Goal: Task Accomplishment & Management: Use online tool/utility

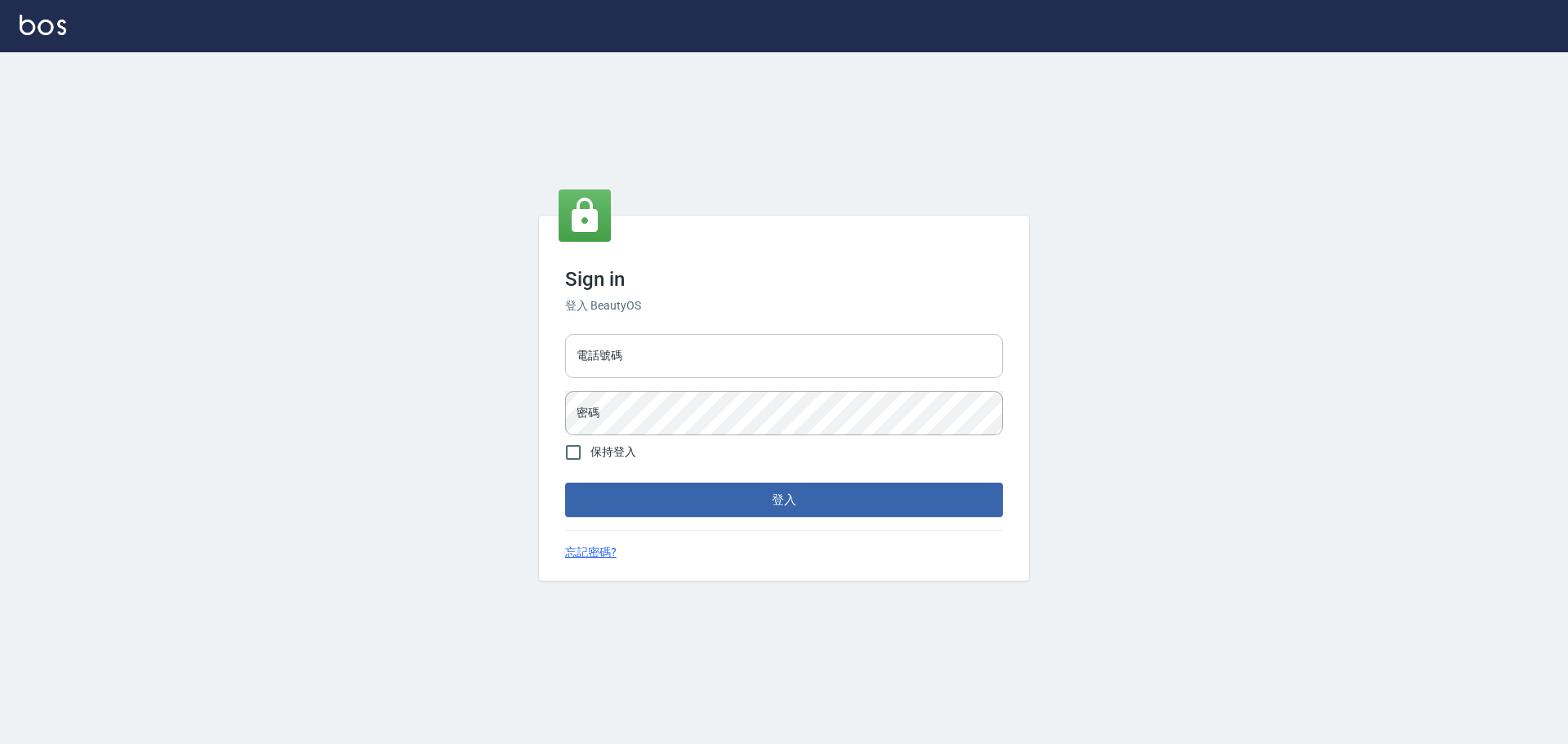
drag, startPoint x: 718, startPoint y: 349, endPoint x: 715, endPoint y: 365, distance: 16.3
click at [718, 349] on input "電話號碼" at bounding box center [784, 355] width 438 height 44
type input "0989189977"
click at [566, 482] on button "登入" at bounding box center [784, 499] width 438 height 34
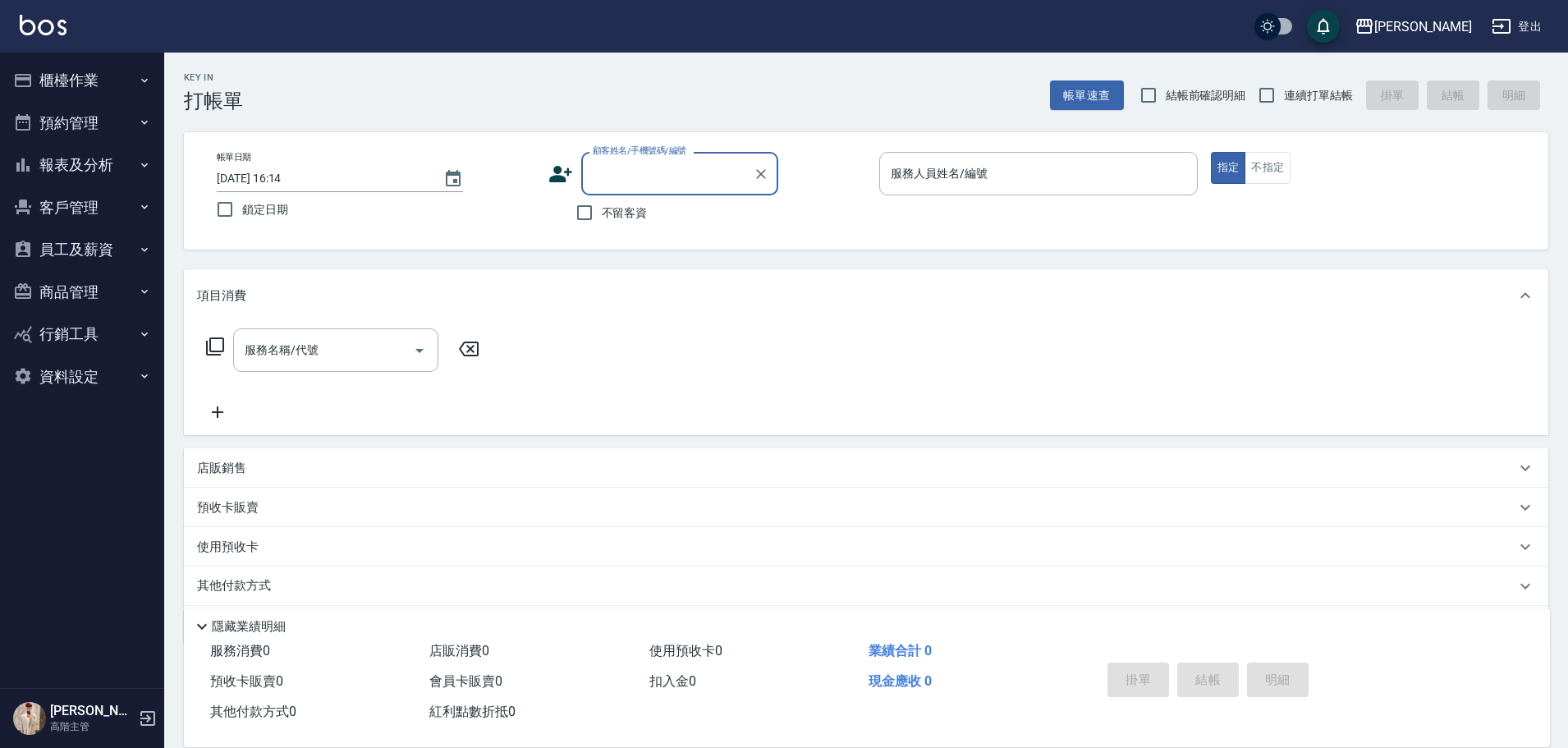
click at [627, 211] on span "不留客資" at bounding box center [624, 213] width 46 height 18
click at [602, 211] on input "不留客資" at bounding box center [584, 212] width 34 height 34
checkbox input "true"
click at [1301, 93] on span "連續打單結帳" at bounding box center [1319, 96] width 69 height 18
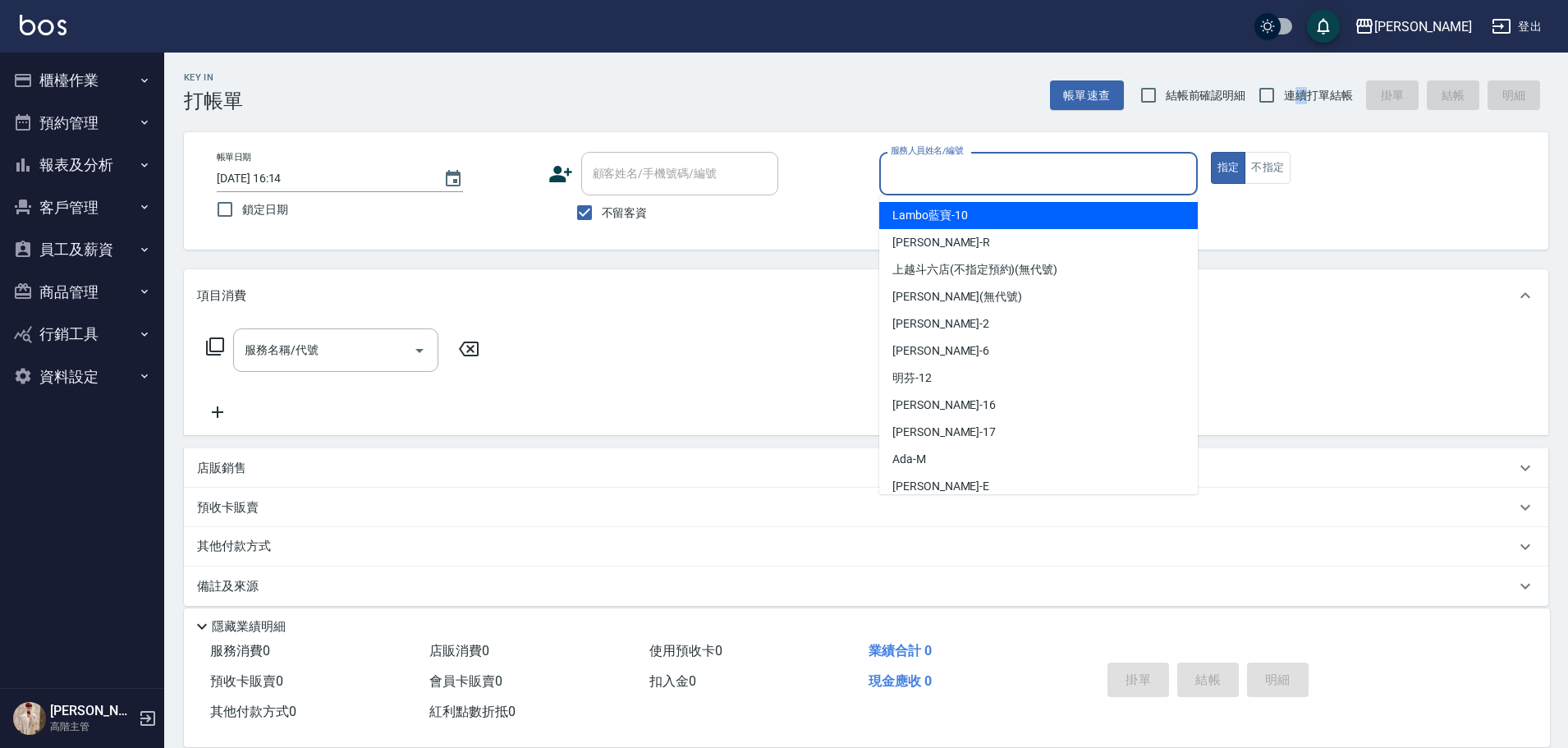
click at [1132, 169] on input "服務人員姓名/編號" at bounding box center [1038, 173] width 303 height 28
click at [1289, 98] on span "連續打單結帳" at bounding box center [1319, 96] width 69 height 18
click at [1284, 98] on input "連續打單結帳" at bounding box center [1267, 94] width 34 height 34
checkbox input "true"
click at [1141, 168] on input "服務人員姓名/編號" at bounding box center [1038, 173] width 303 height 28
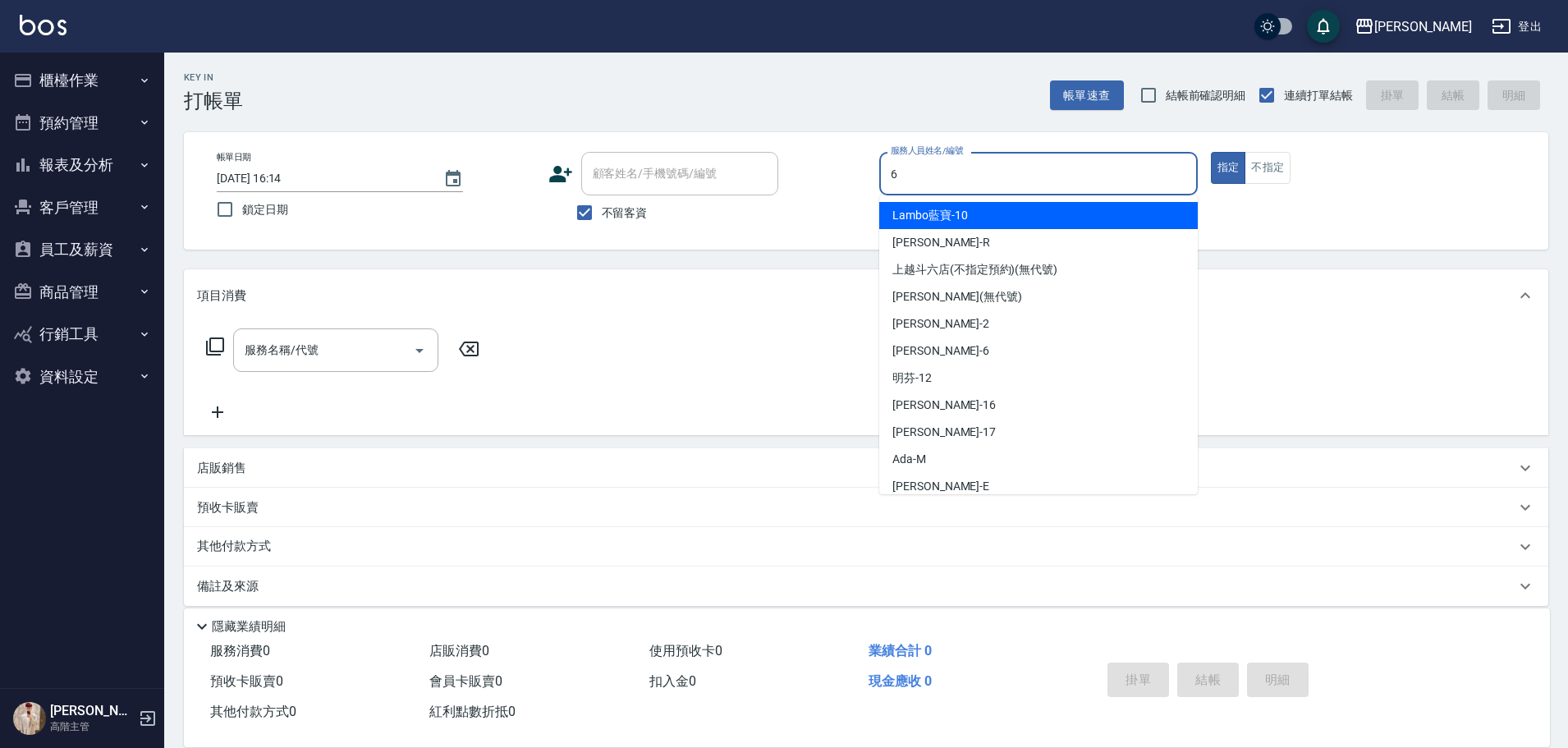
type input "[PERSON_NAME]-6"
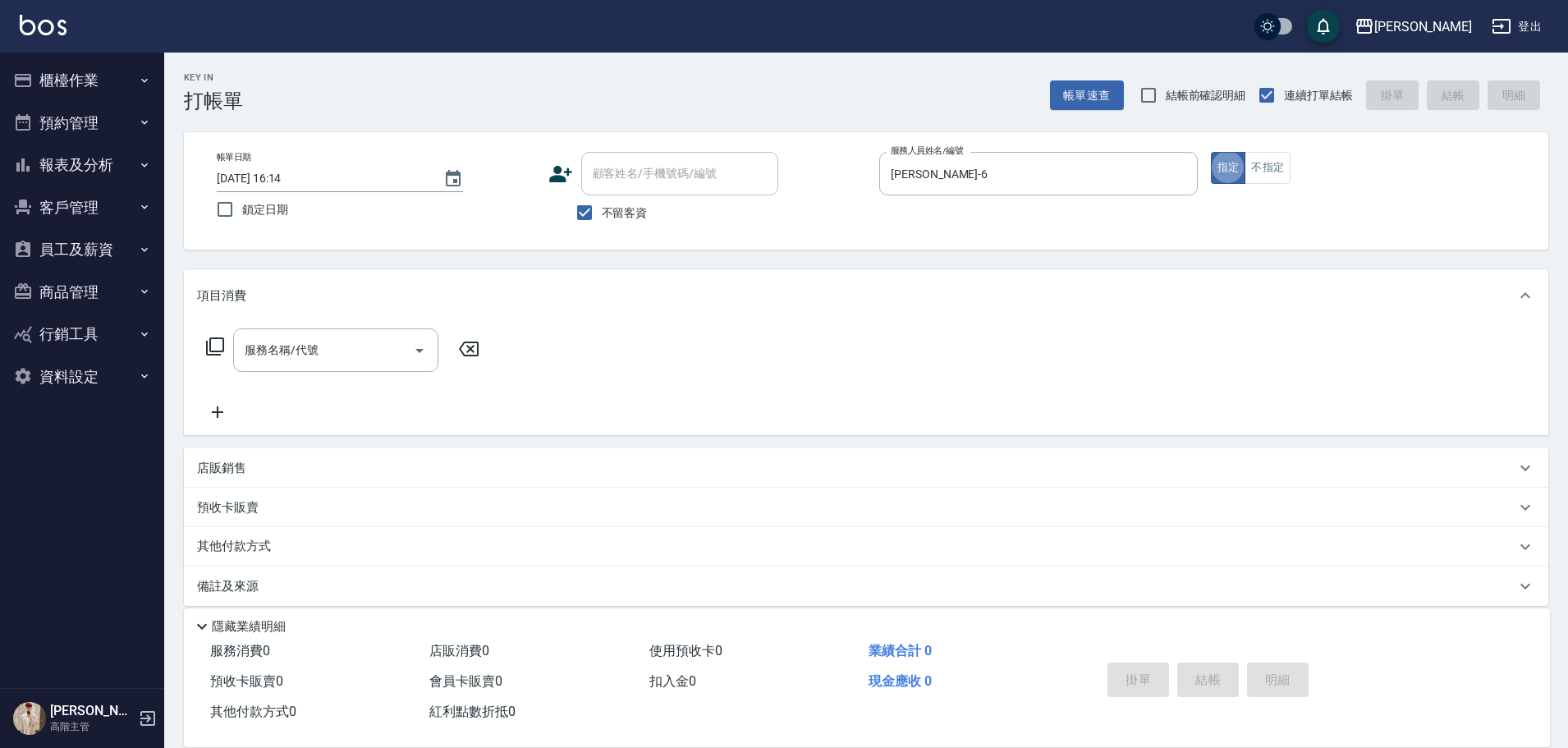
type button "true"
type input "ㄍ"
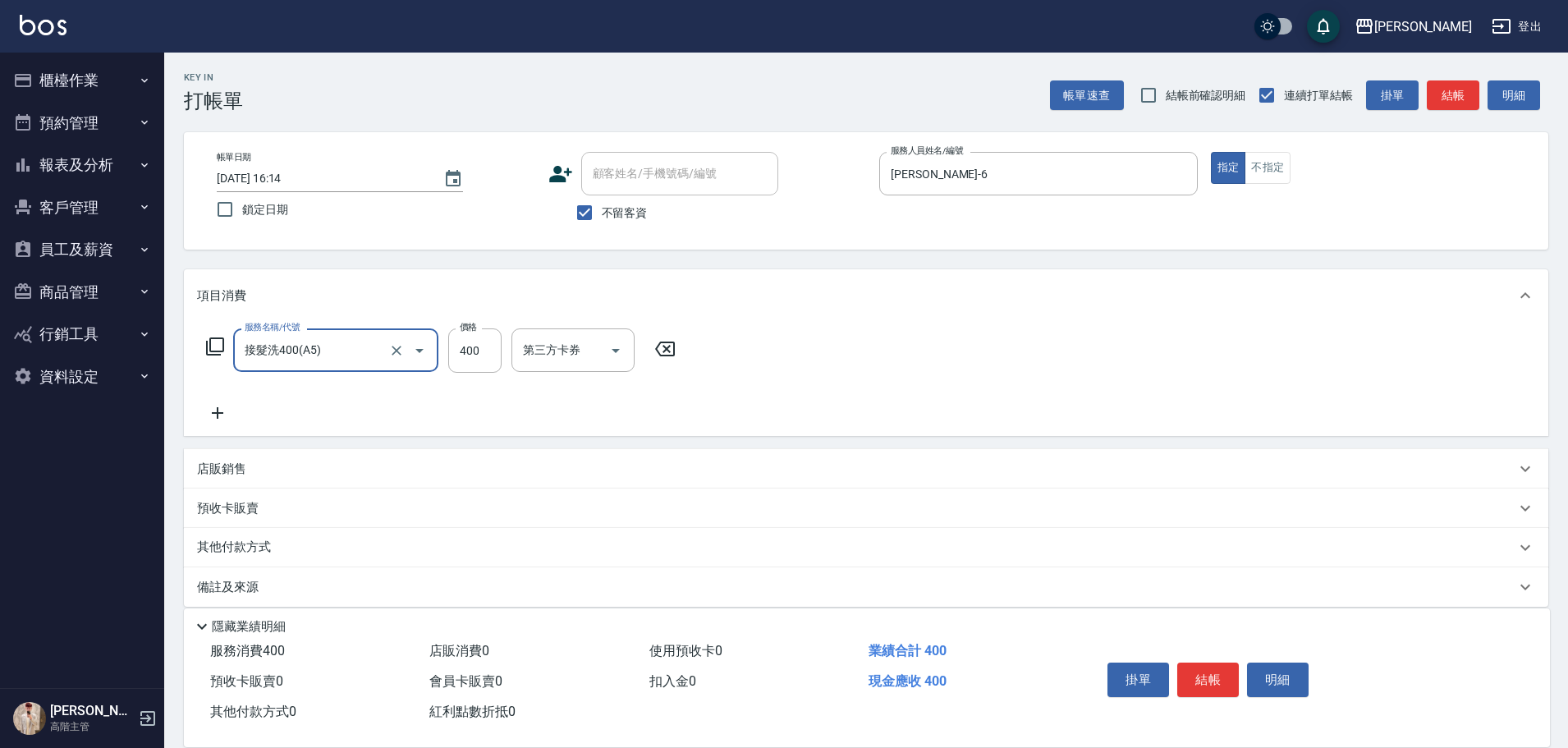
type input "接髮洗400(A5)"
type input "[PERSON_NAME]-6"
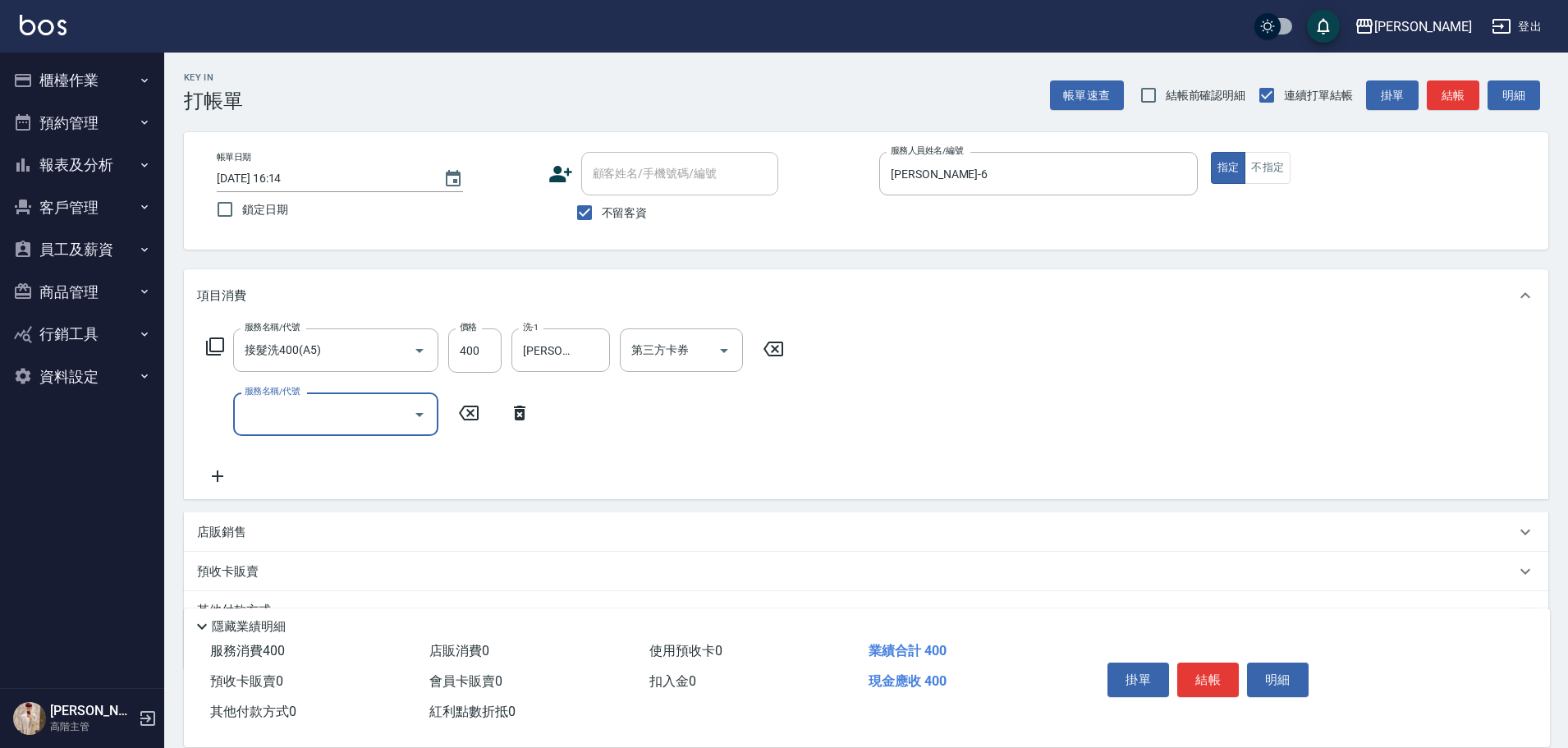
type input "ㄍ"
type input "造型50起(A9)"
type input "100"
click at [1203, 668] on button "結帳" at bounding box center [1208, 679] width 62 height 34
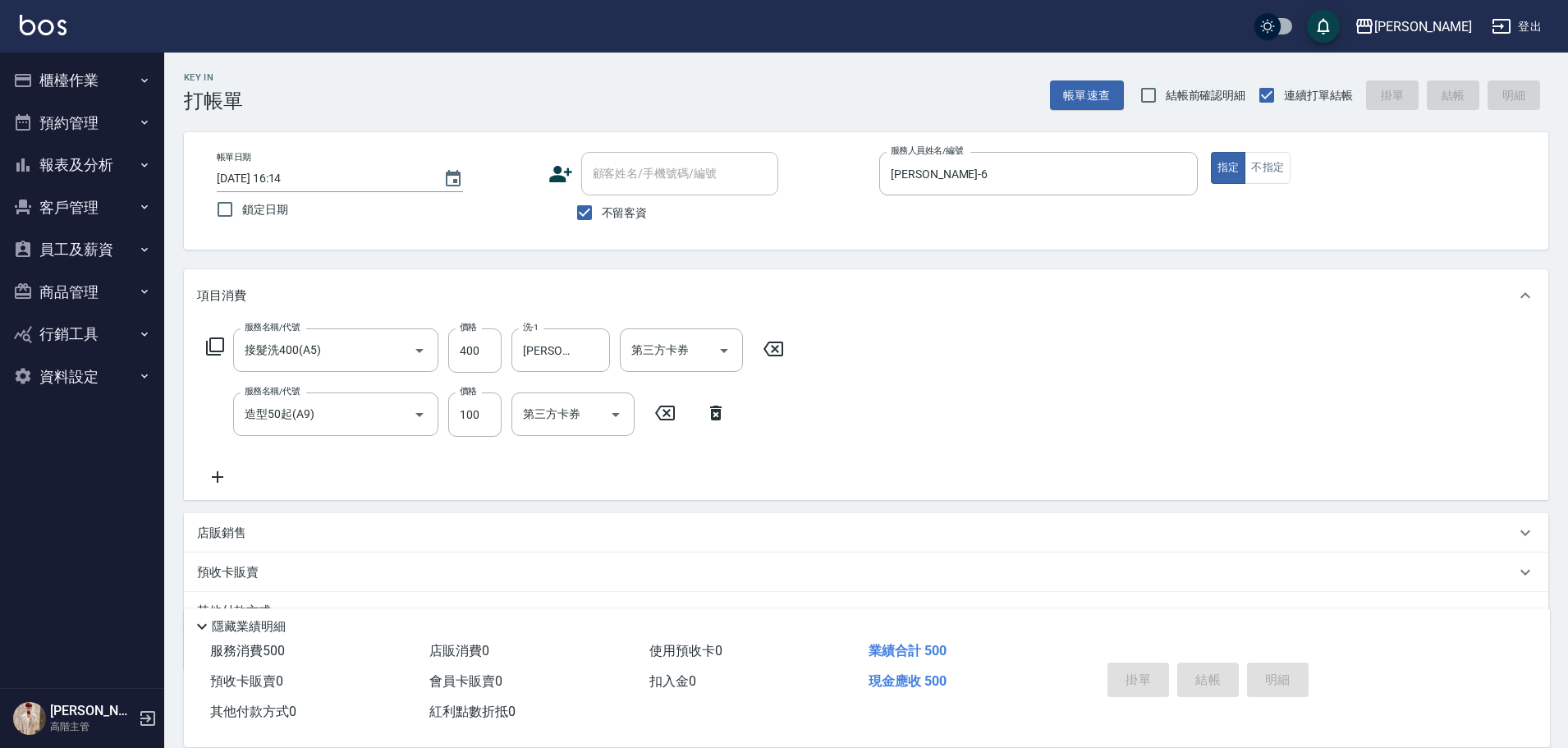
type input "[DATE] 16:15"
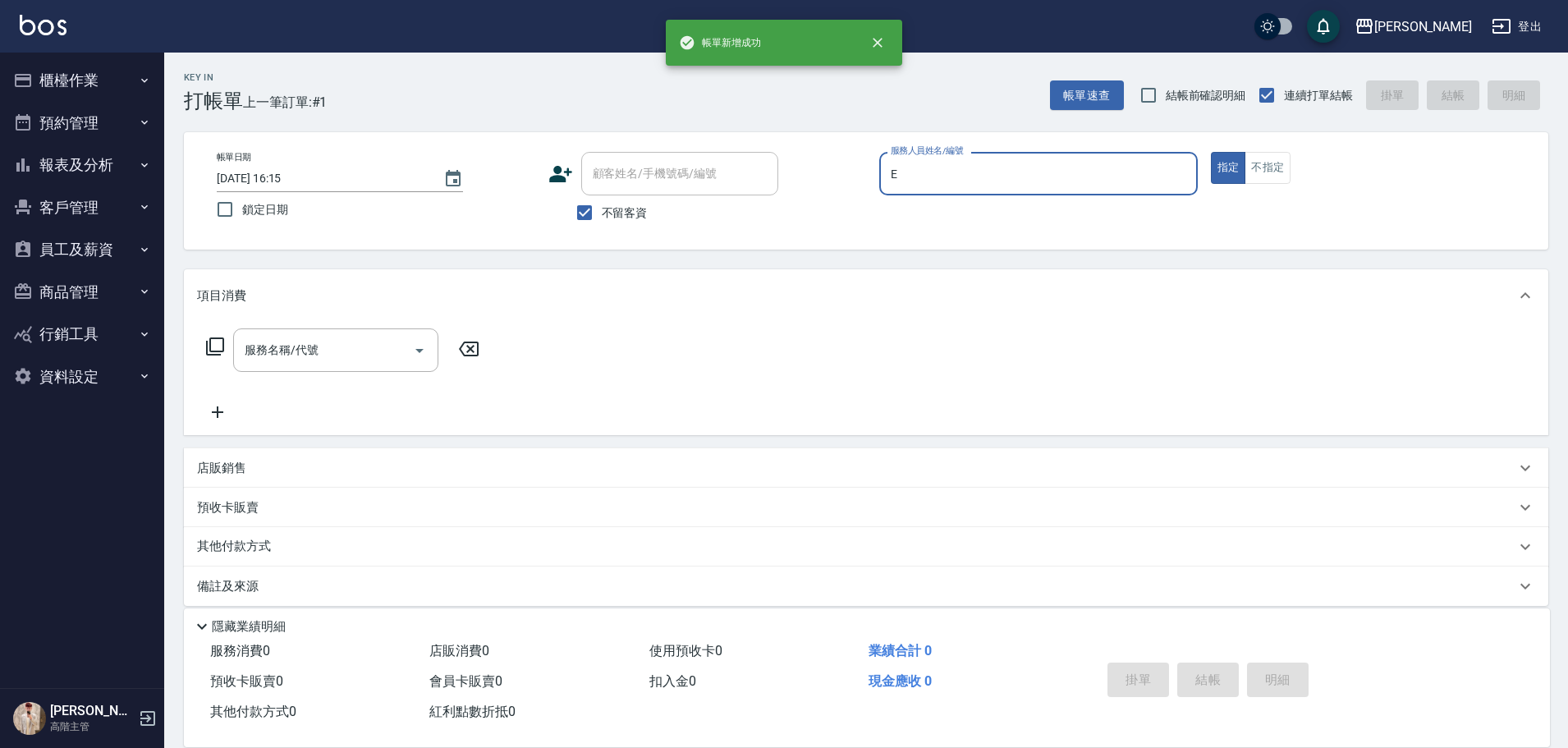
type input "[PERSON_NAME]"
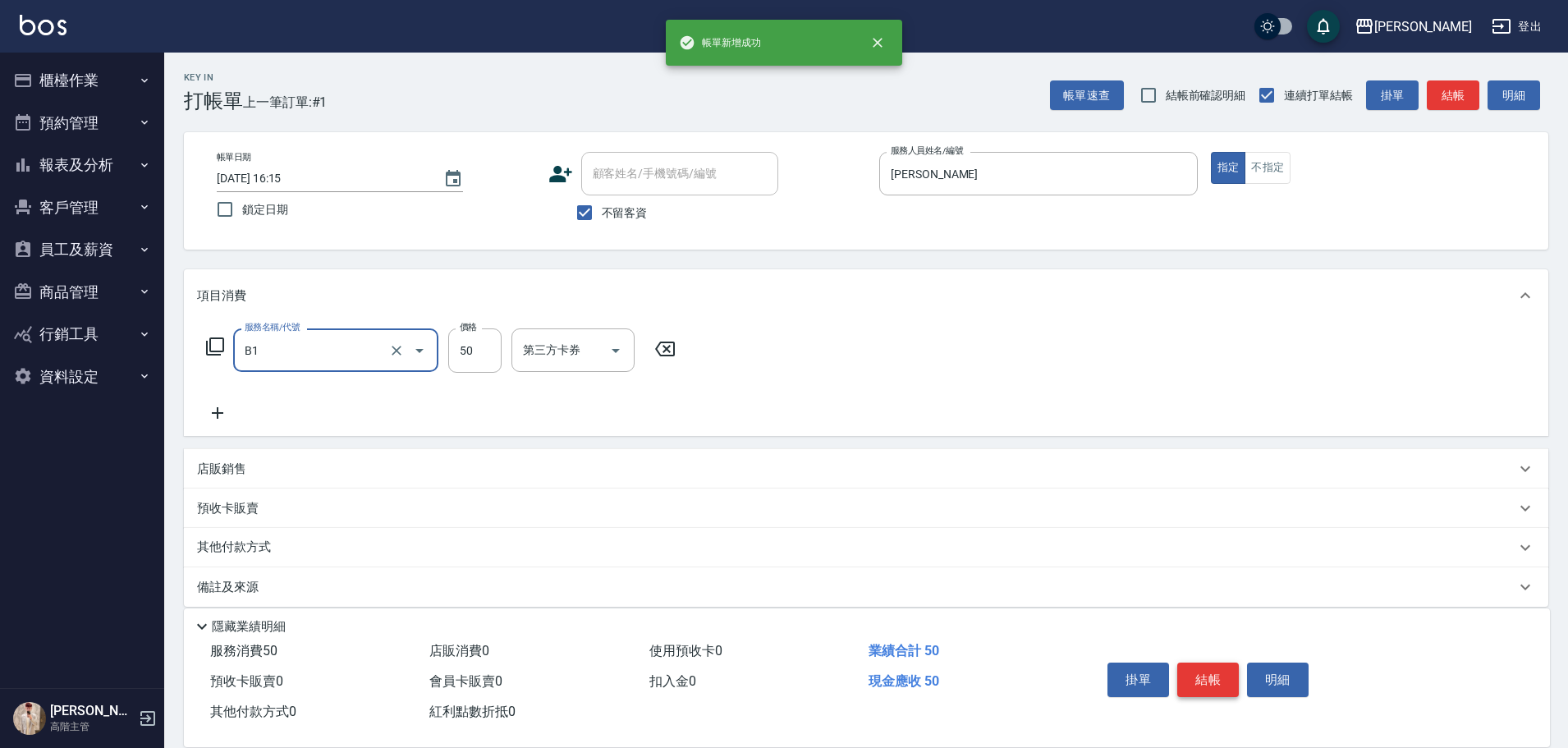
type input "剪髮(B1)"
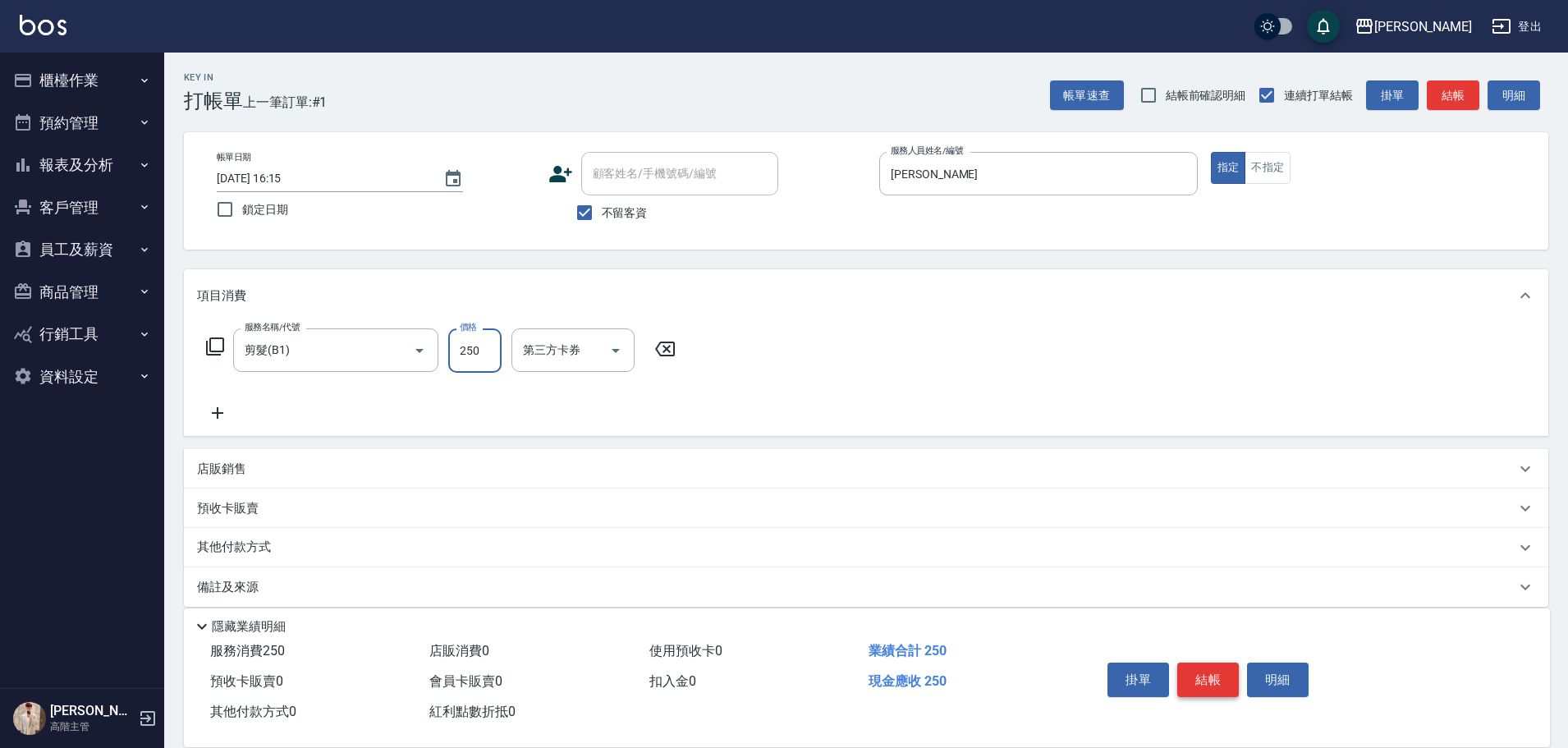
type input "250"
click at [1203, 668] on button "結帳" at bounding box center [1208, 679] width 62 height 34
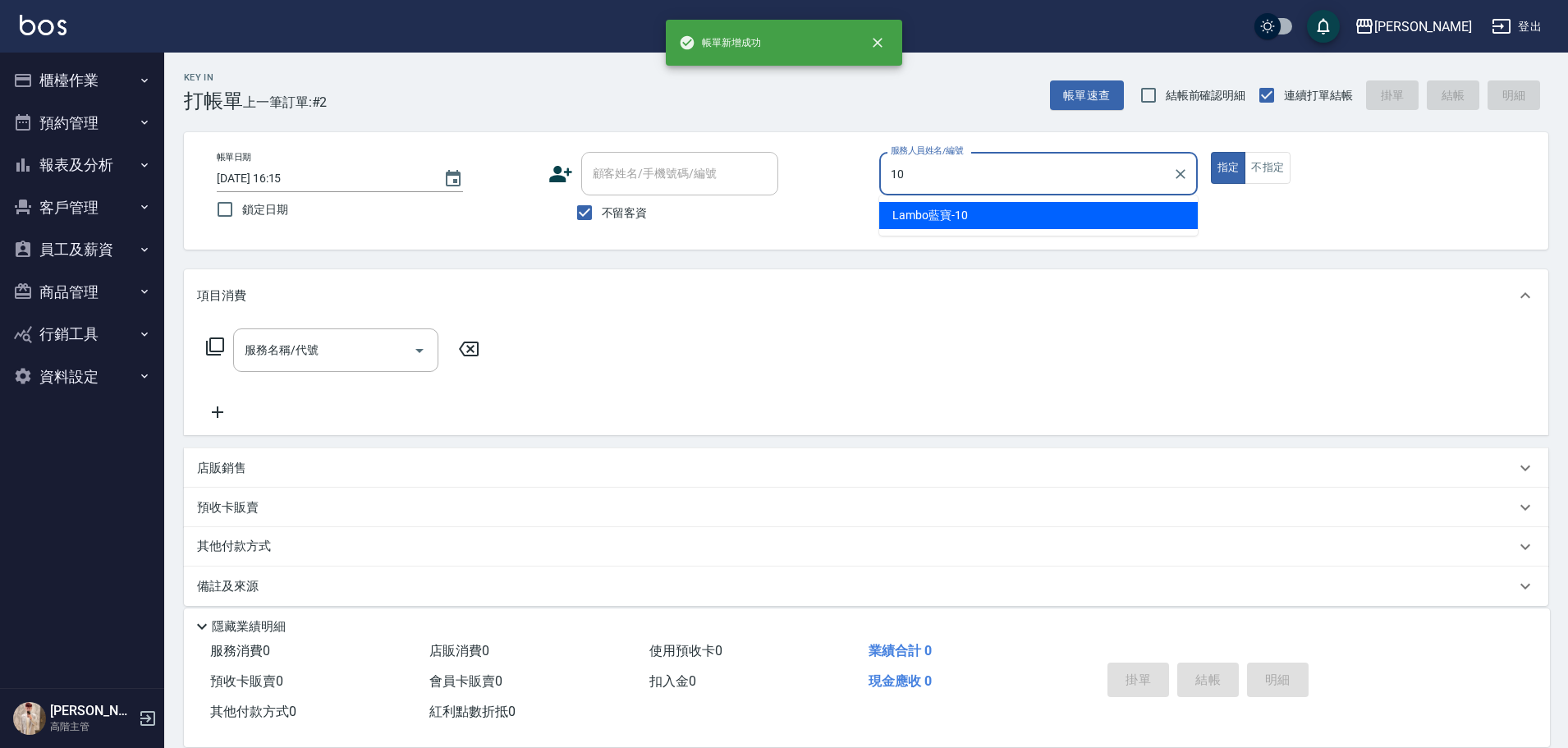
type input "Lambo藍寶-10"
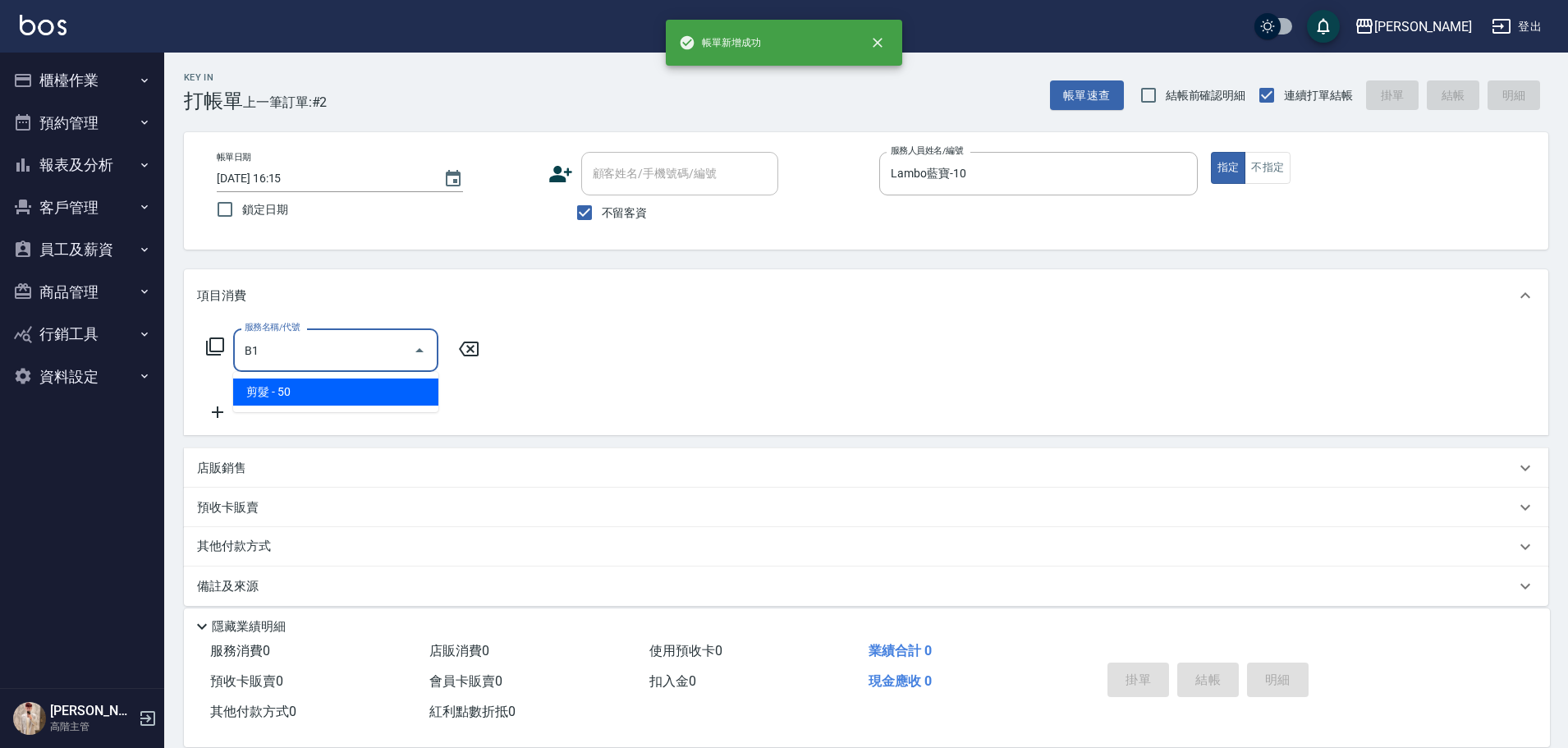
type input "剪髮(B1)"
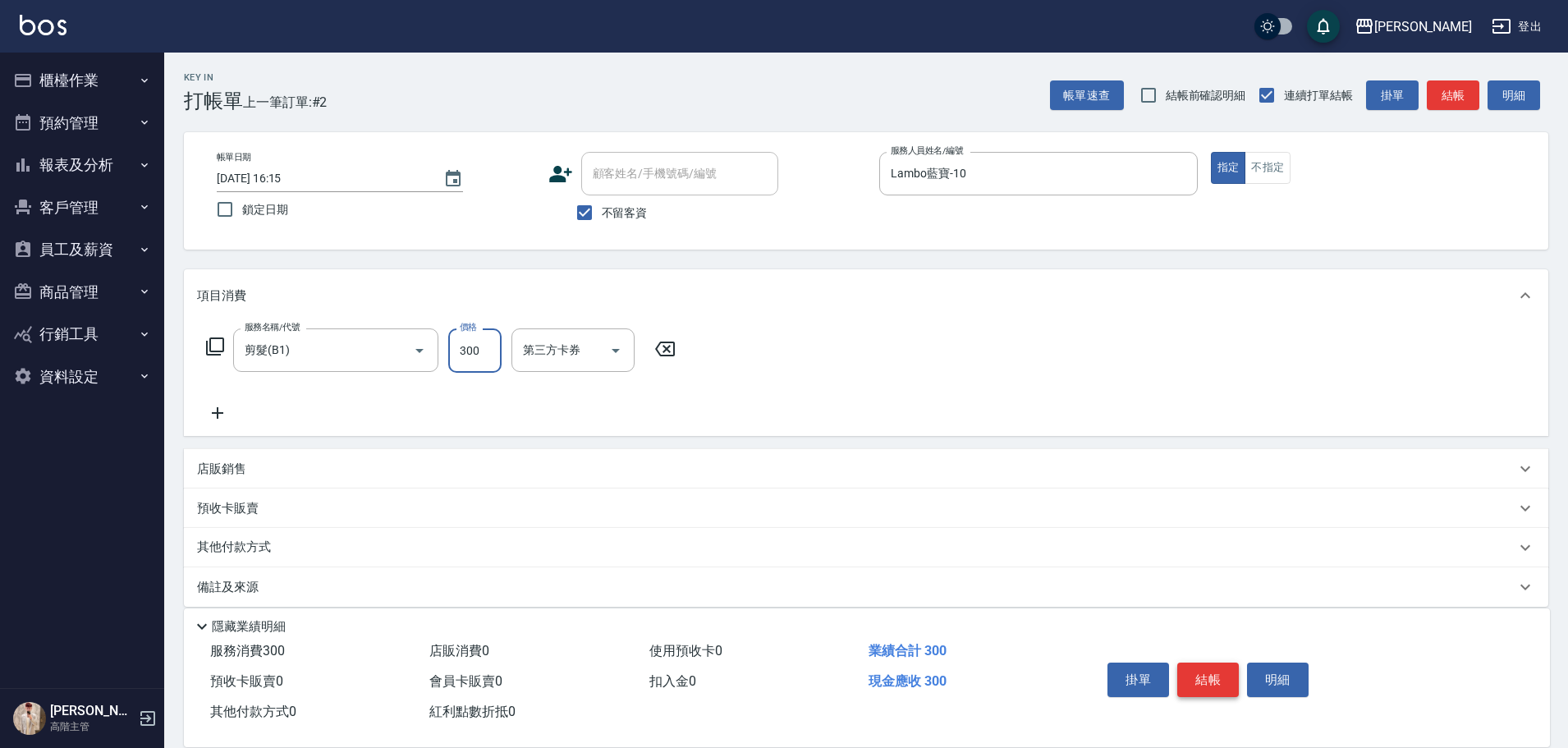
type input "300"
click at [1203, 668] on button "結帳" at bounding box center [1208, 679] width 62 height 34
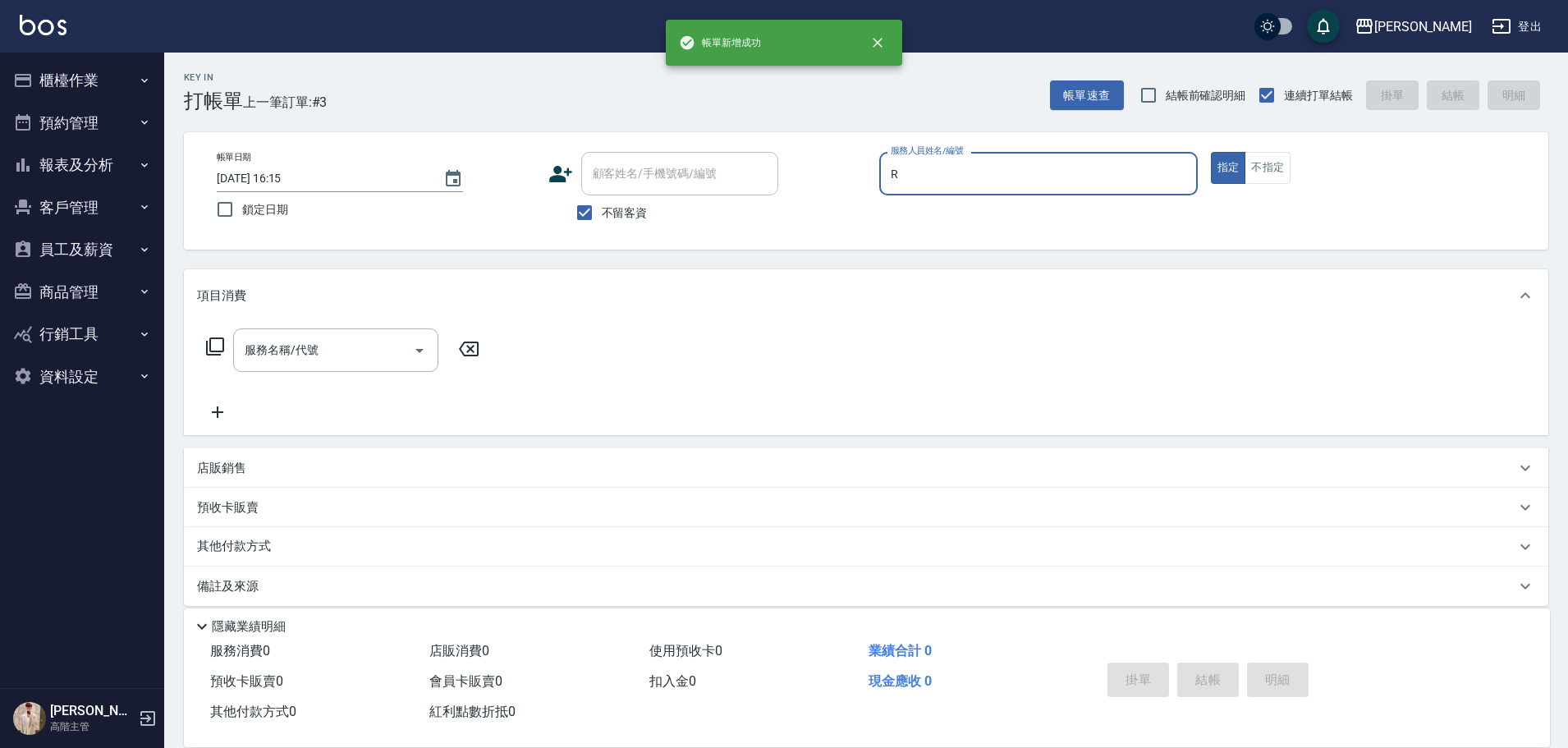
type input "[PERSON_NAME]"
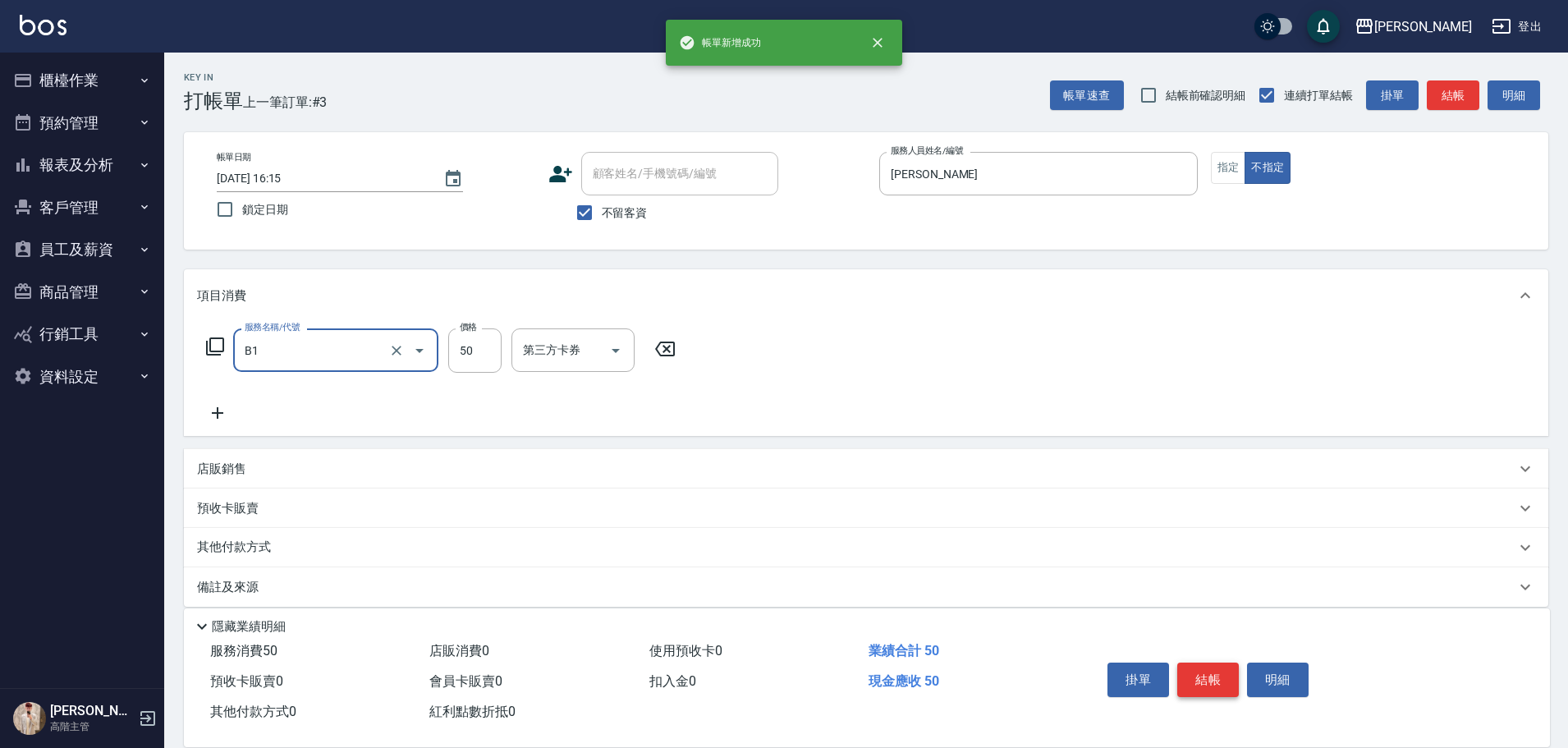
type input "2"
type input "剪髮(B1)"
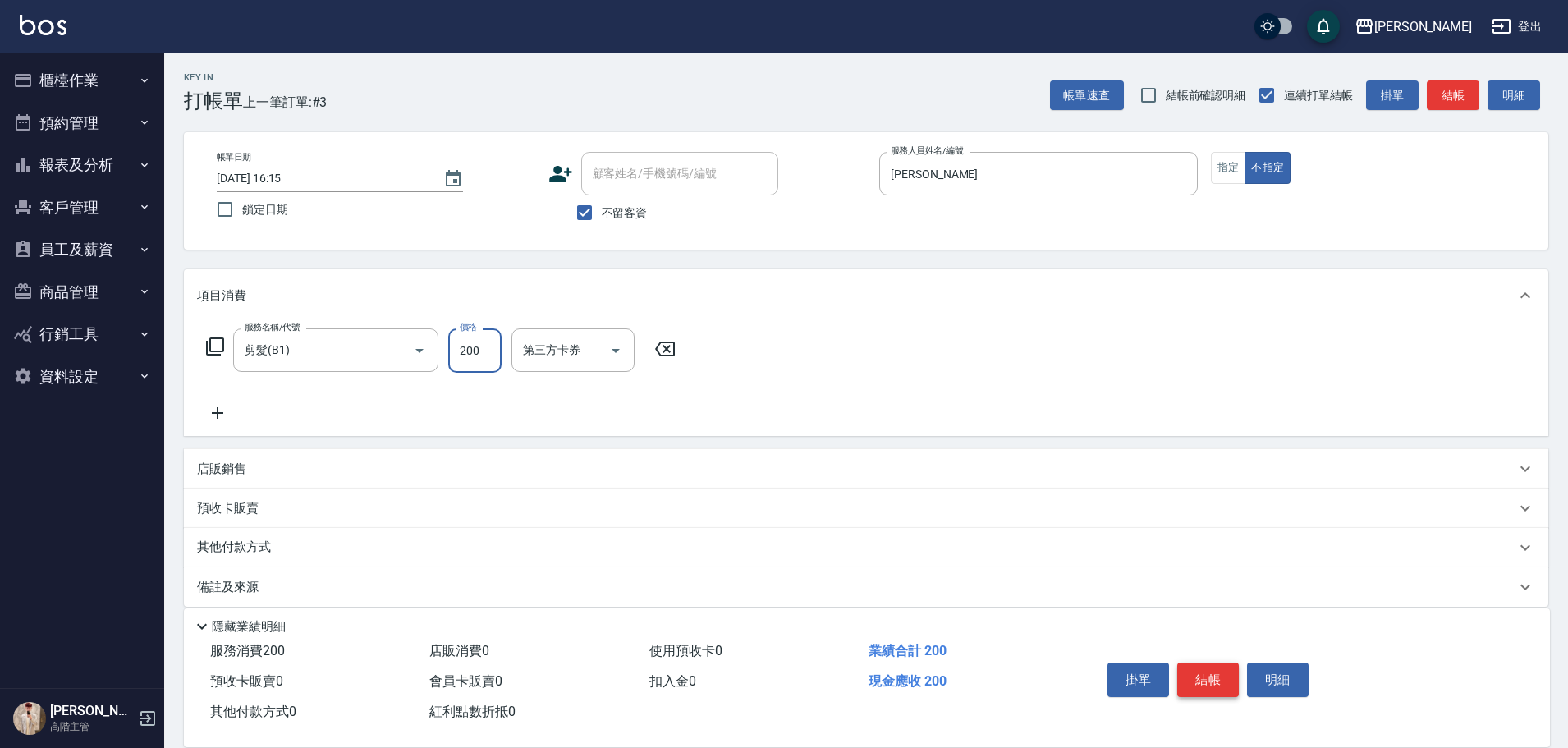
type input "200"
drag, startPoint x: 1203, startPoint y: 668, endPoint x: 1217, endPoint y: 695, distance: 30.4
click at [1206, 673] on button "結帳" at bounding box center [1208, 679] width 62 height 34
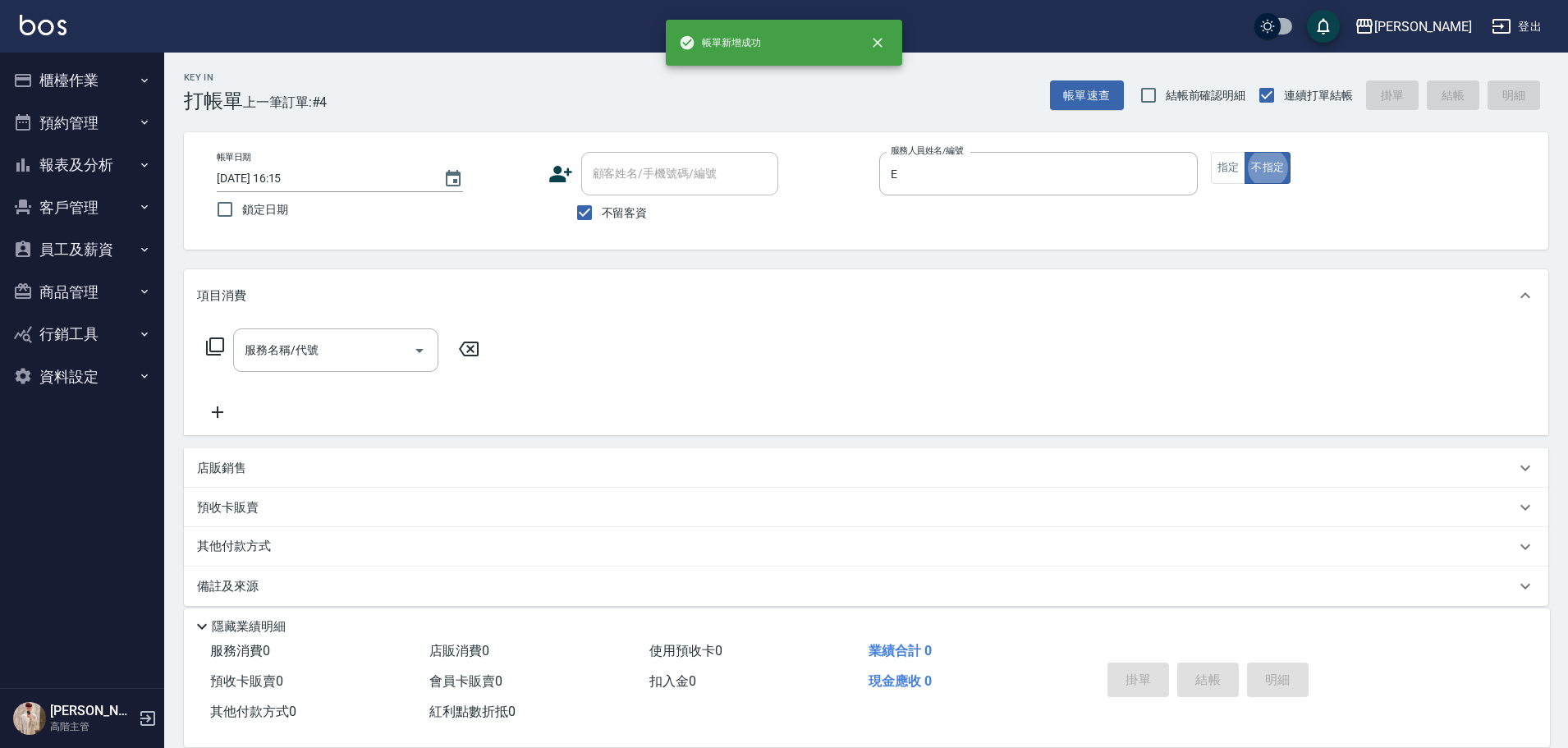
type input "[PERSON_NAME]"
type button "false"
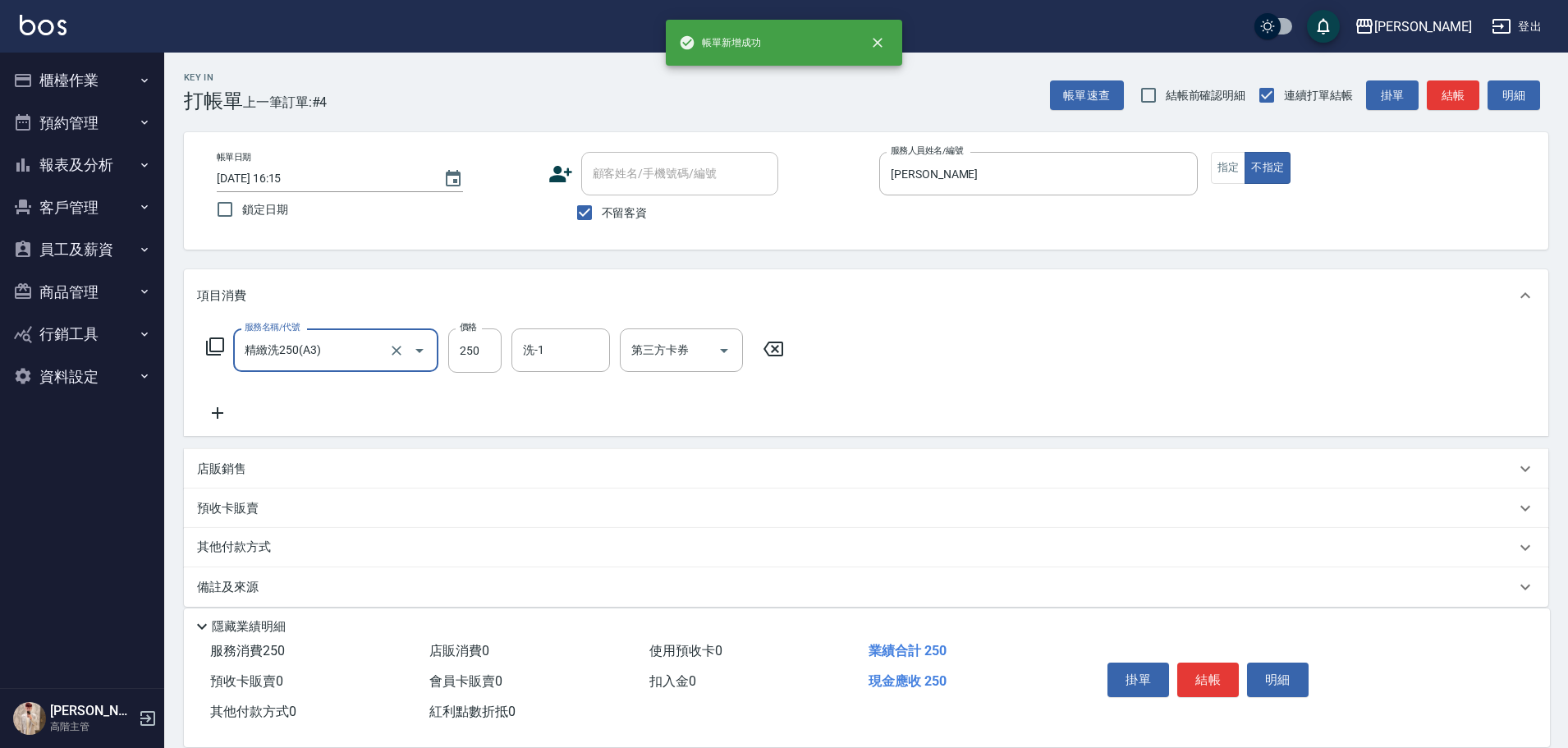
type input "精緻洗250(A3)"
type input "[PERSON_NAME]-23"
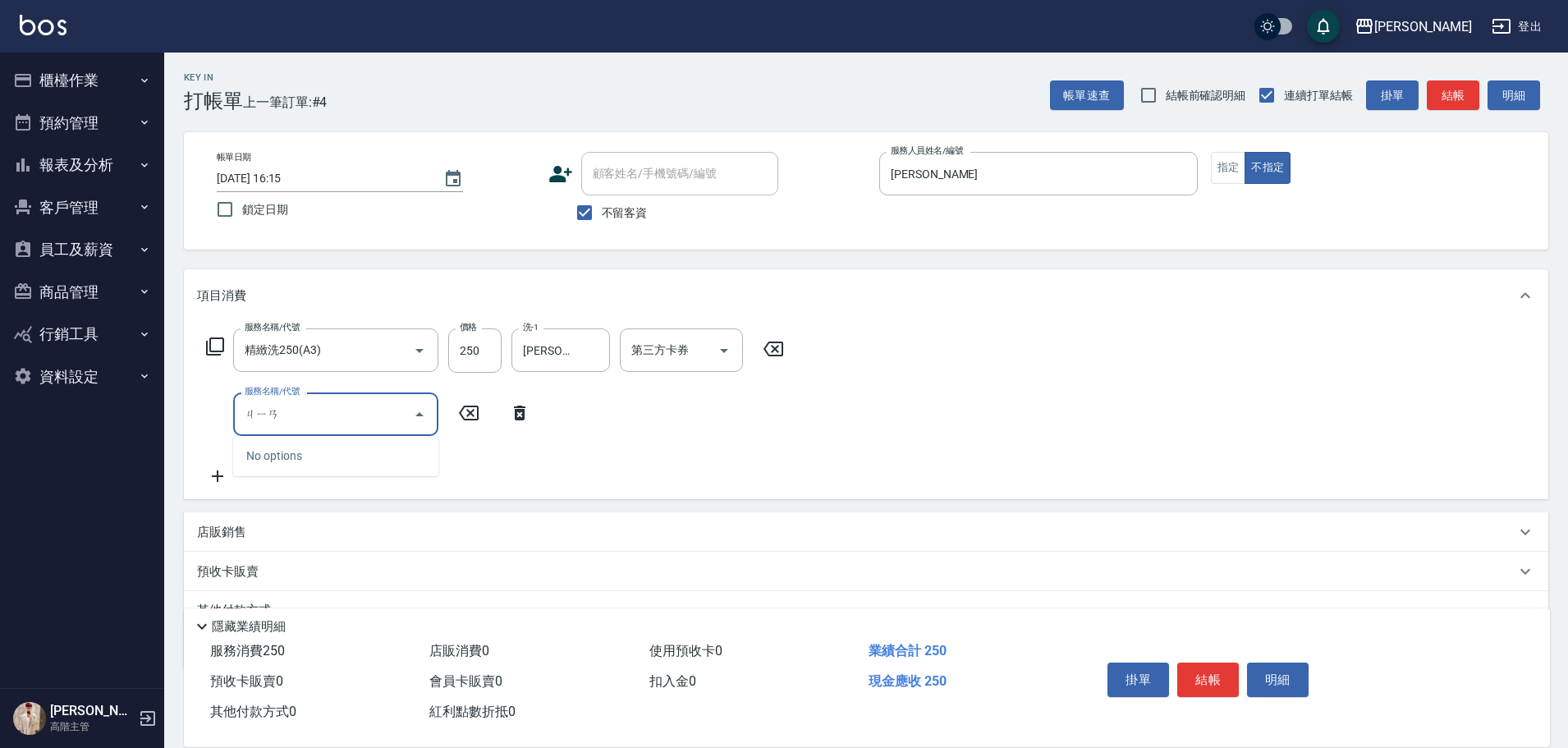
type input "煎"
type input "肩100(特6)"
type input "[PERSON_NAME]-23"
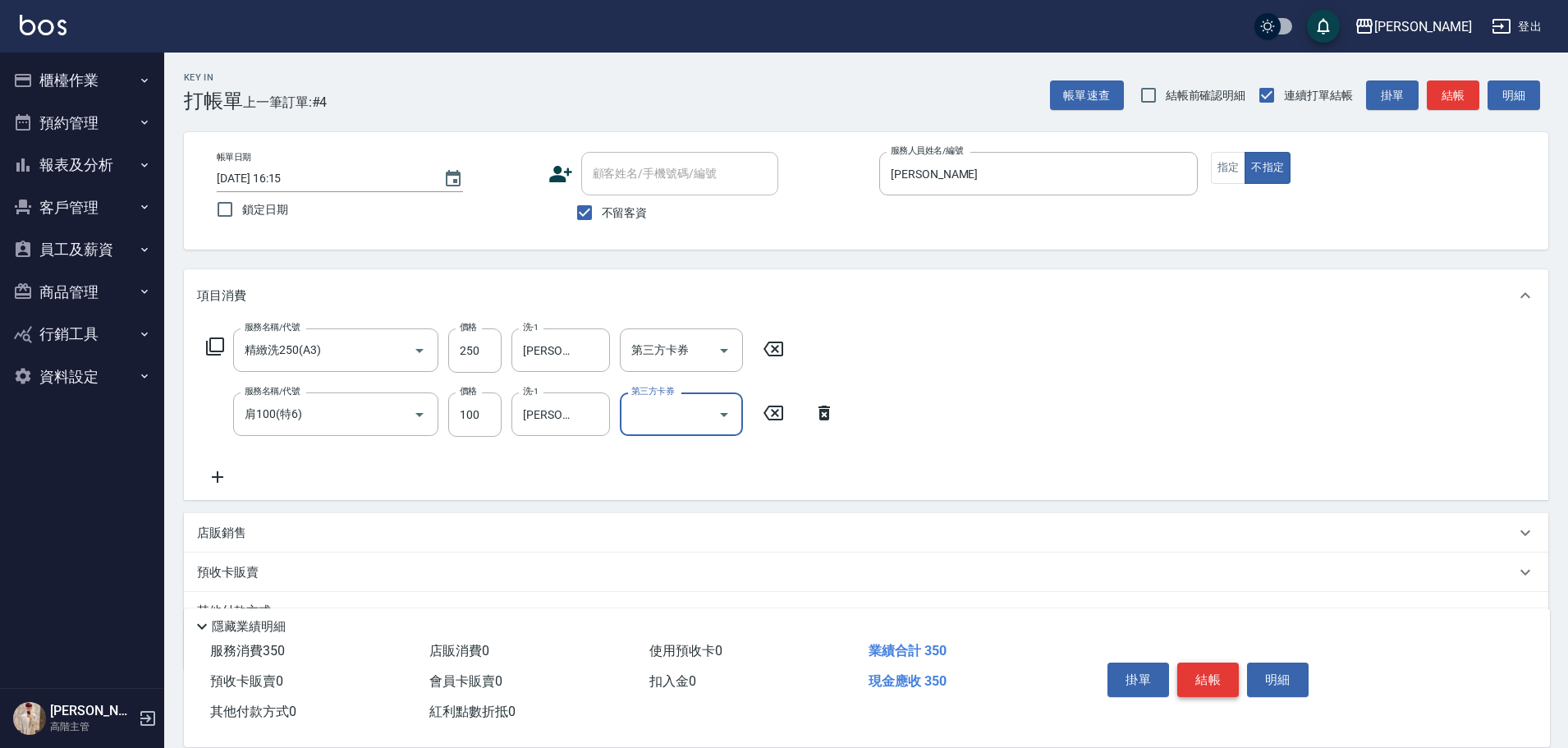
click at [1219, 665] on button "結帳" at bounding box center [1208, 679] width 62 height 34
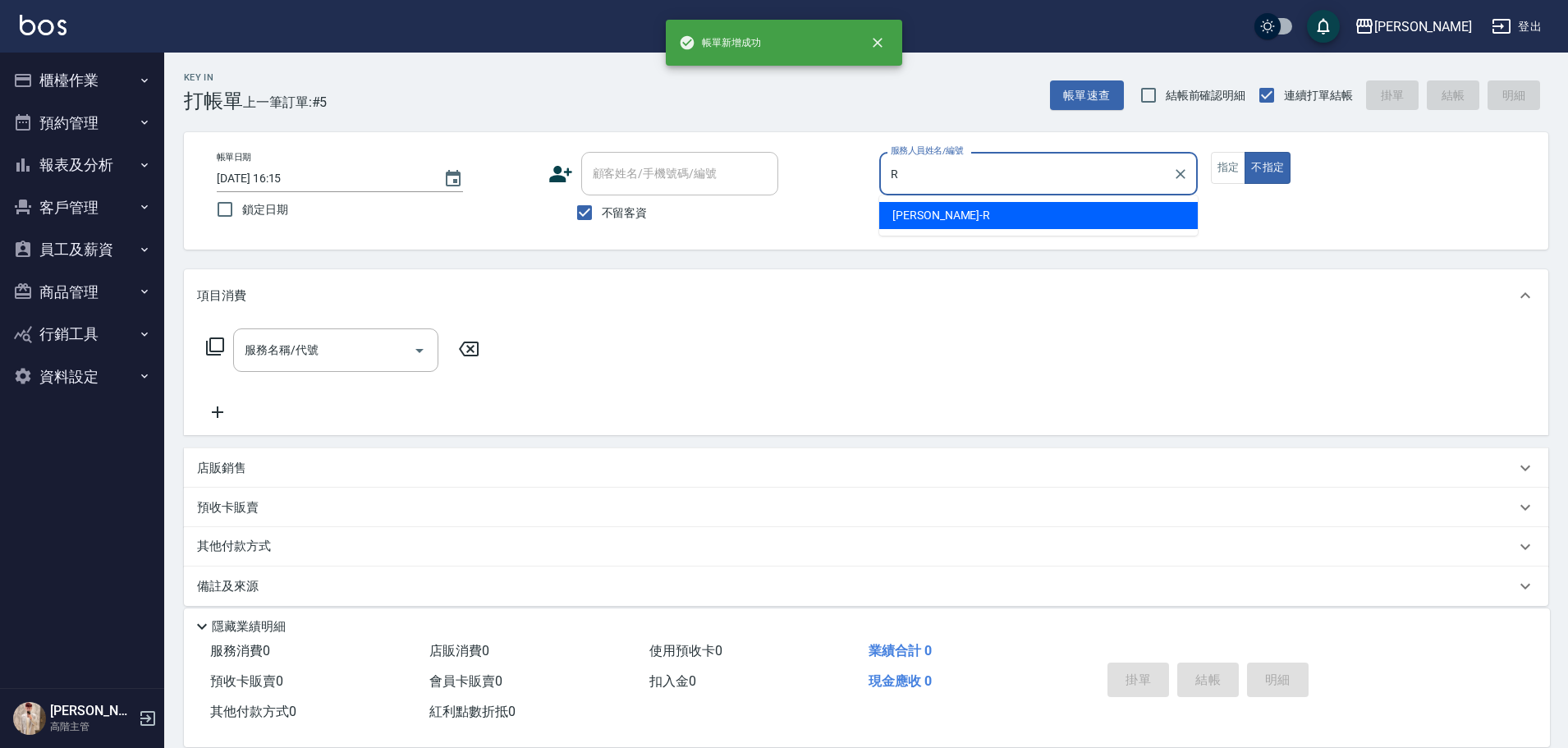
type input "[PERSON_NAME]"
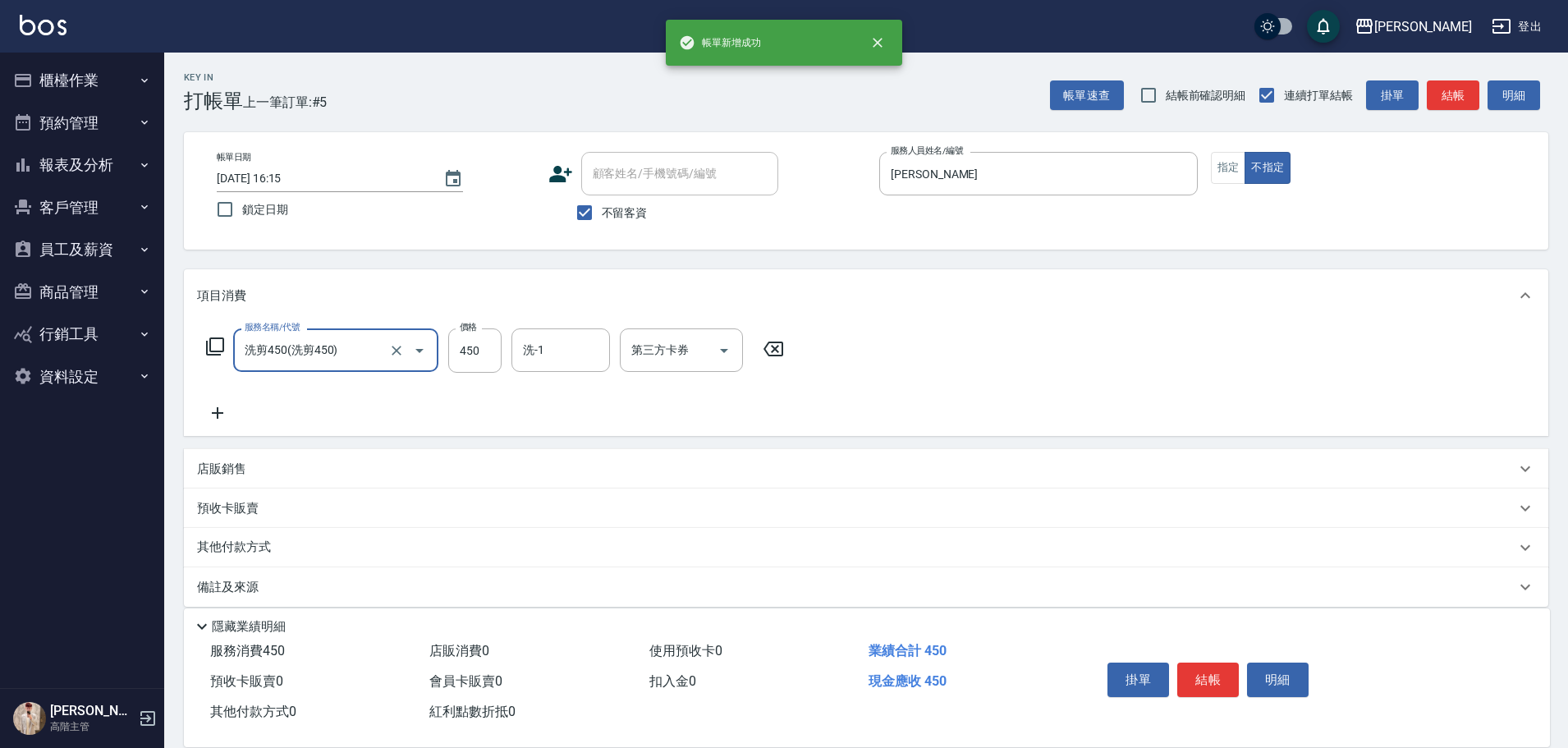
type input "洗剪450"
type input "萱芸-32"
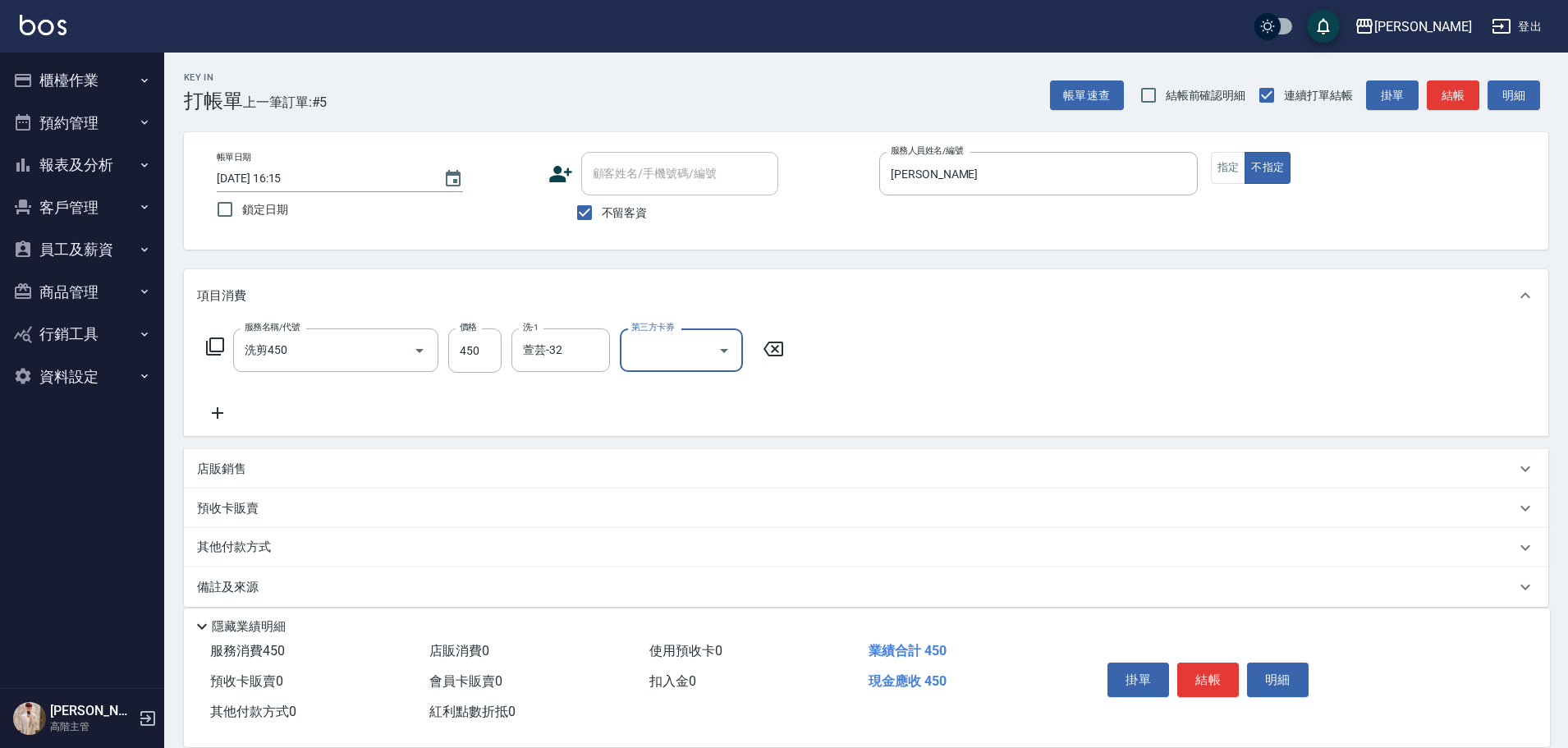
click at [1200, 674] on button "結帳" at bounding box center [1208, 679] width 62 height 34
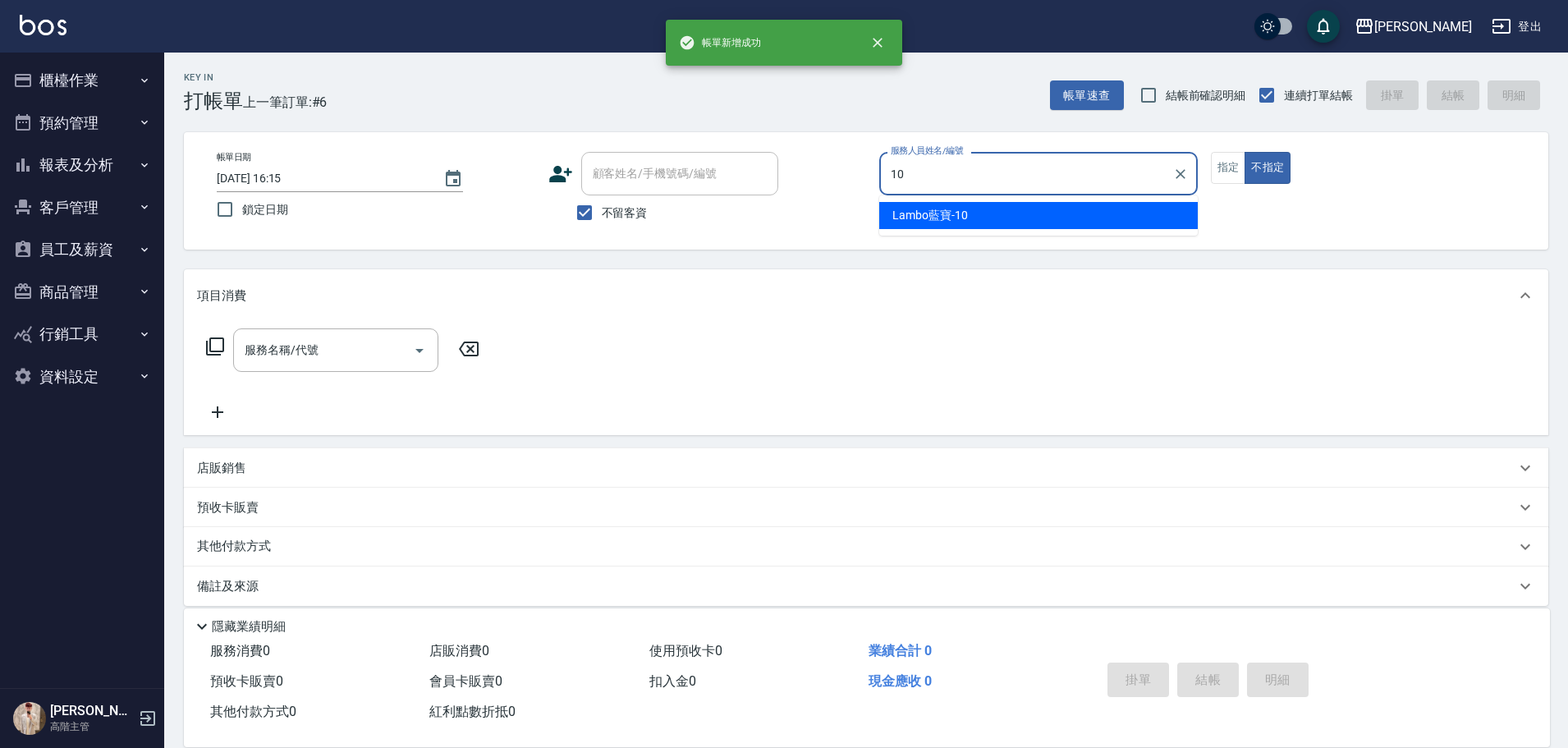
type input "Lambo藍寶-10"
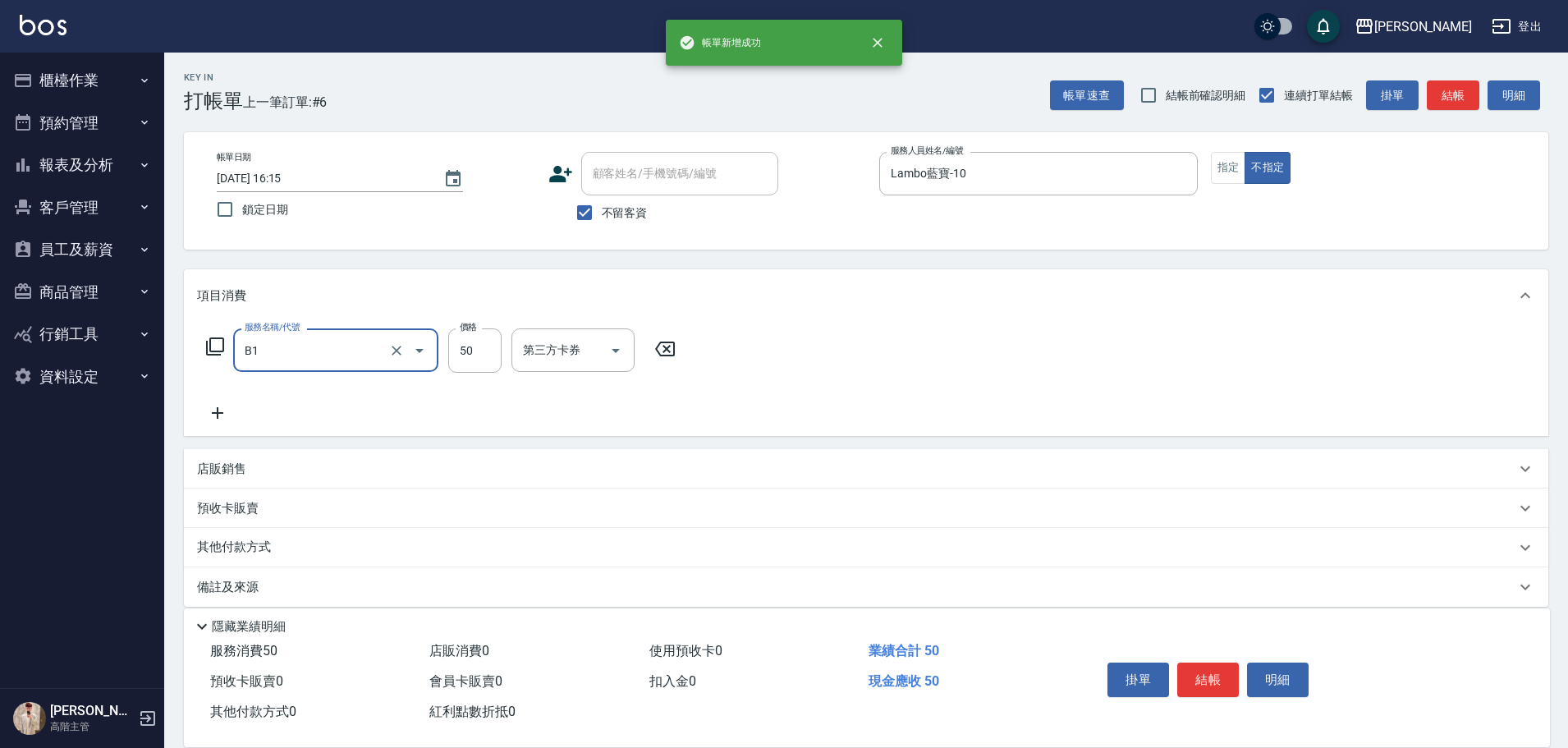
type input "剪髮(B1)"
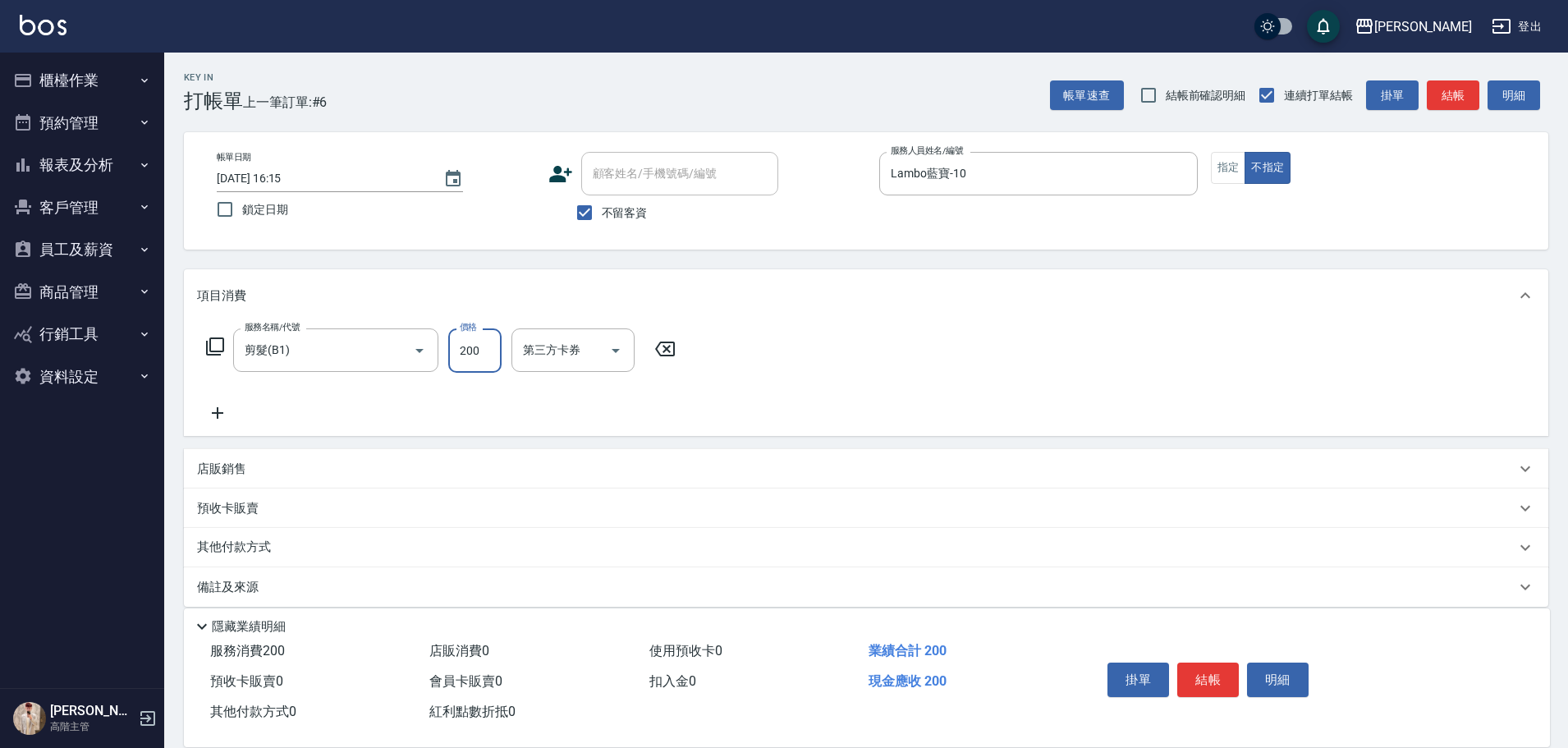
type input "200"
click at [1200, 674] on button "結帳" at bounding box center [1208, 679] width 62 height 34
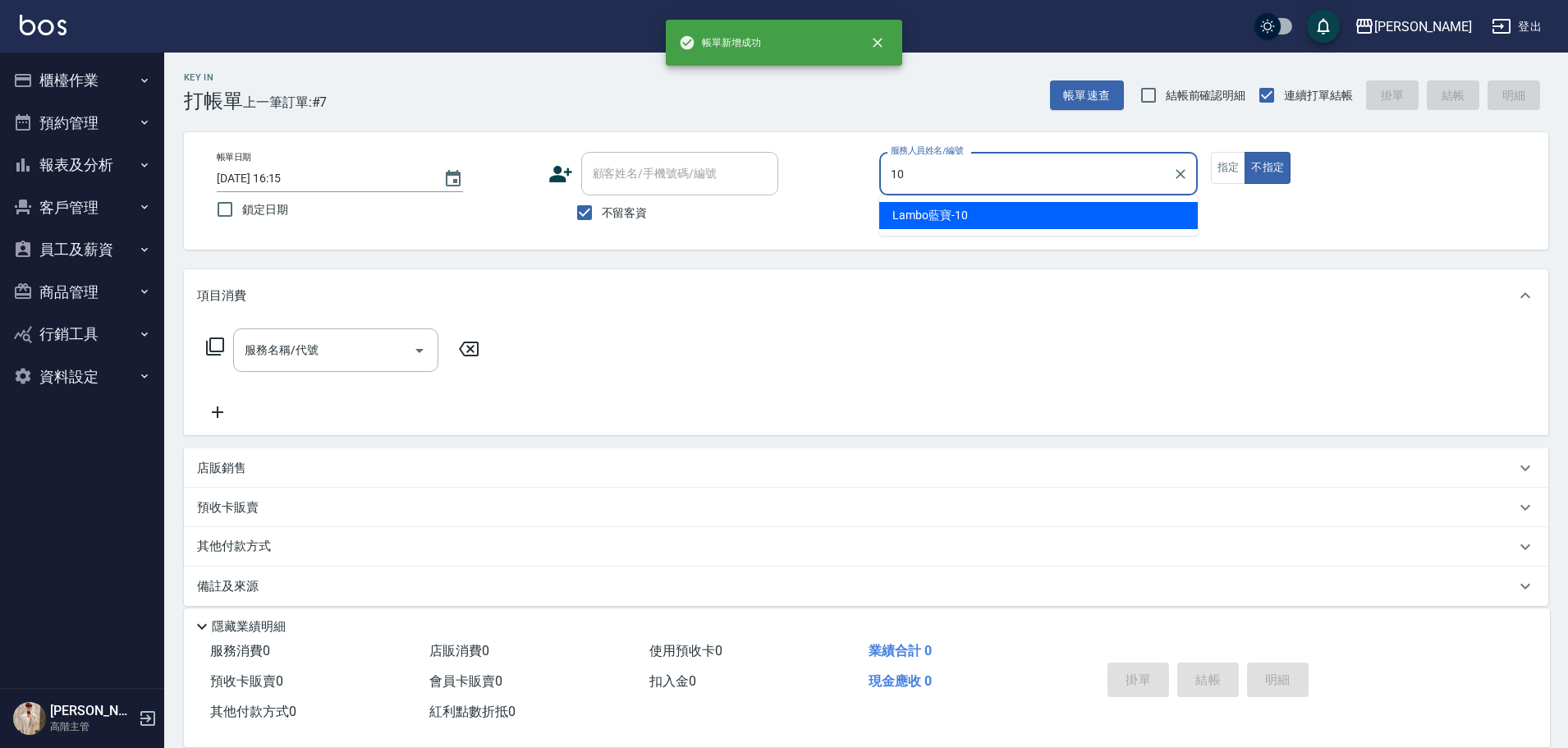
type input "Lambo藍寶-10"
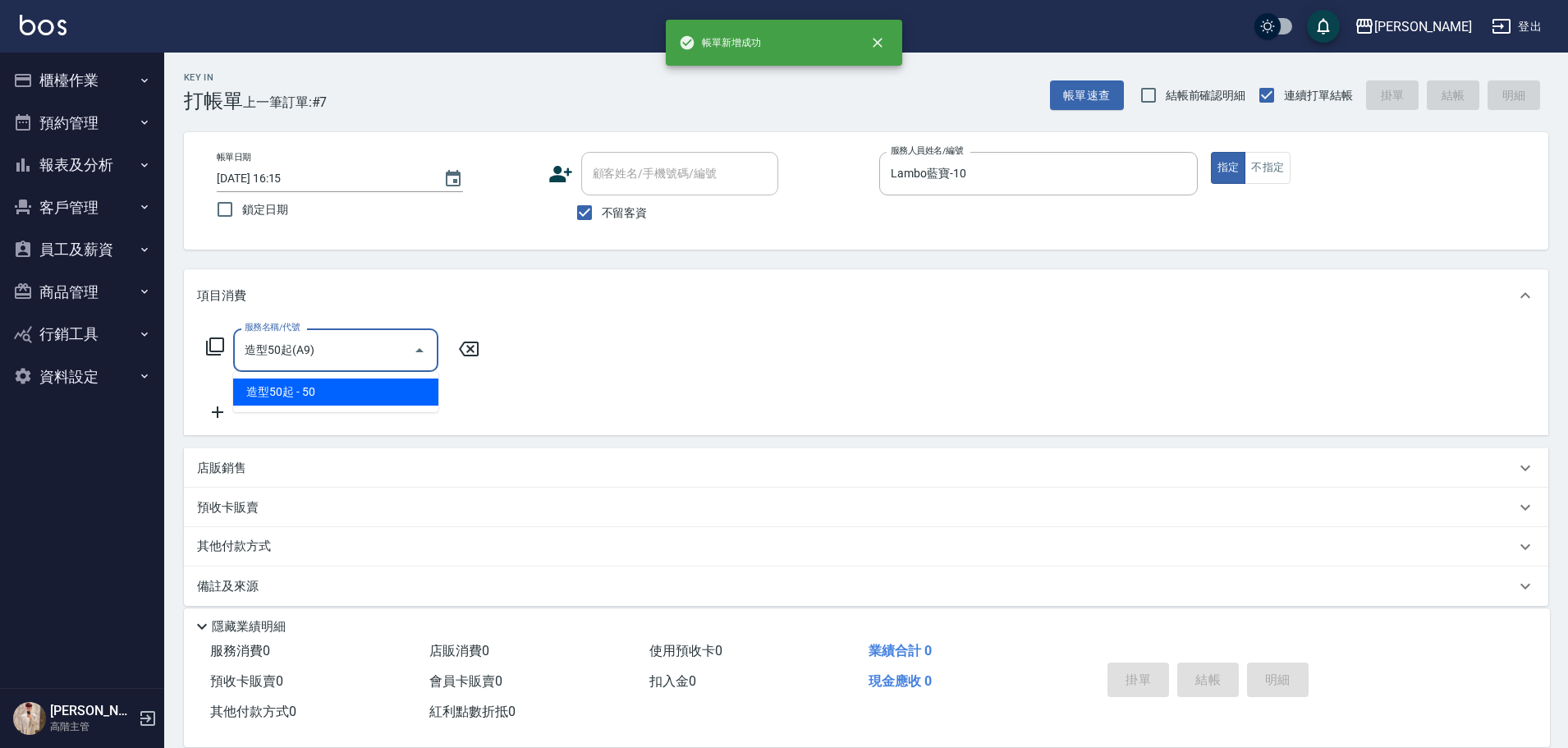
type input "造型50起(A9)"
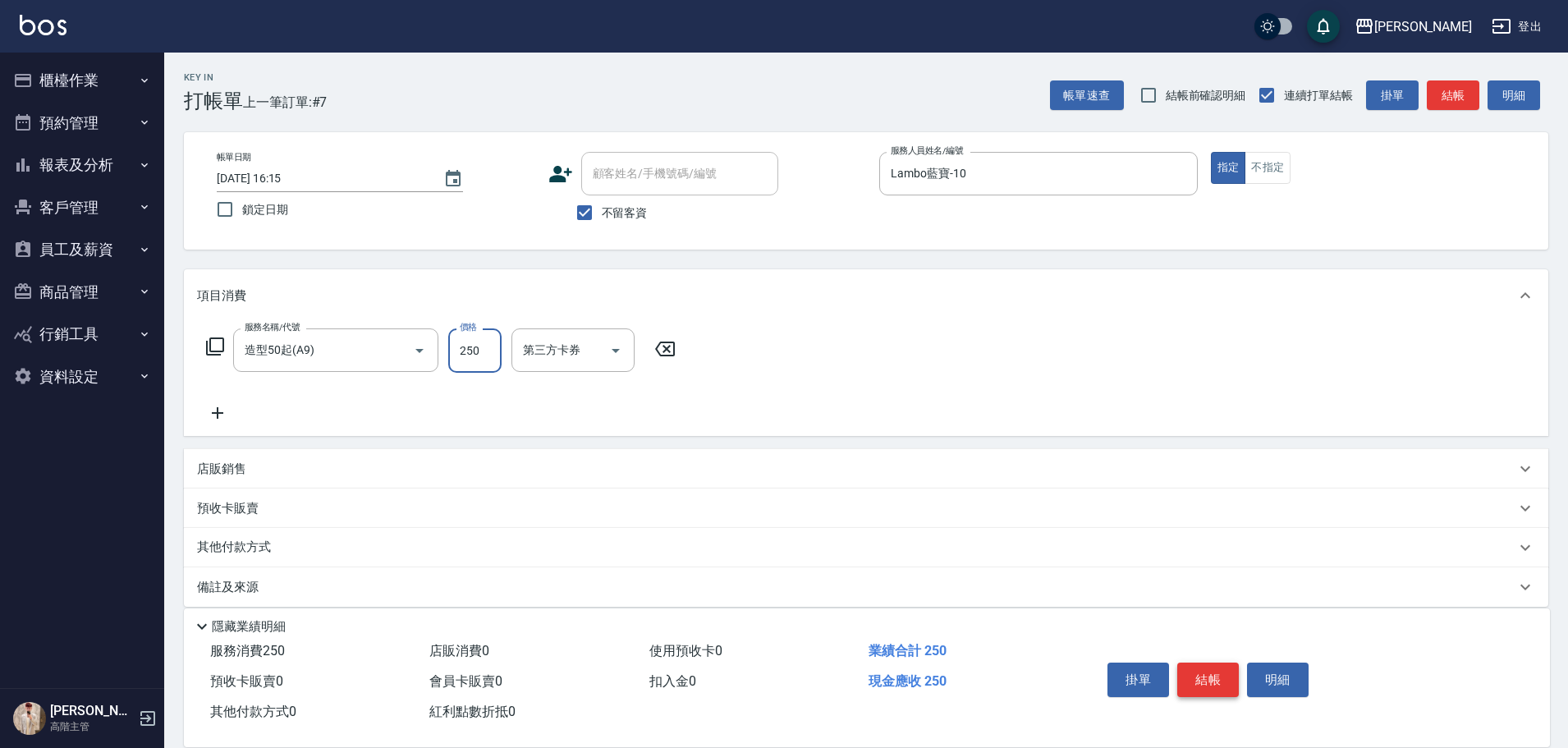
type input "250"
click at [1200, 674] on button "結帳" at bounding box center [1208, 679] width 62 height 34
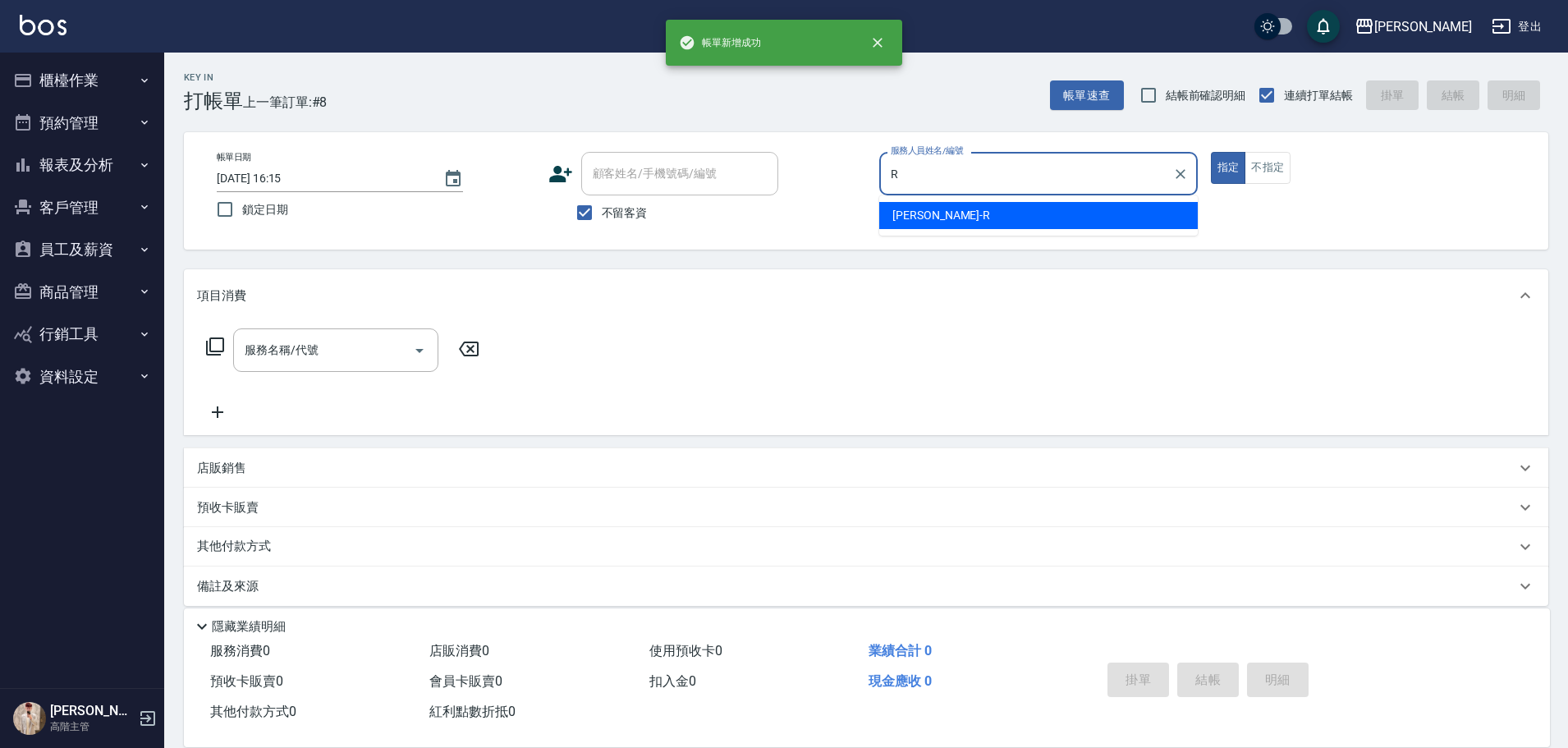
type input "[PERSON_NAME]"
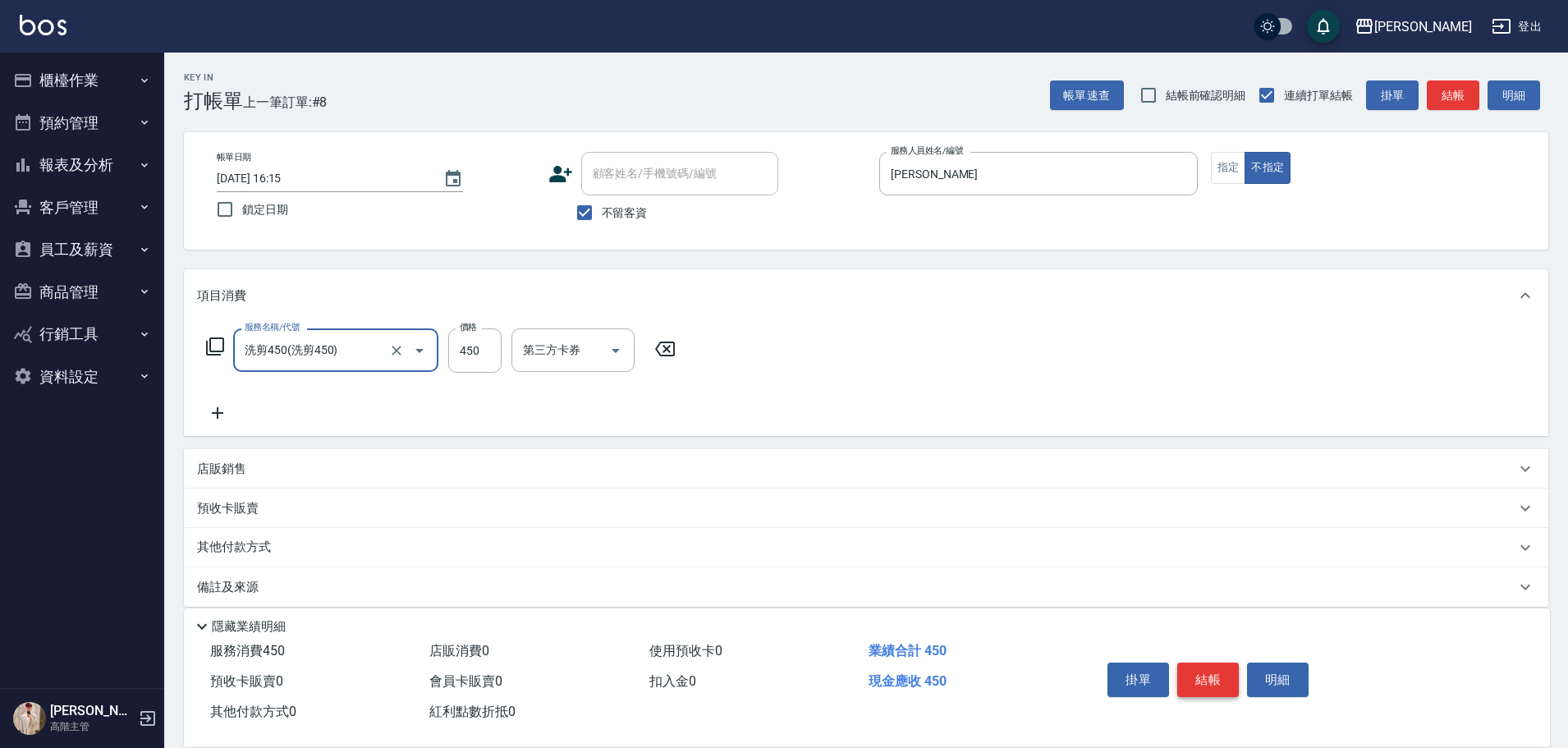
type input "洗剪450"
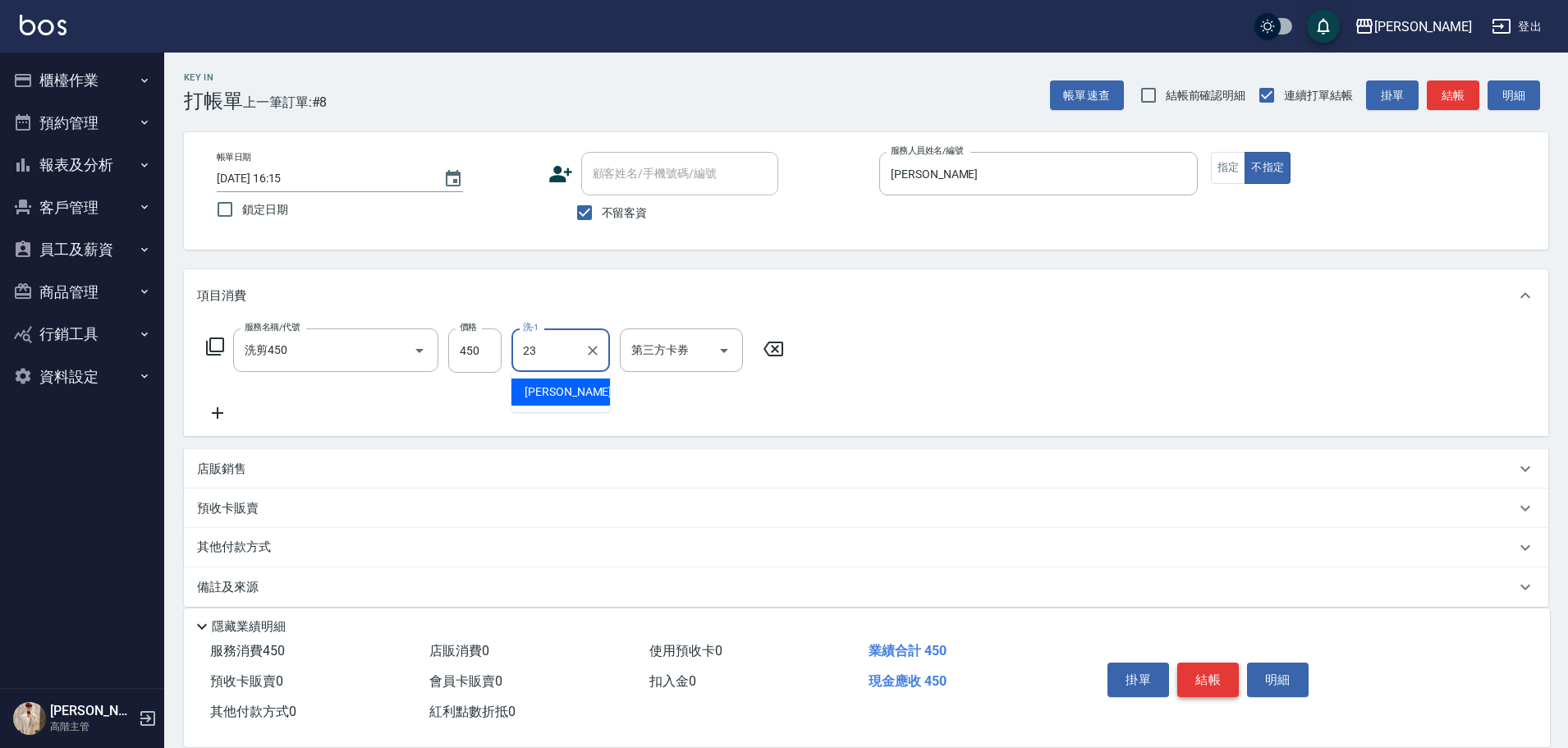
type input "[PERSON_NAME]-23"
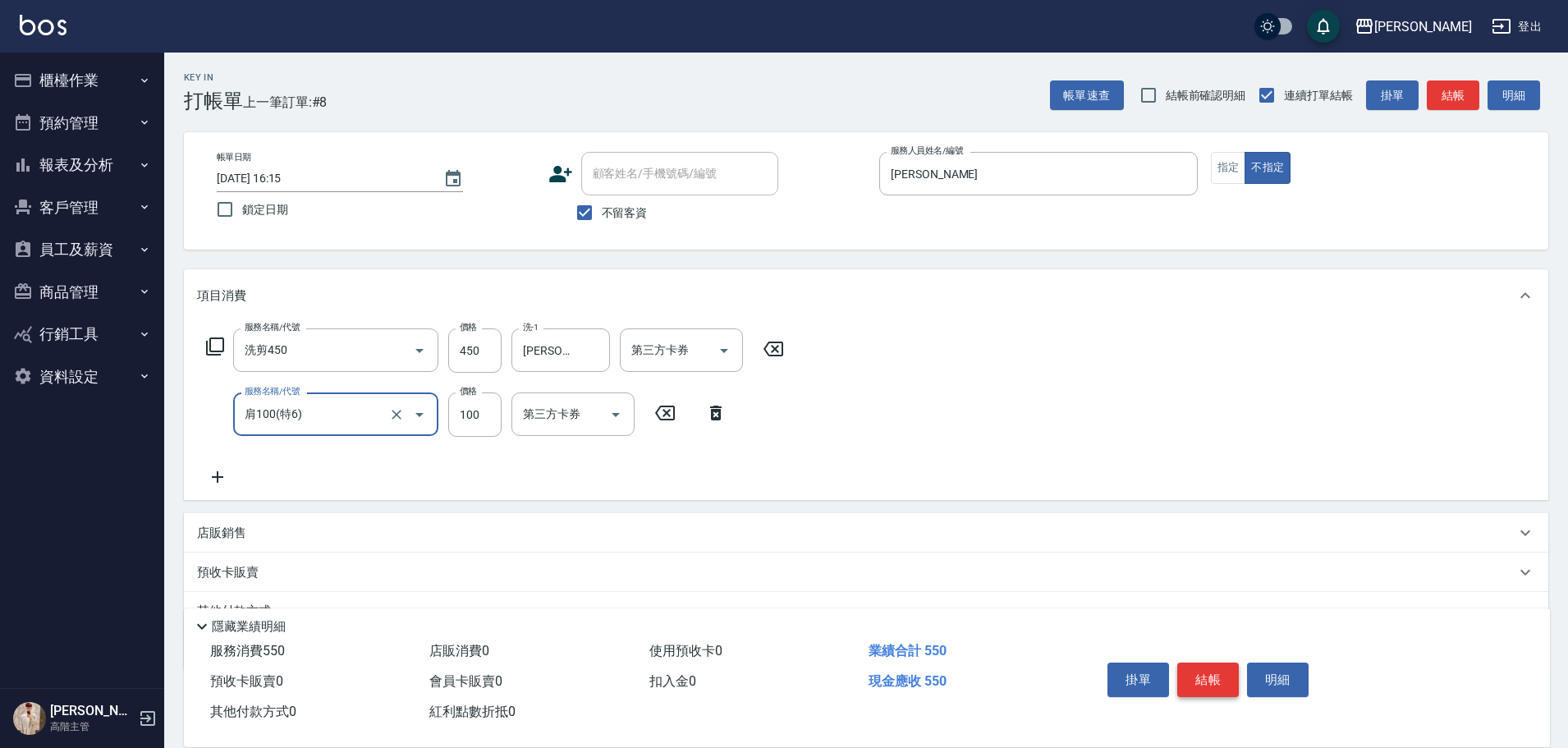
type input "肩100(特6)"
type input "[PERSON_NAME]-23"
drag, startPoint x: 1200, startPoint y: 674, endPoint x: 1215, endPoint y: 695, distance: 25.8
click at [1200, 675] on button "結帳" at bounding box center [1208, 679] width 62 height 34
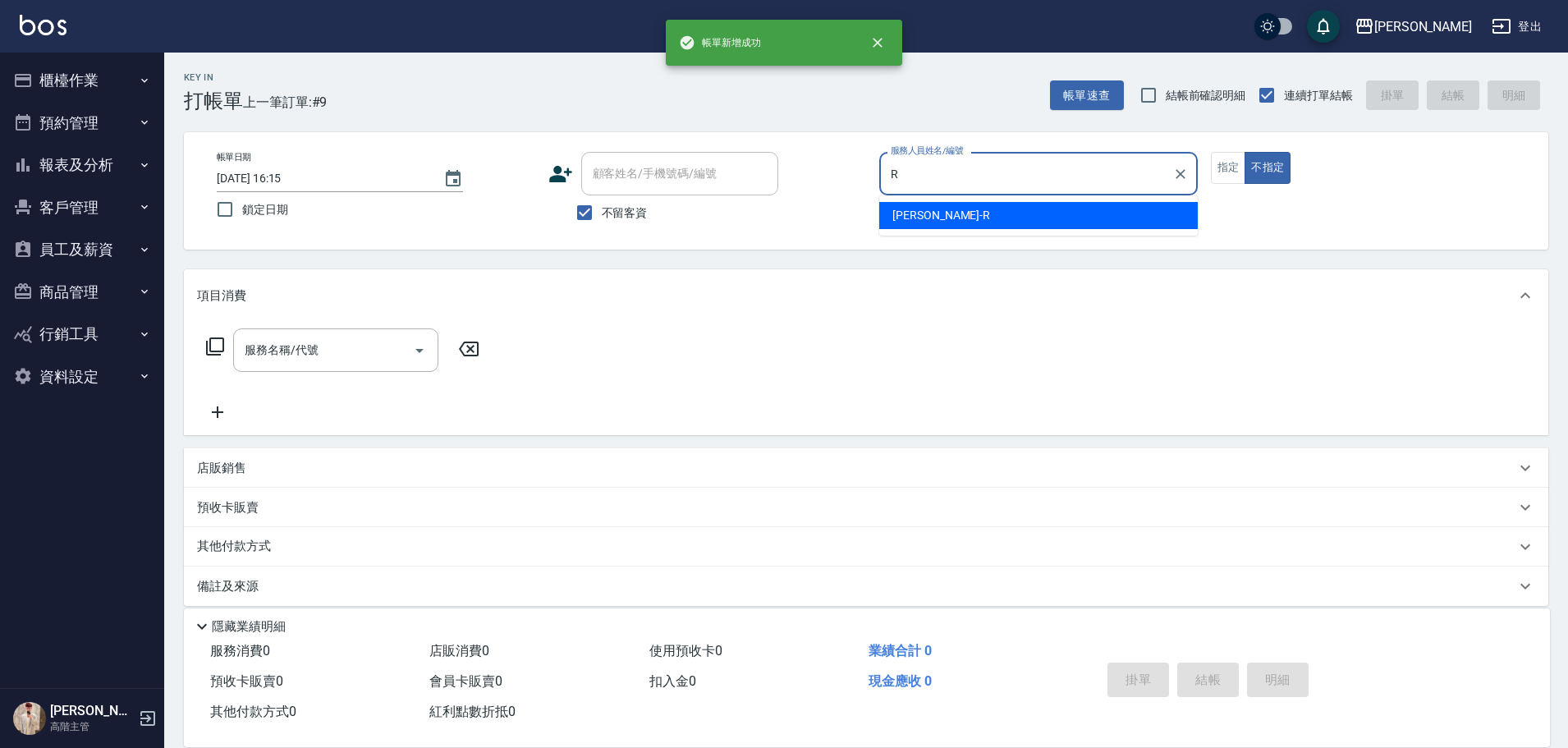
type input "[PERSON_NAME]"
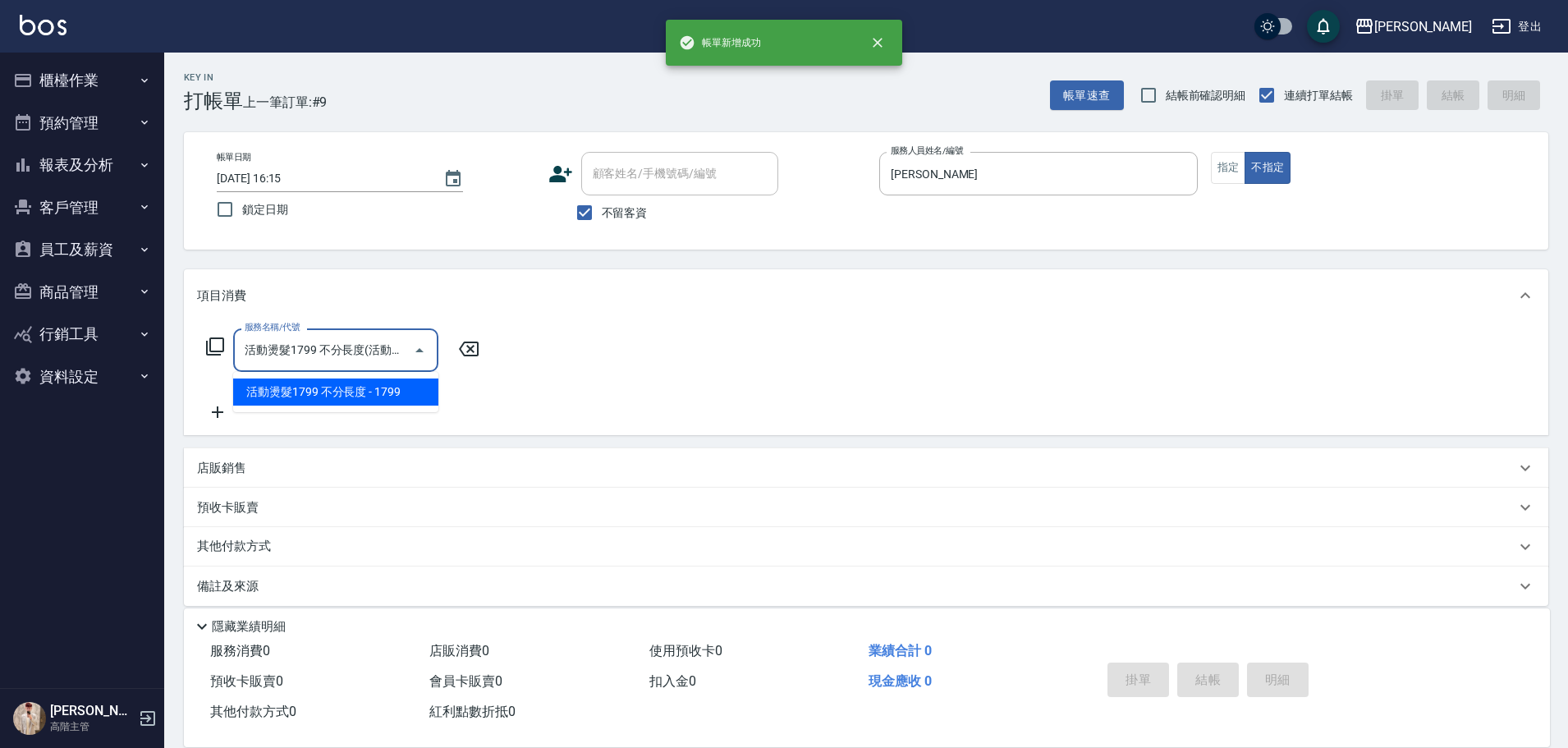
type input "活動燙髮1799 不分長度"
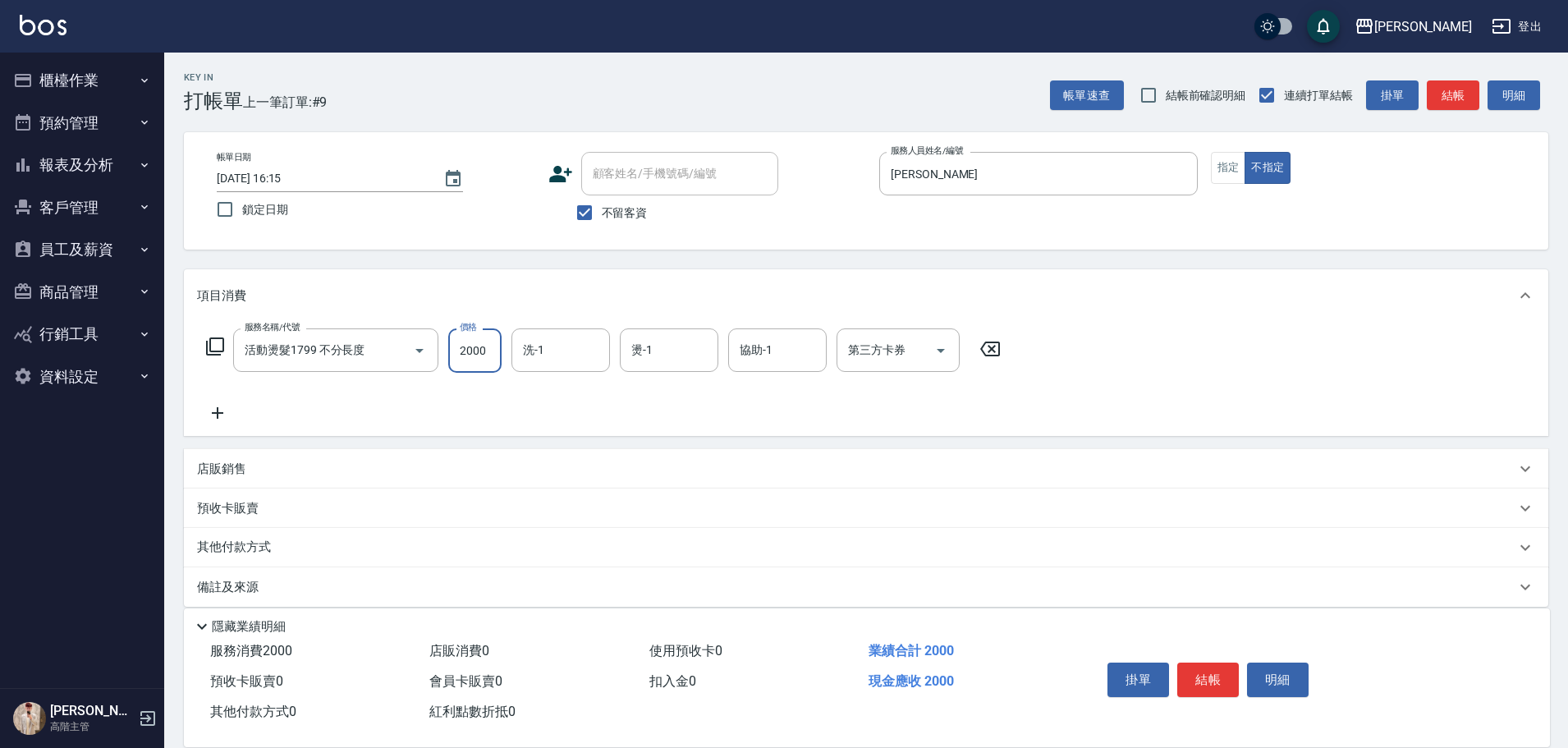
type input "2000"
type input "萱芸-32"
type input "[PERSON_NAME]"
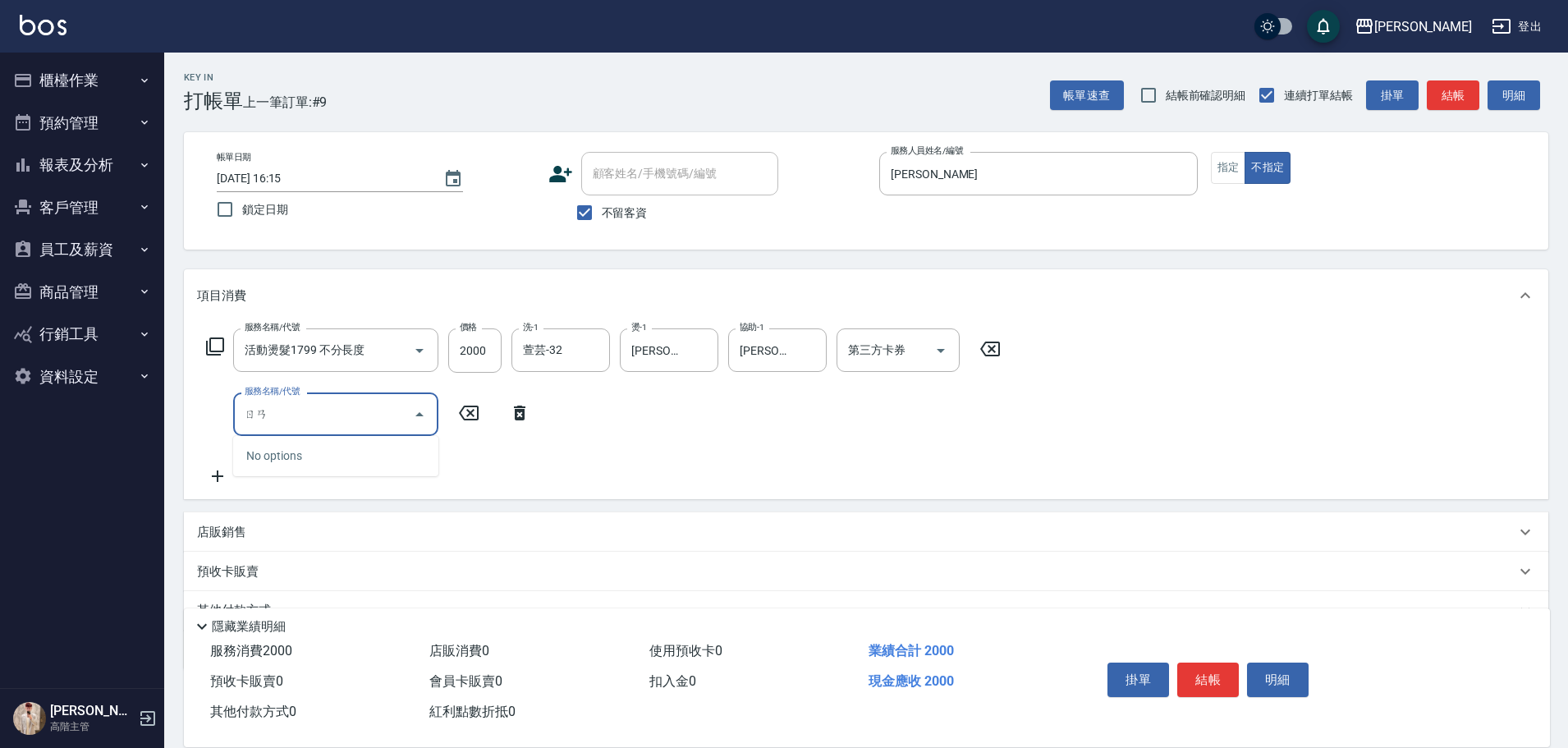
type input "染"
type input "活動燙髮1799 不分長度"
type input "2200"
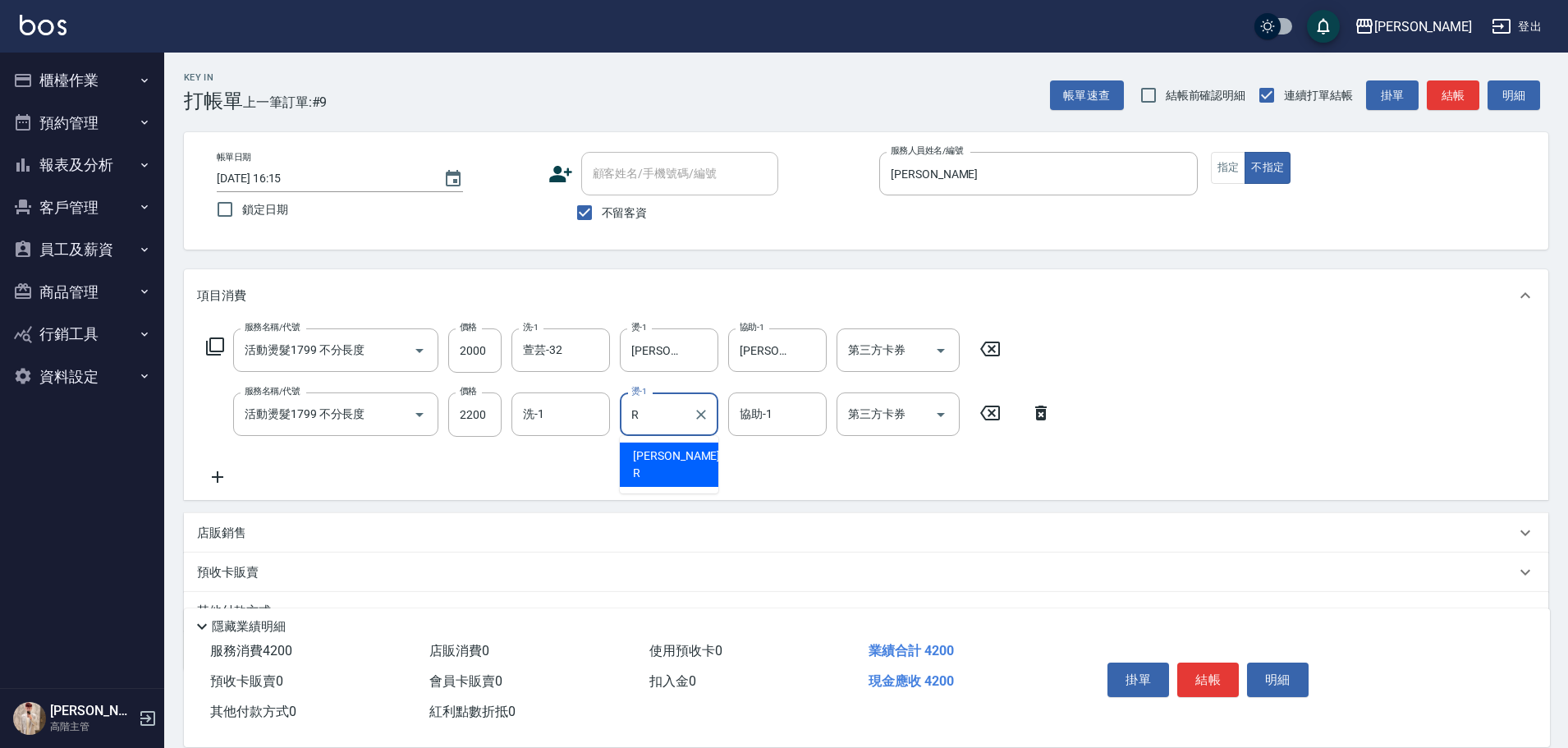
type input "[PERSON_NAME]"
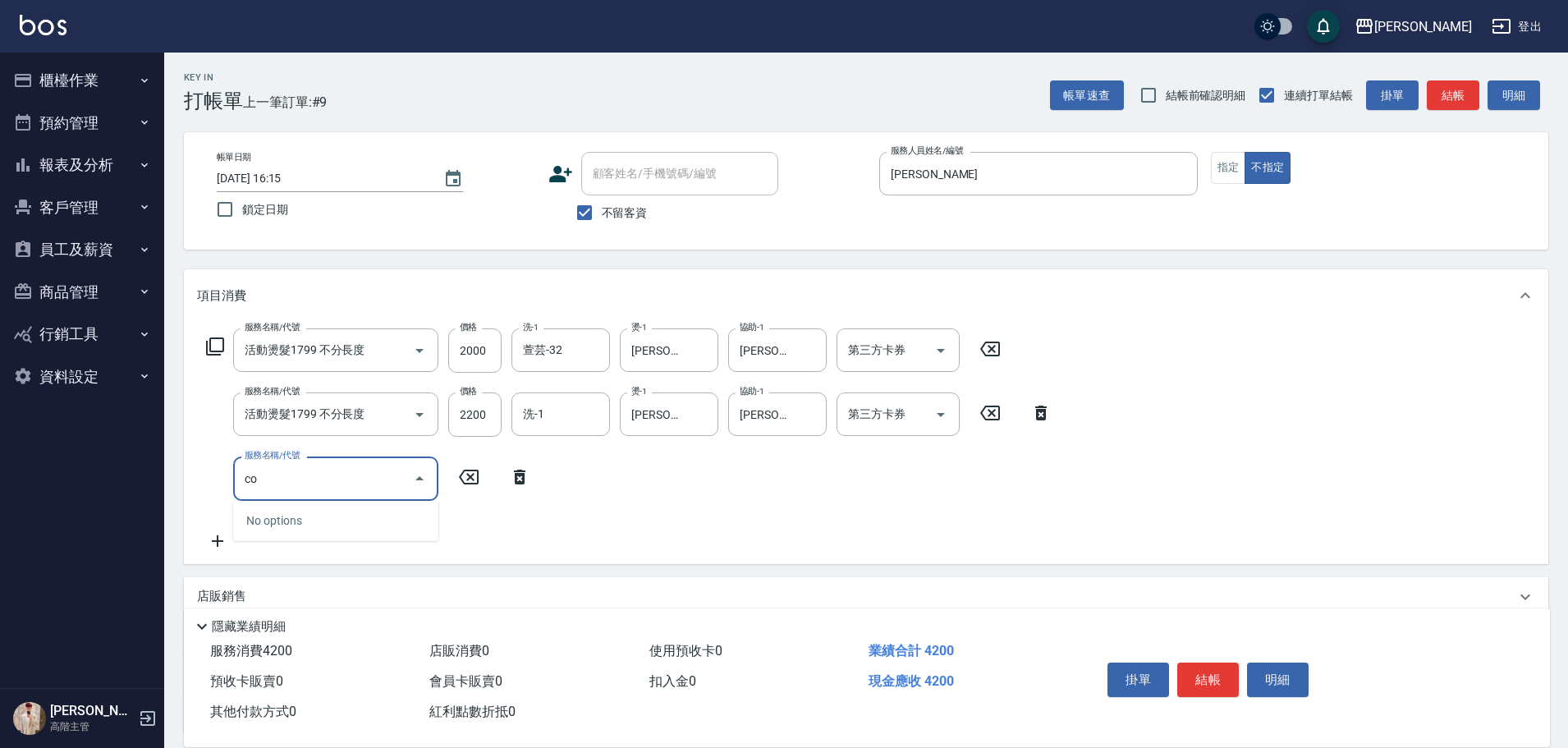
type input "c"
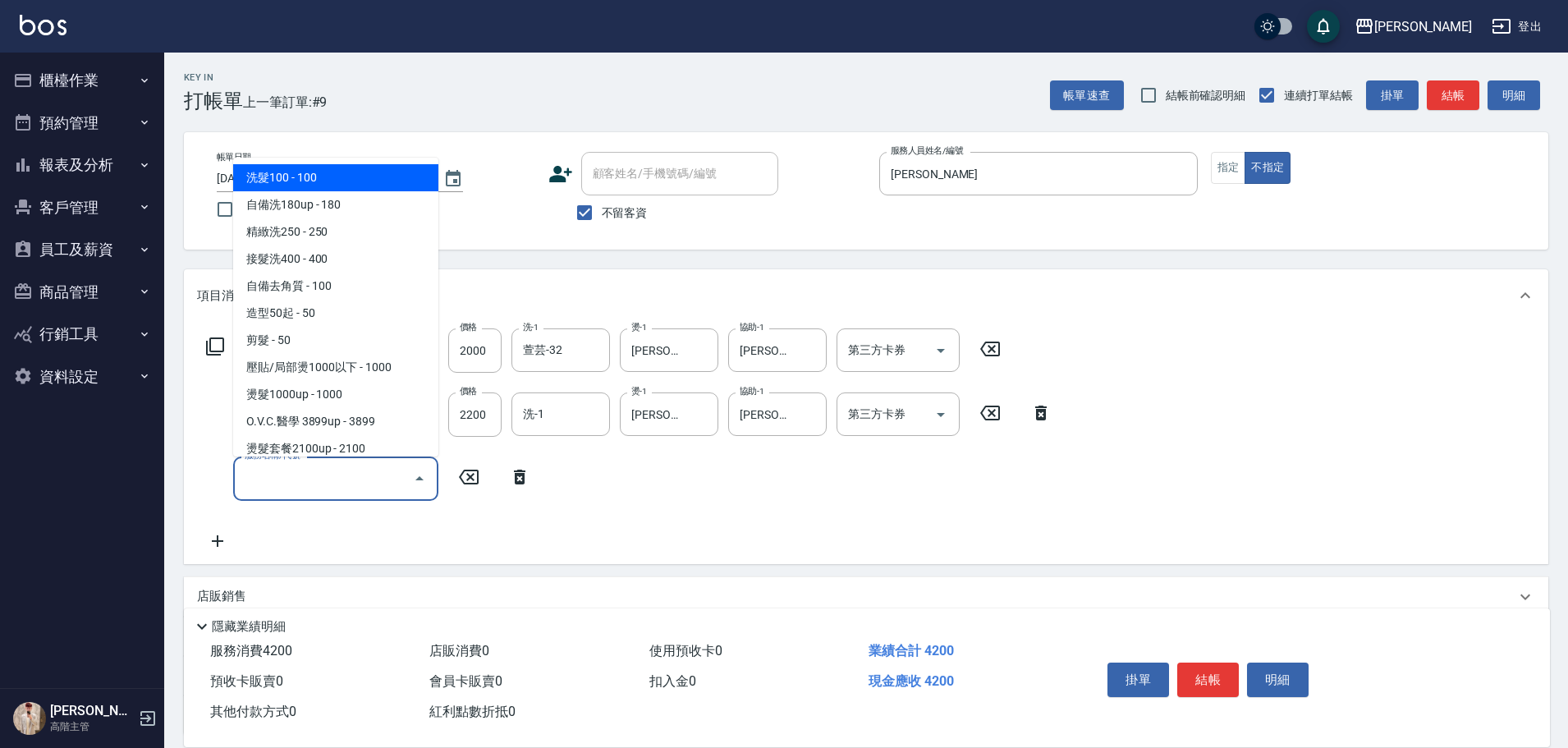
type input "c"
type input "r"
type input "t"
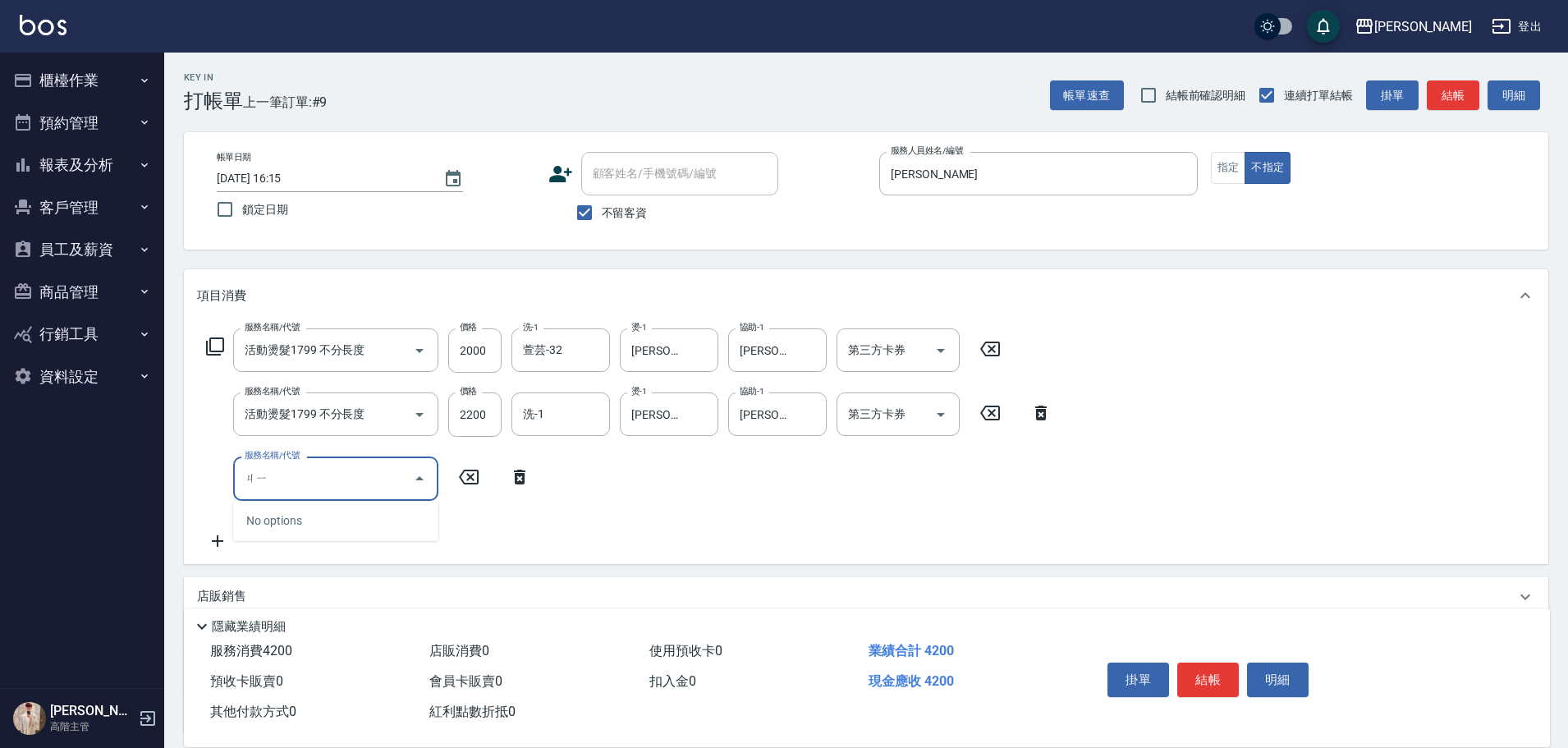
type input "及"
type input "活動[PERSON_NAME] * 極光 1800(加購黑耀光1800)"
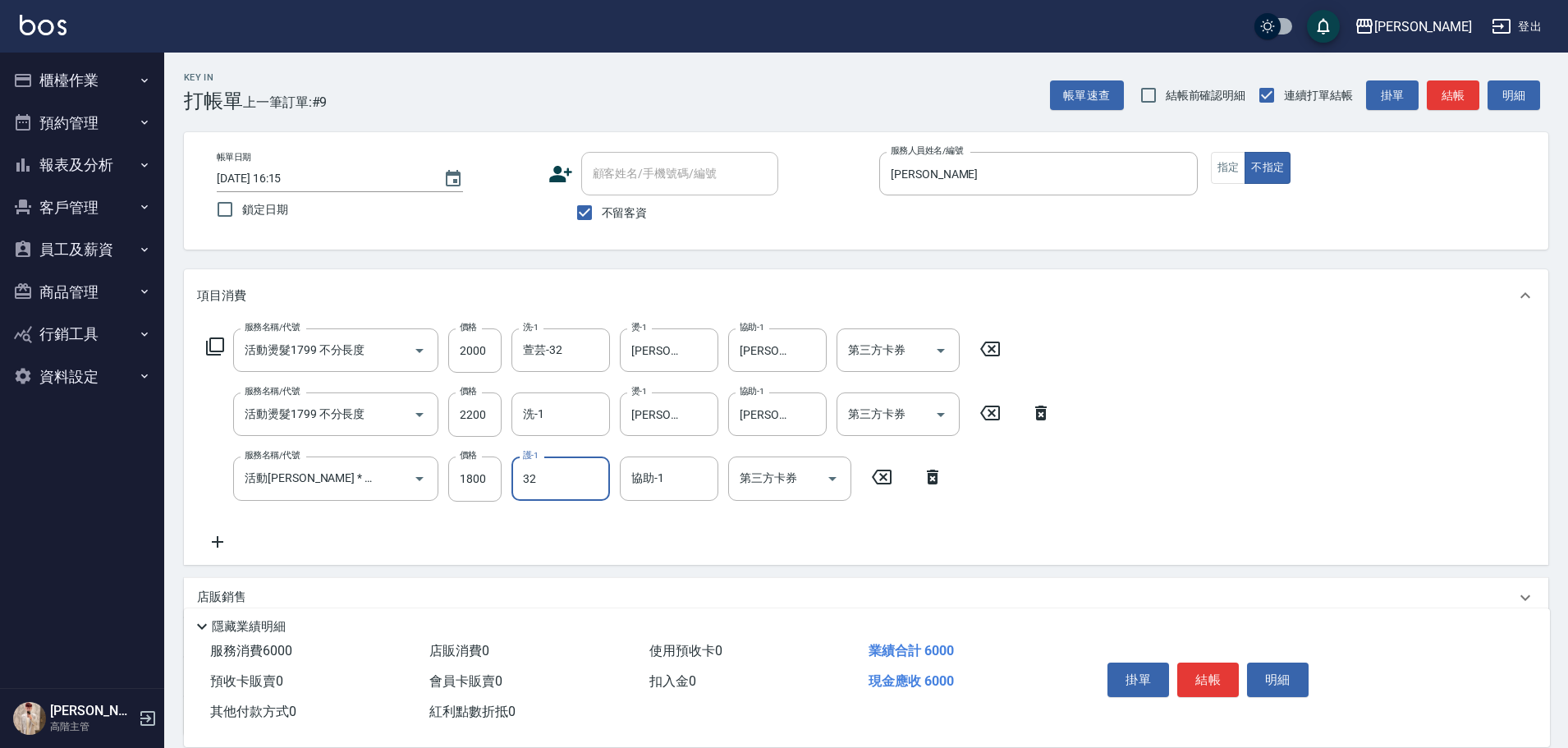
type input "萱芸-32"
click at [1188, 671] on button "結帳" at bounding box center [1208, 679] width 62 height 34
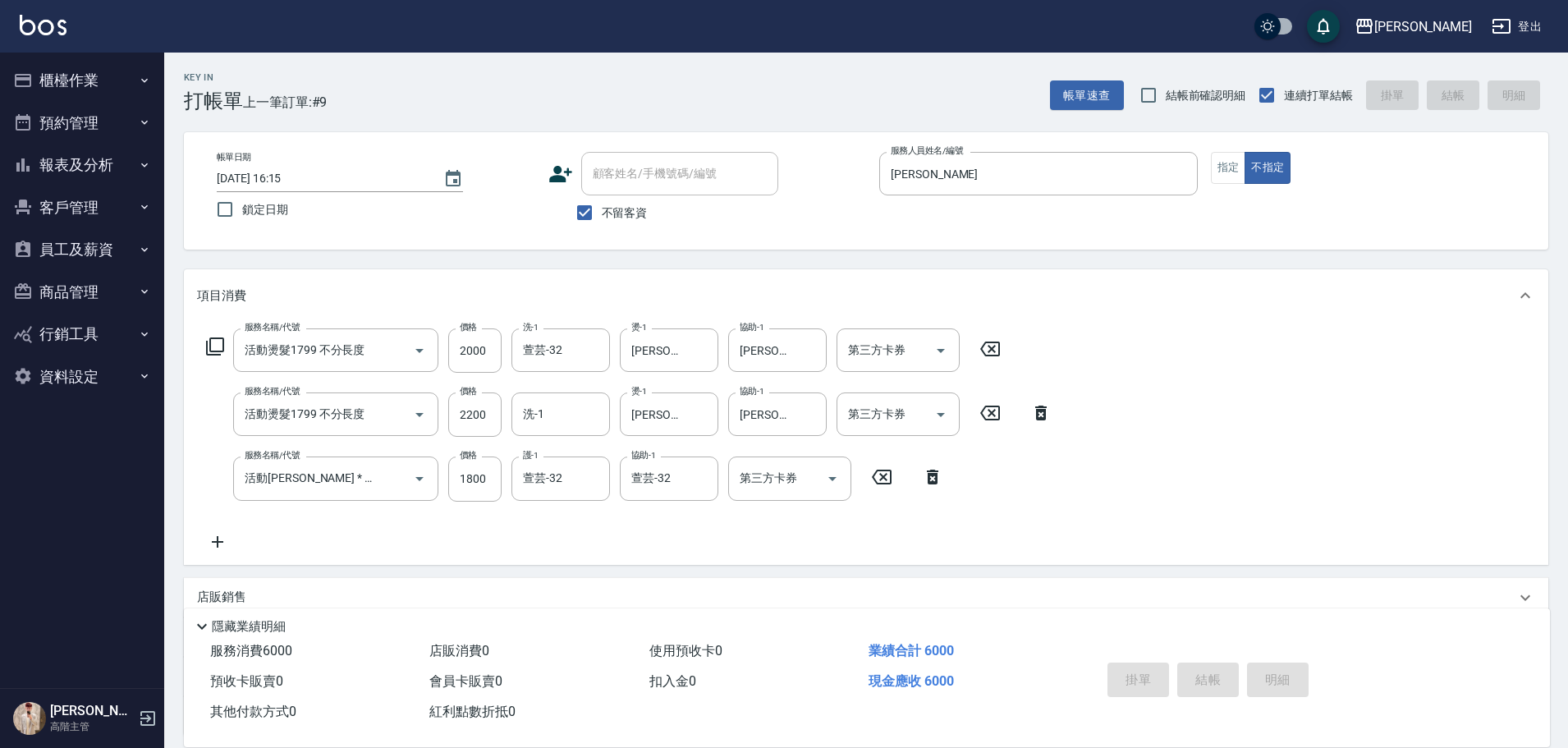
type input "[DATE] 16:16"
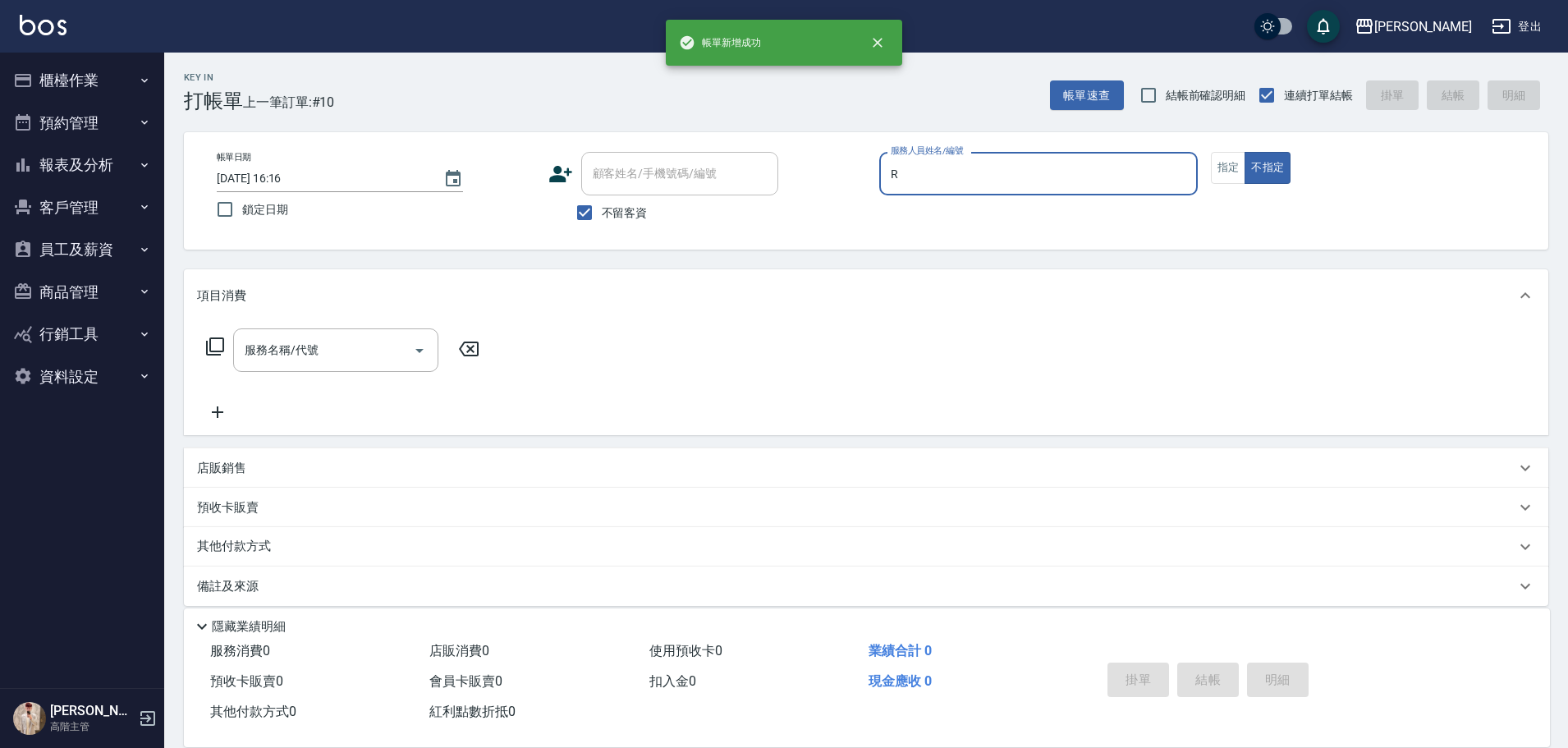
type input "[PERSON_NAME]"
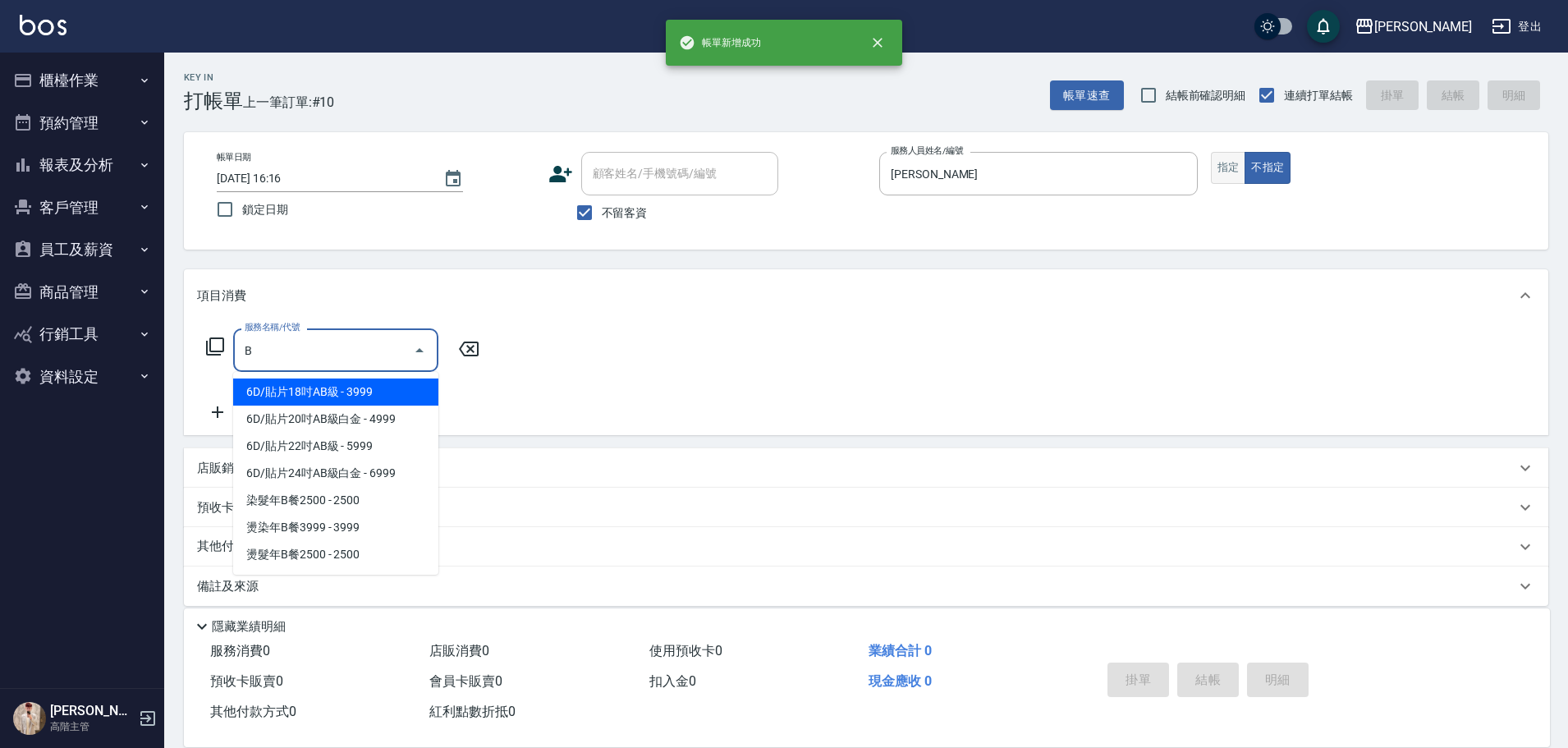
type input "B"
click at [1236, 167] on button "指定" at bounding box center [1228, 168] width 35 height 32
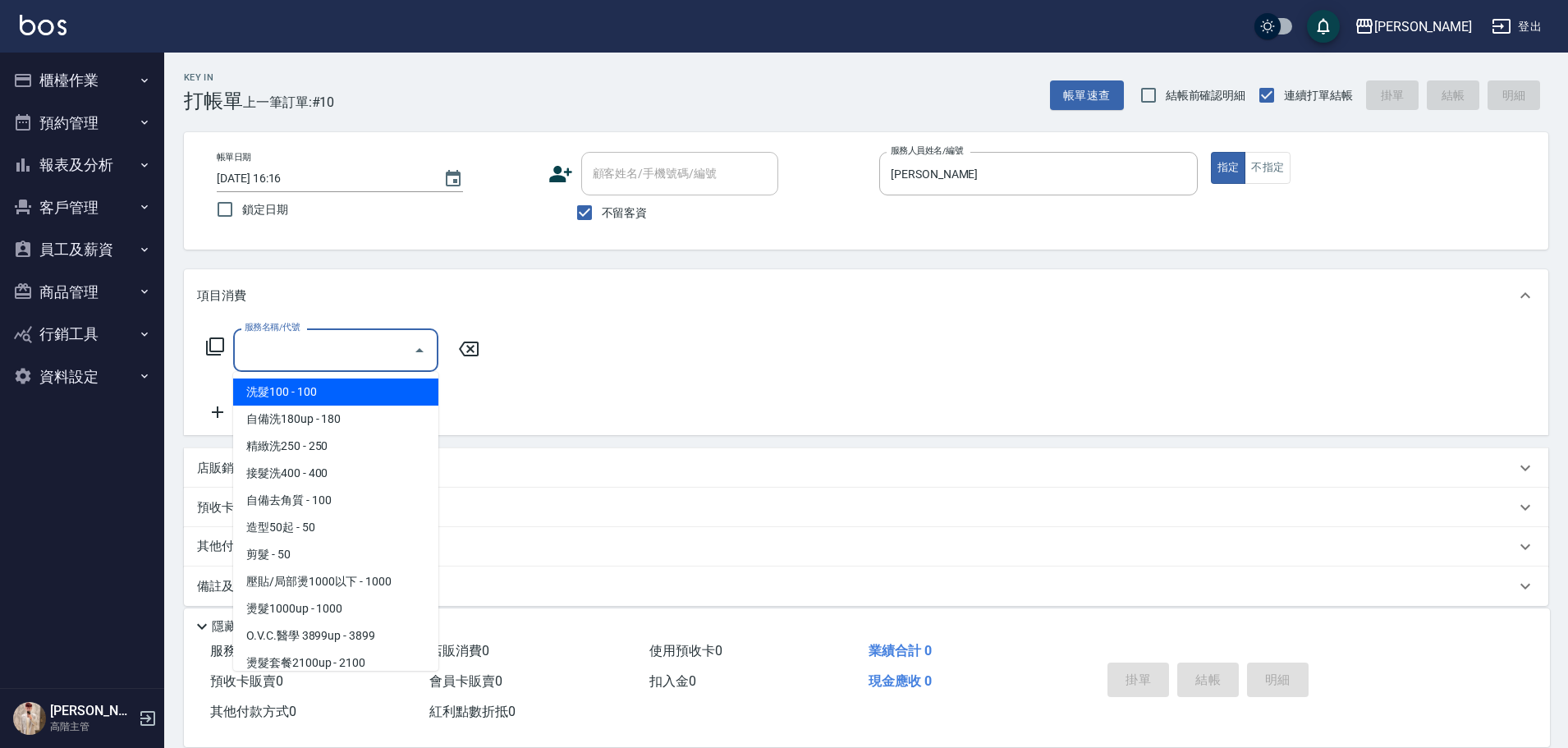
click at [308, 342] on div "服務名稱/代號 服務名稱/代號" at bounding box center [335, 349] width 205 height 43
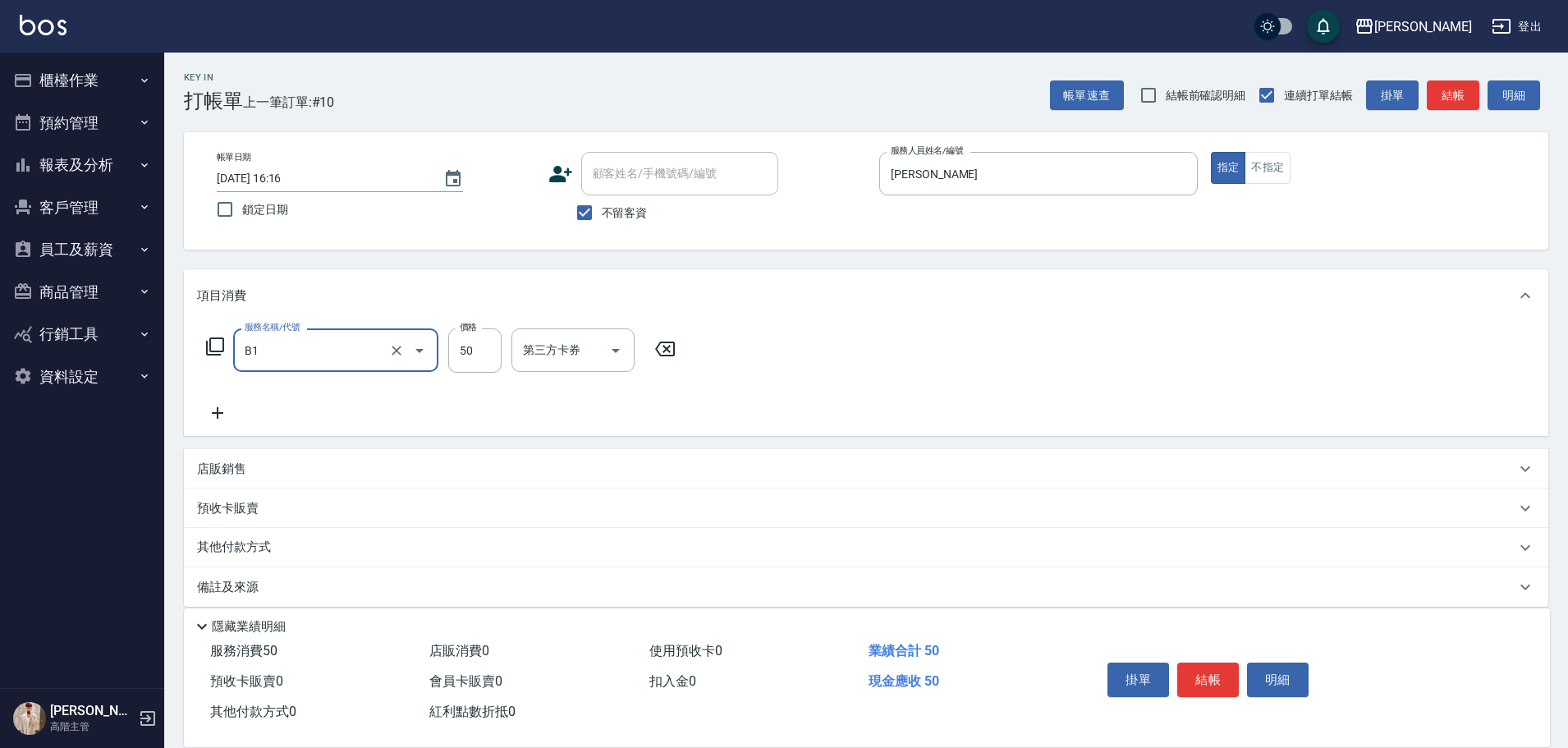
type input "剪髮(B1)"
type input "320"
click at [1215, 673] on button "結帳" at bounding box center [1208, 679] width 62 height 34
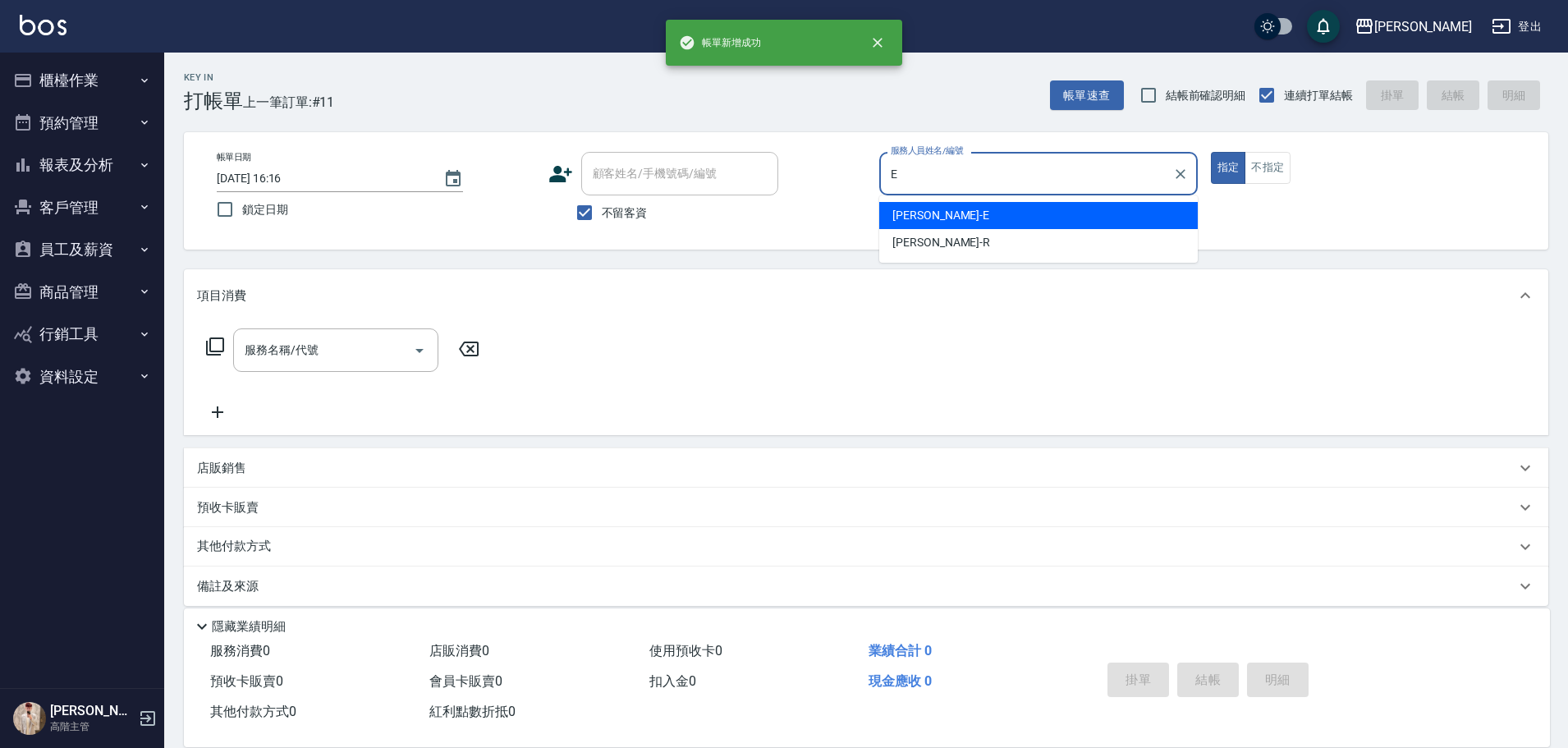
type input "[PERSON_NAME]"
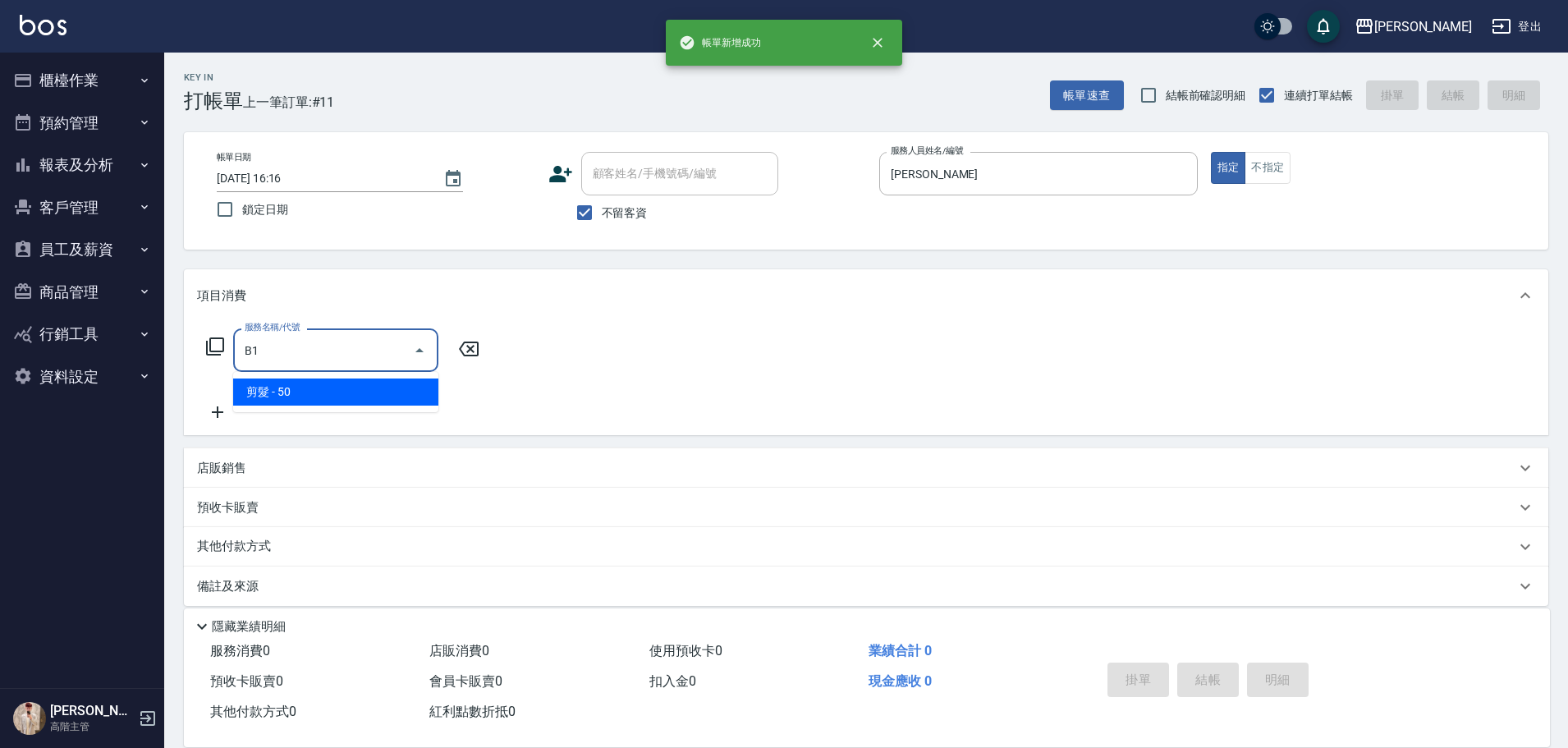
type input "剪髮(B1)"
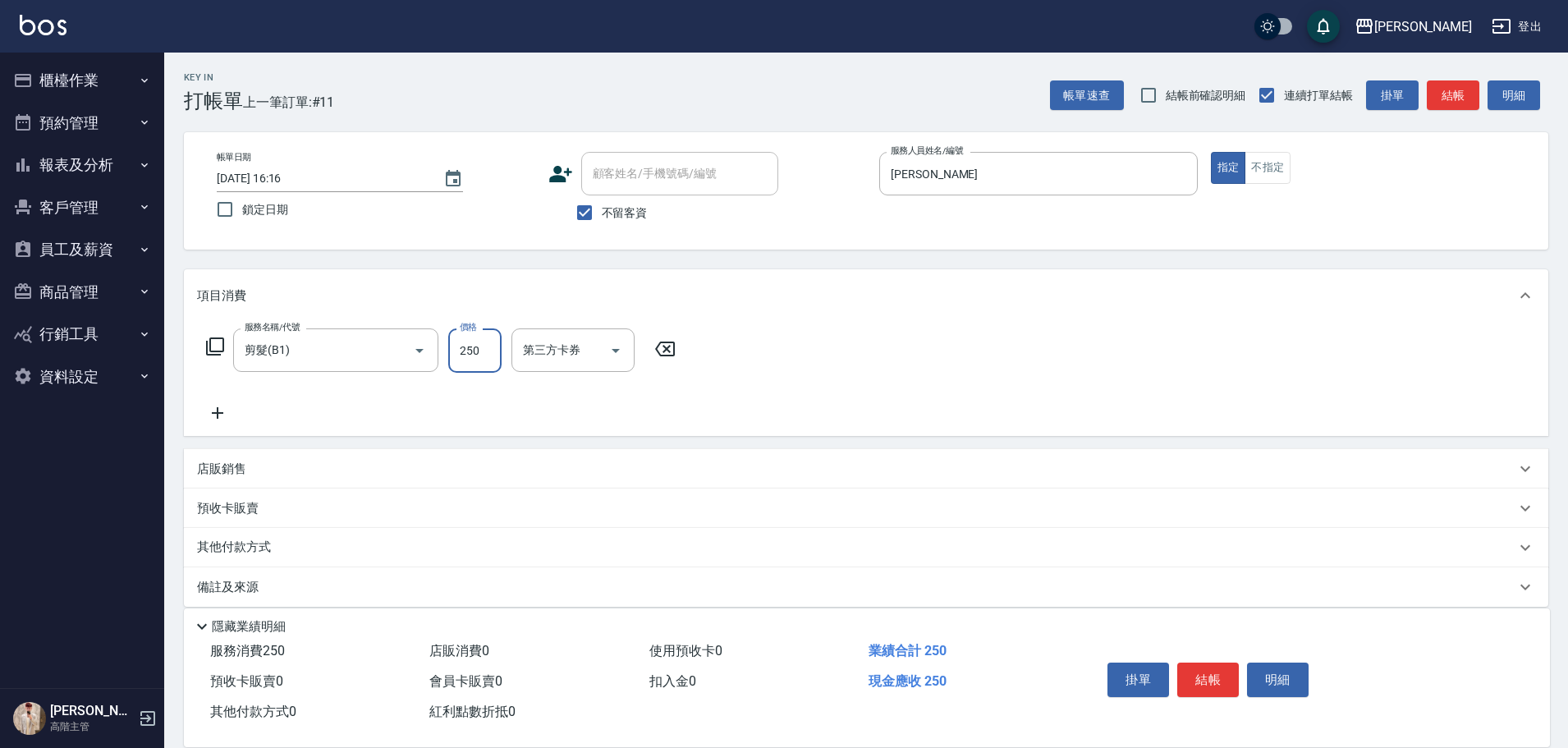
type input "250"
click at [1215, 673] on button "結帳" at bounding box center [1208, 679] width 62 height 34
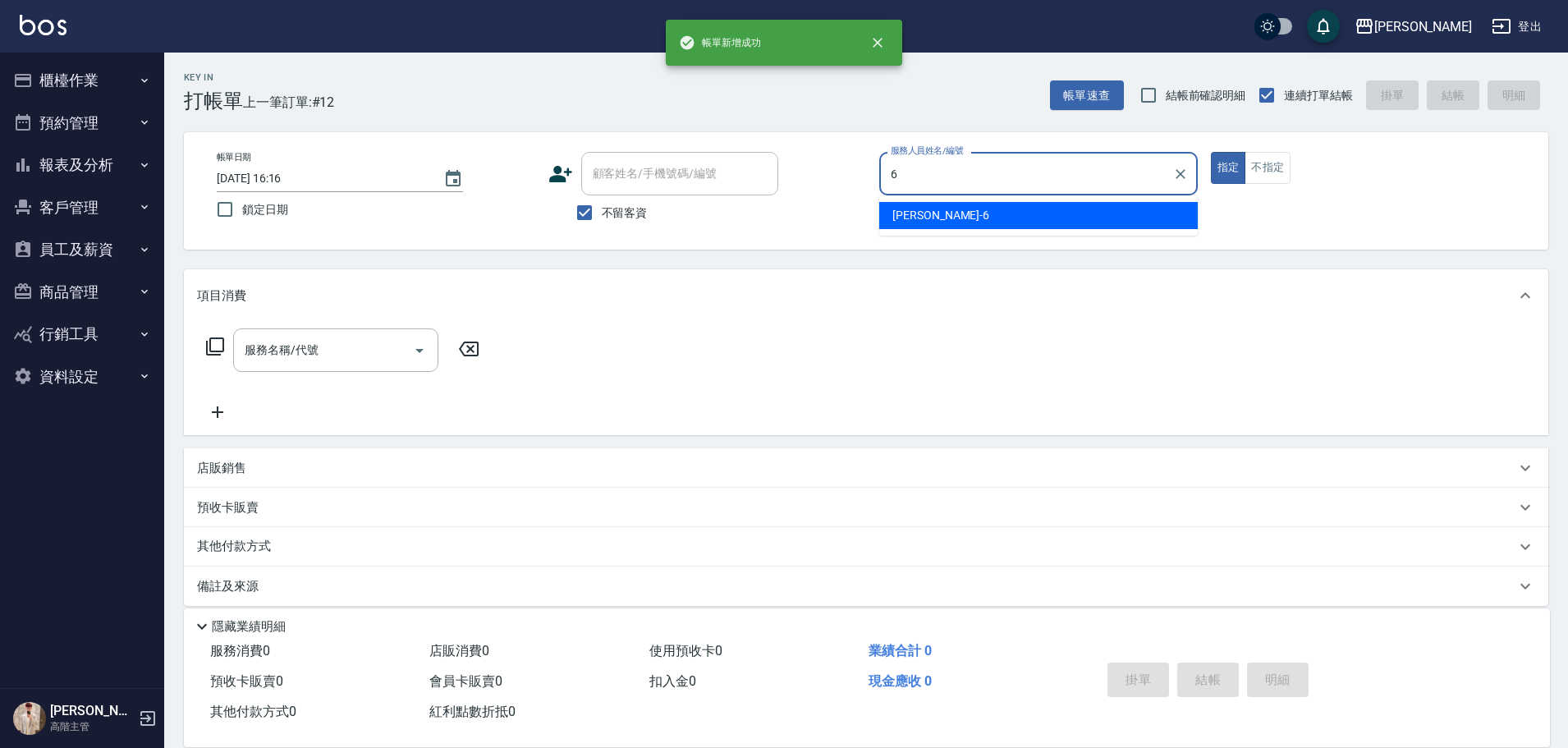
type input "[PERSON_NAME]-6"
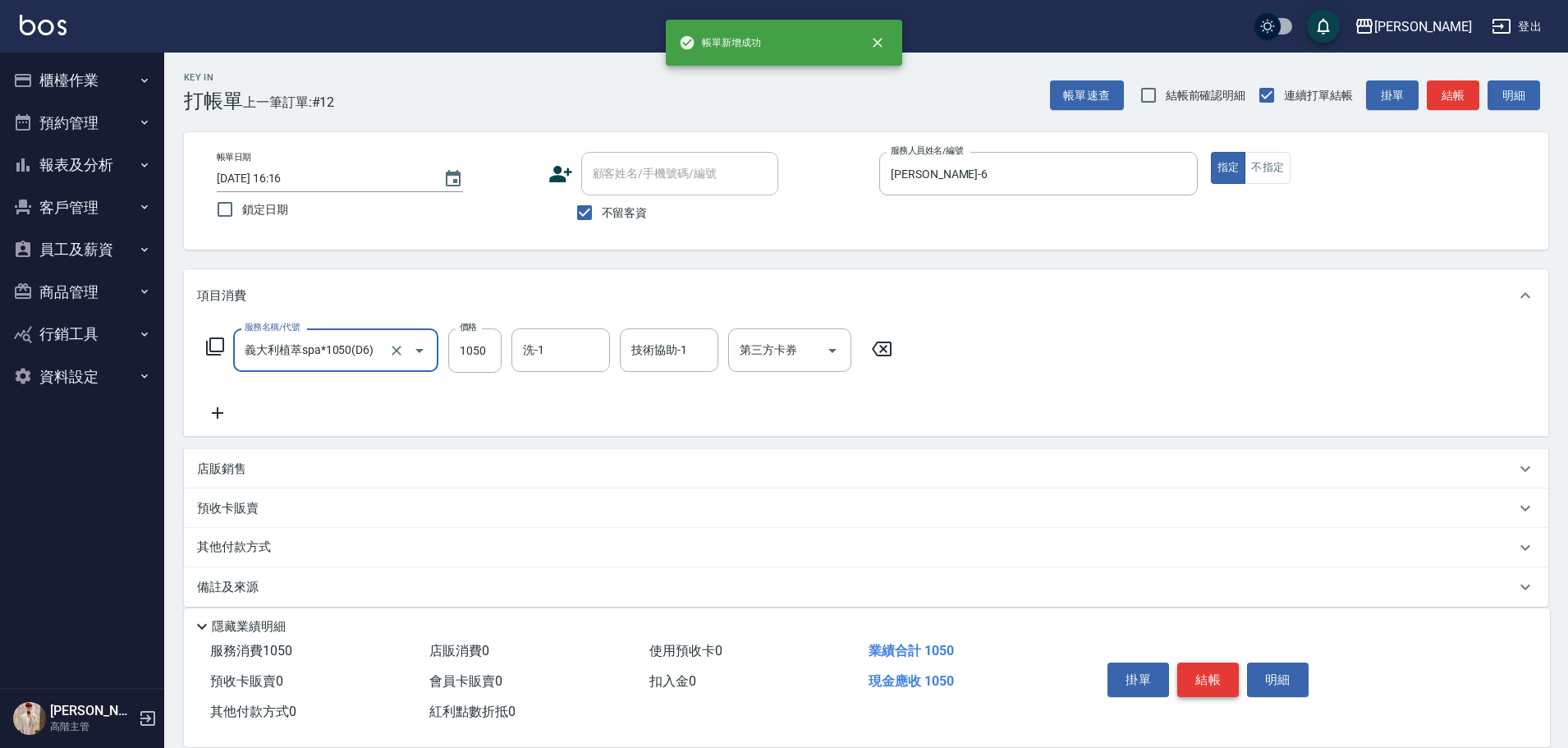
type input "義大利植萃spa*1050(D6)"
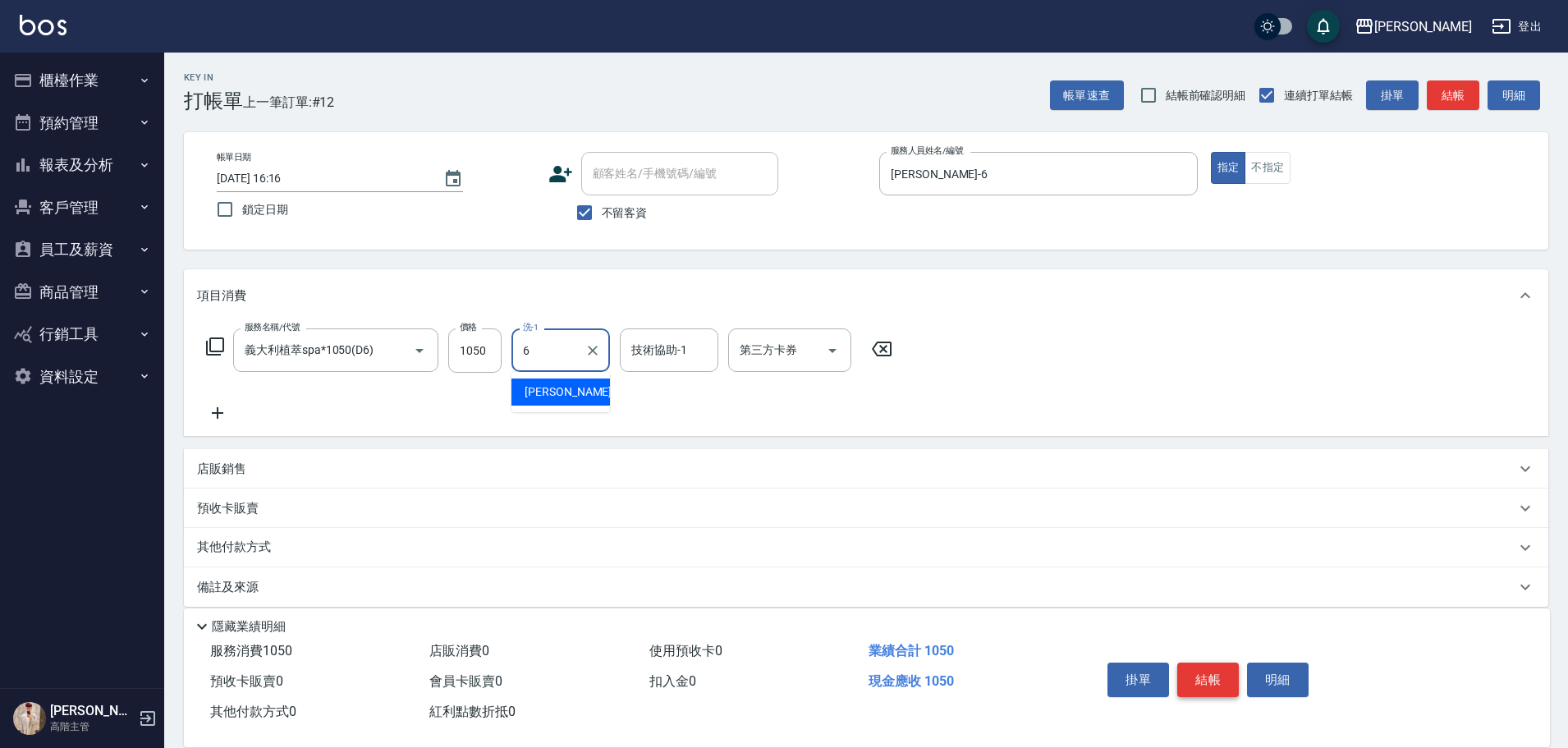
type input "[PERSON_NAME]-6"
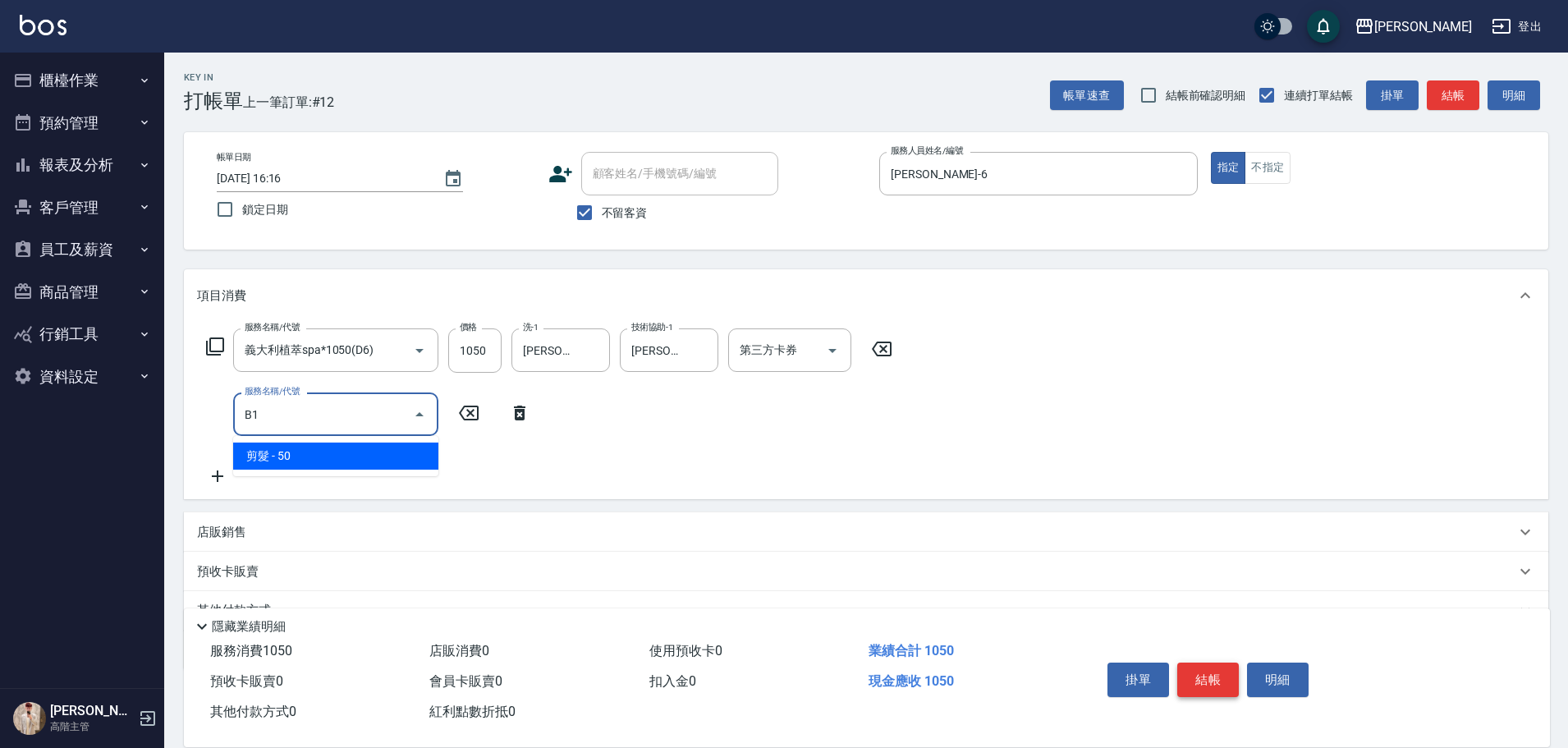
type input "剪髮(B1)"
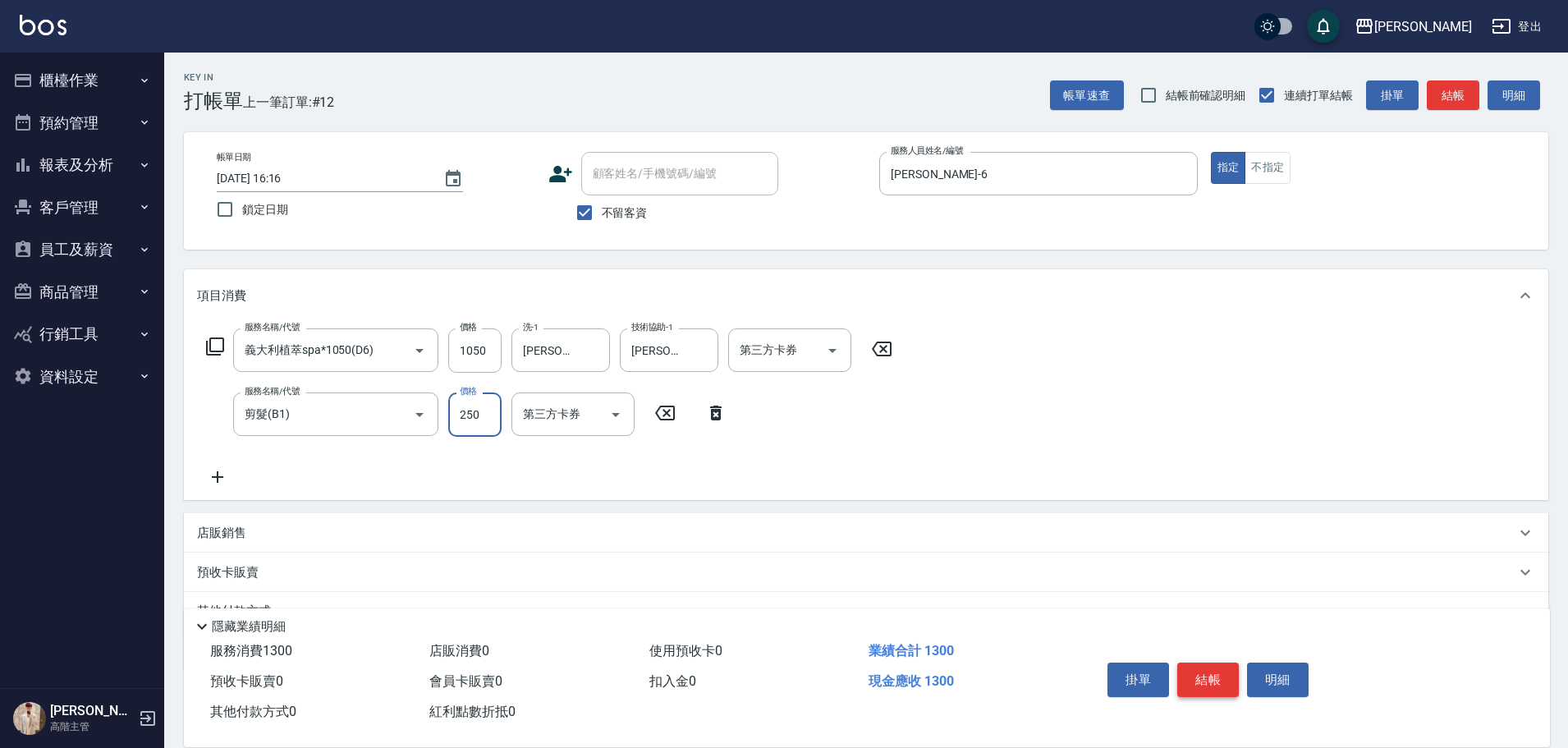
type input "250"
click at [1215, 673] on button "結帳" at bounding box center [1208, 679] width 62 height 34
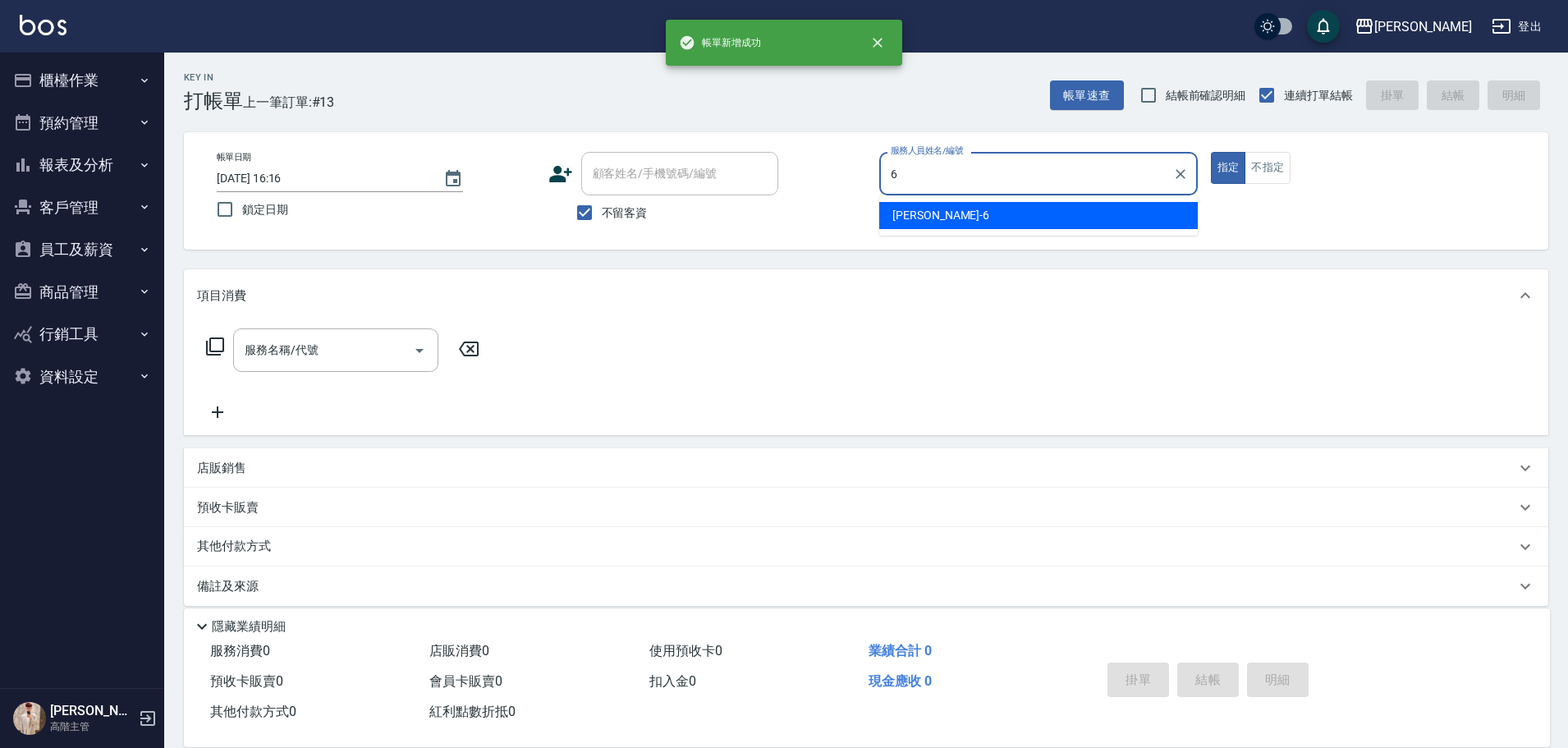
type input "[PERSON_NAME]-6"
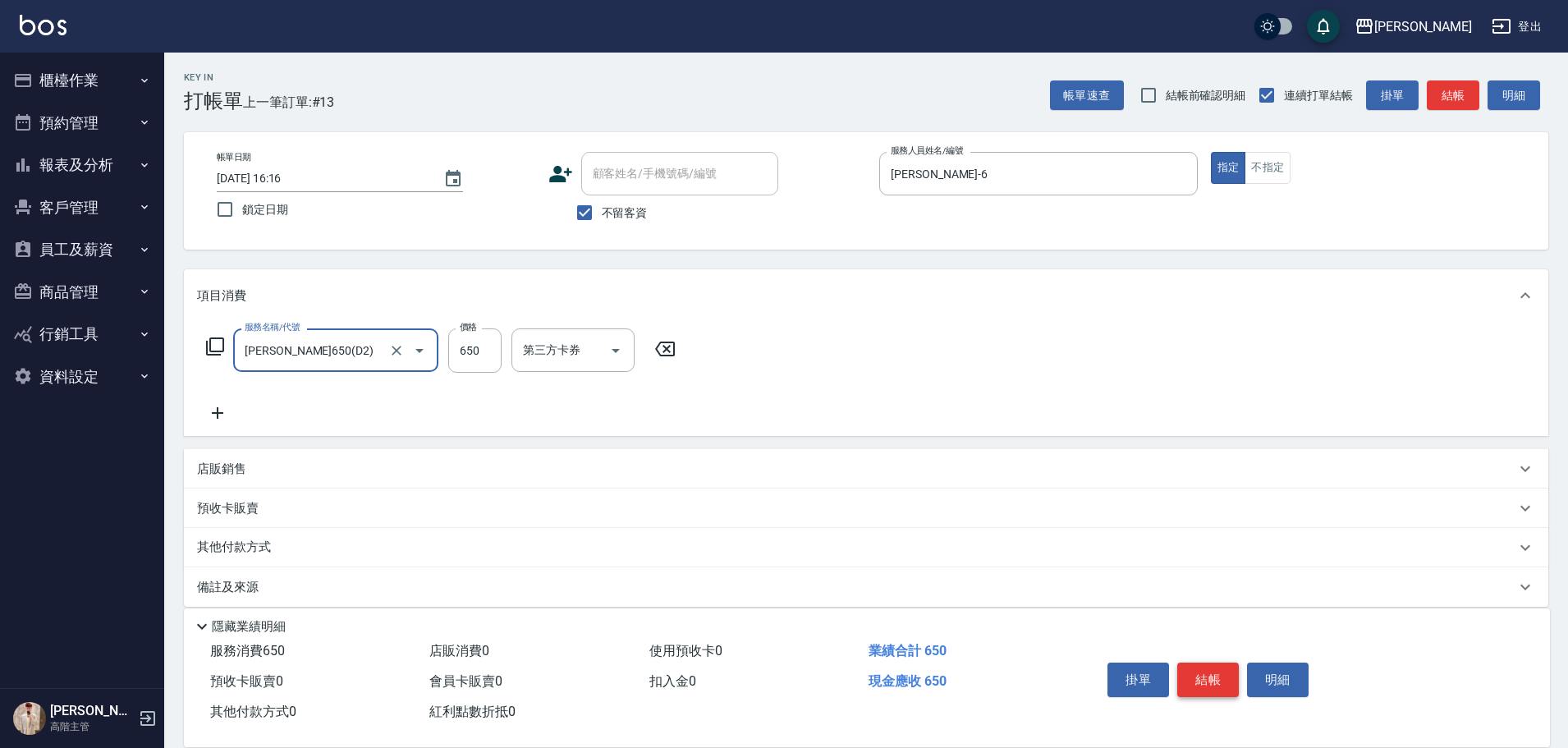
type input "[PERSON_NAME]650(D2)"
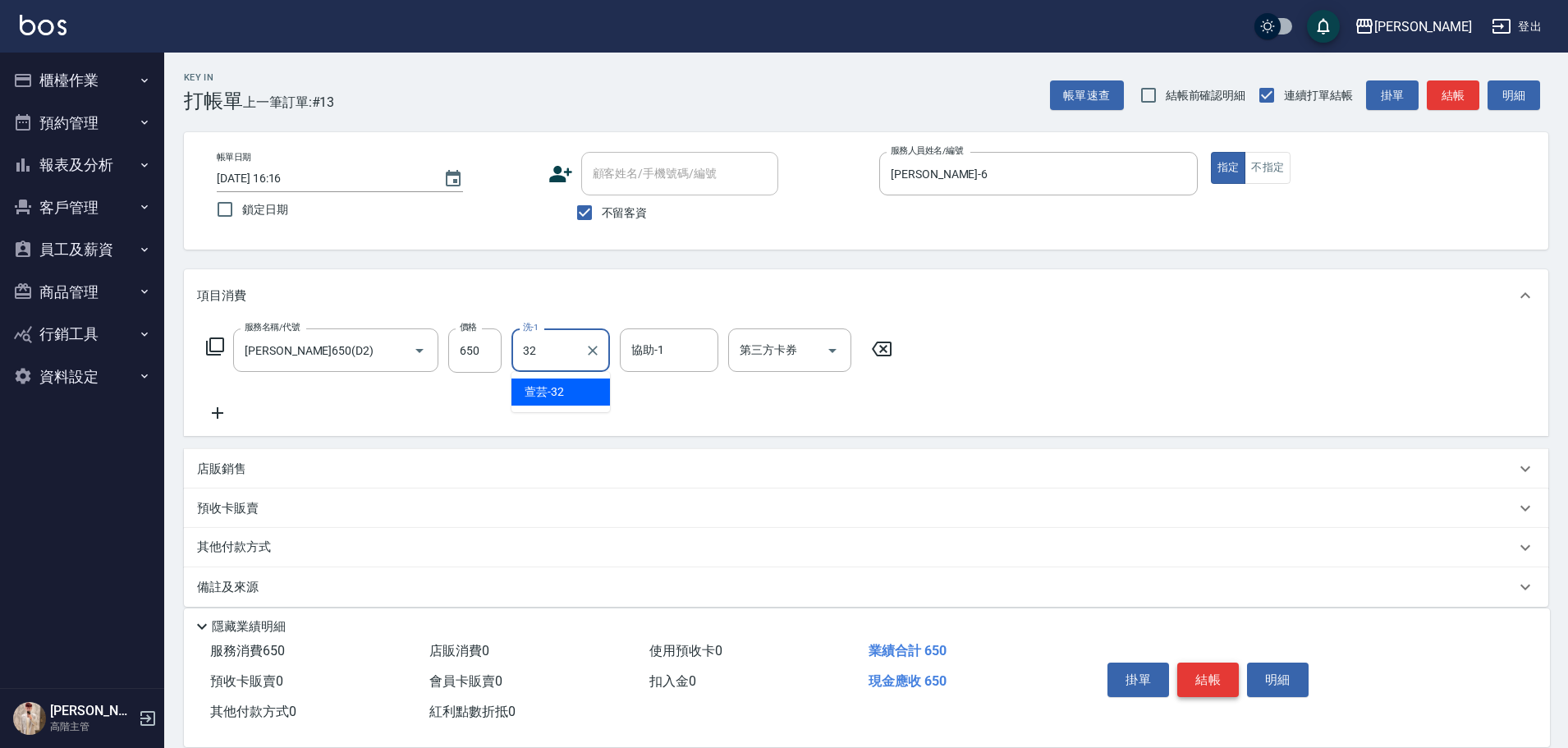
type input "萱芸-32"
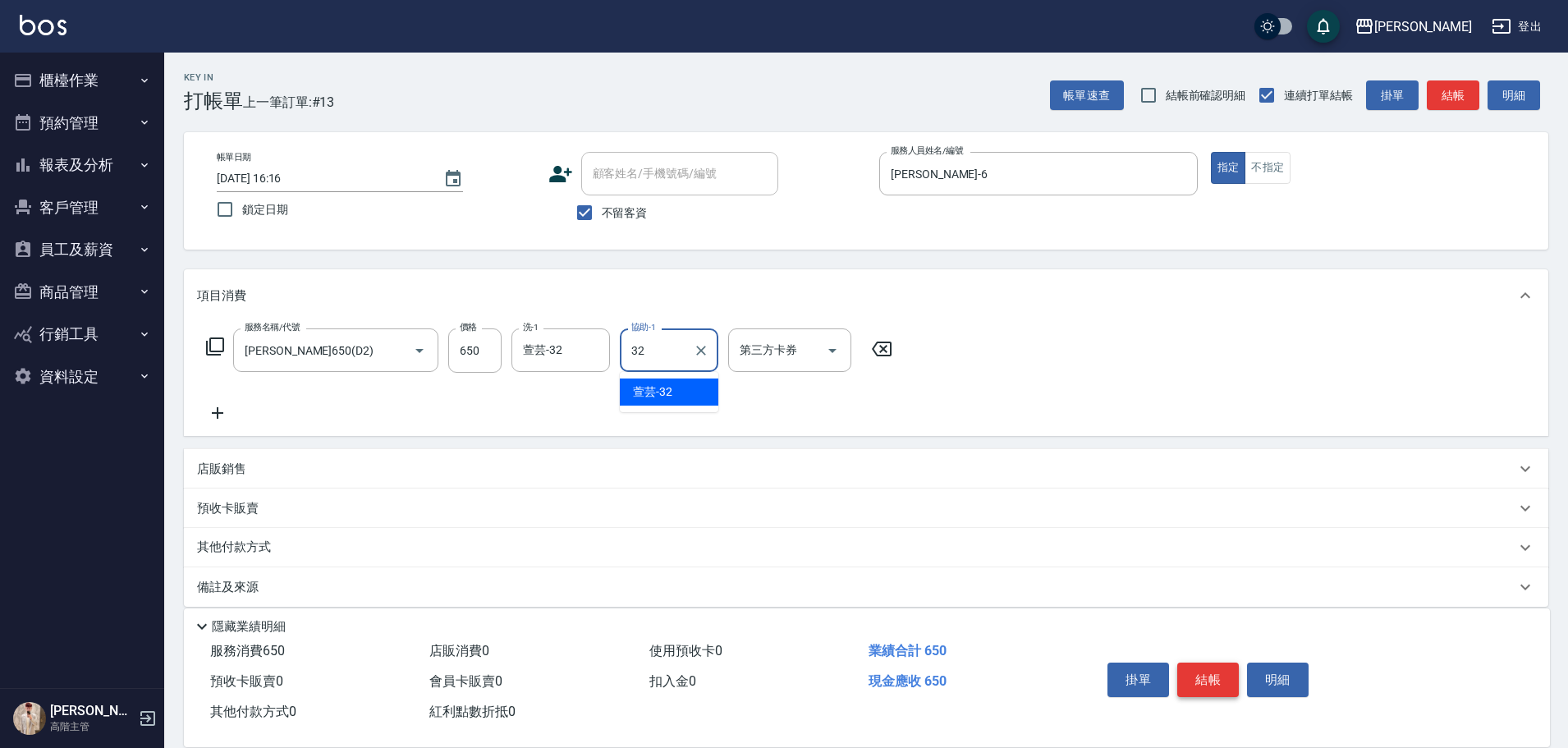
type input "萱芸-32"
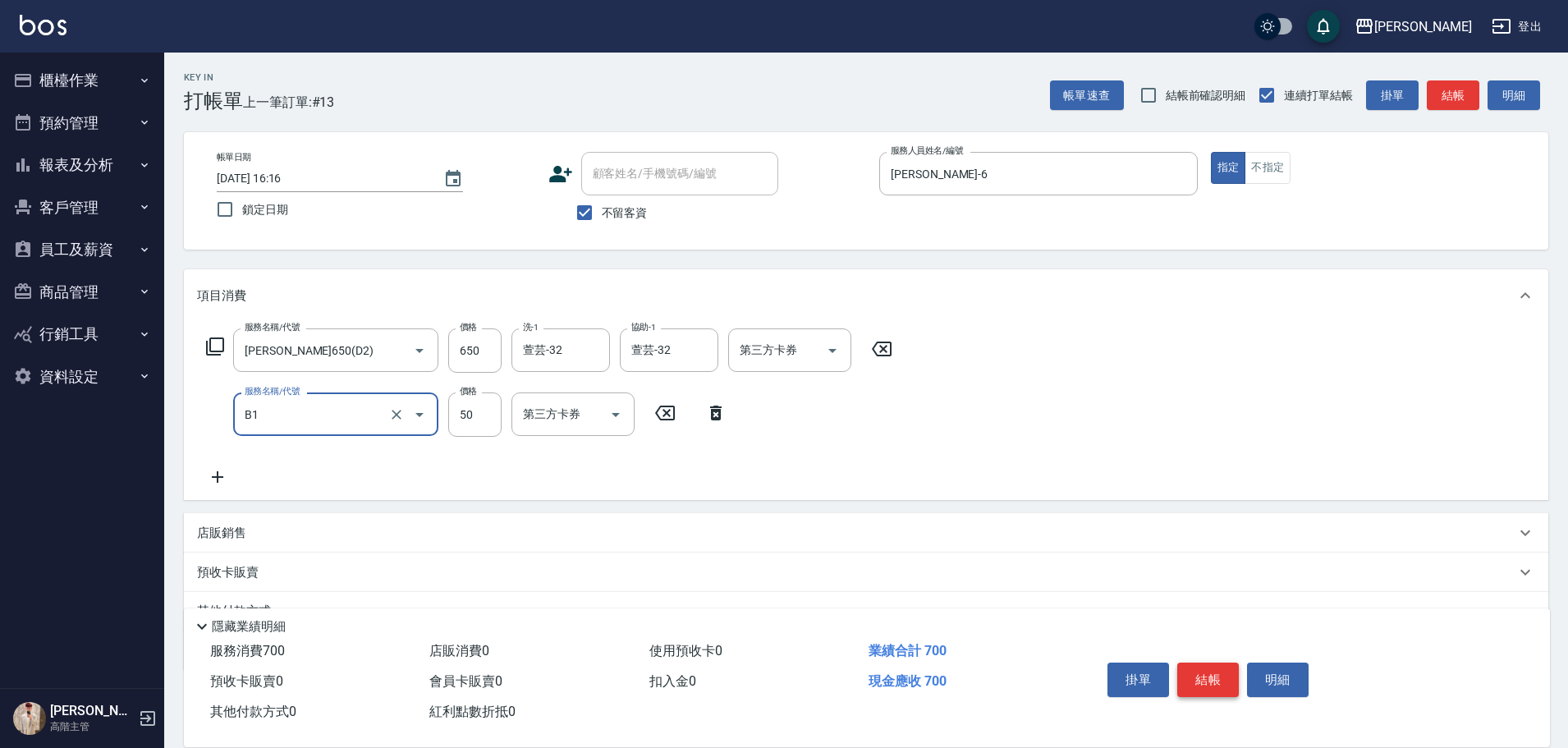
type input "剪髮(B1)"
type input "250"
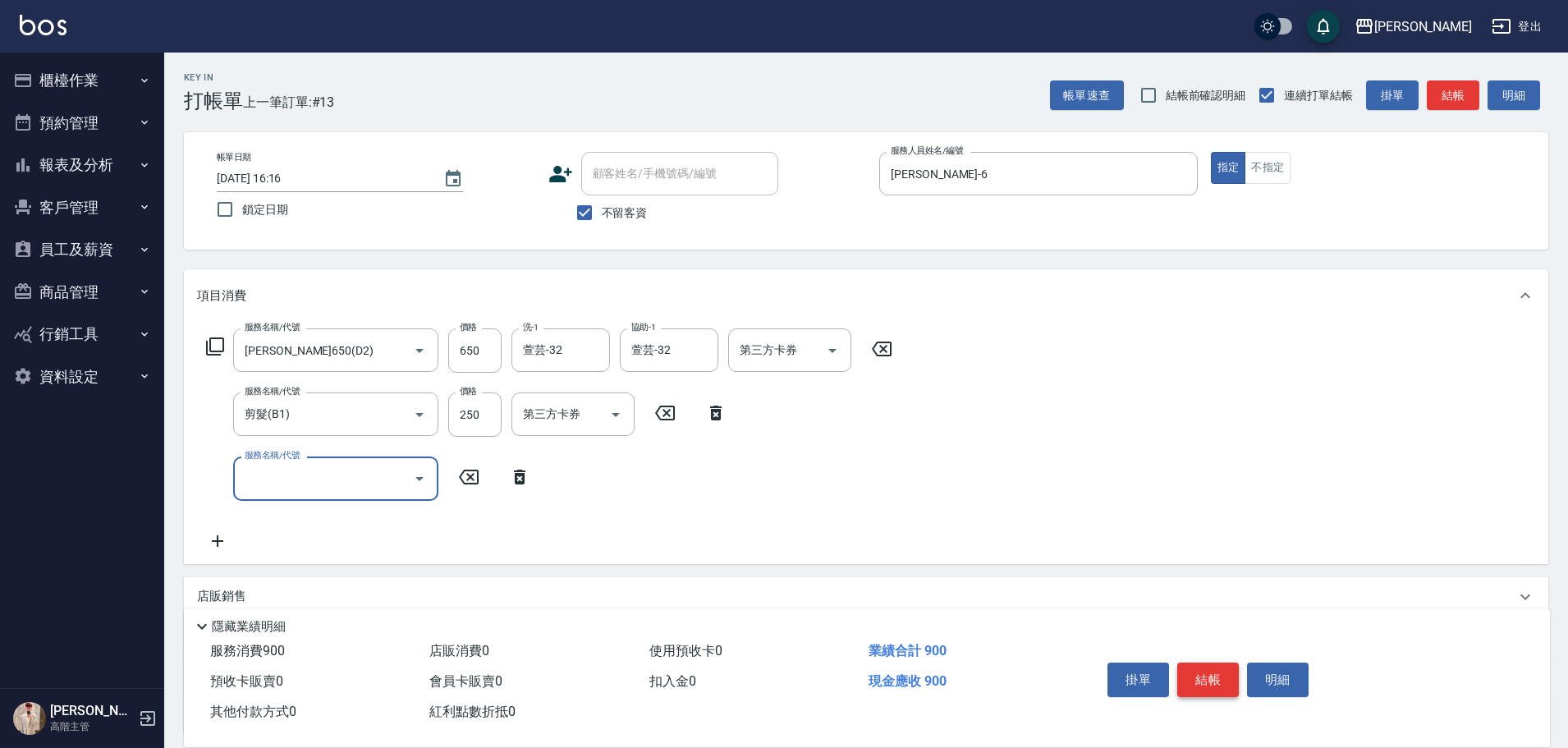
type input "ㄐ"
type input "壓貼/局部燙1000以下(C1)"
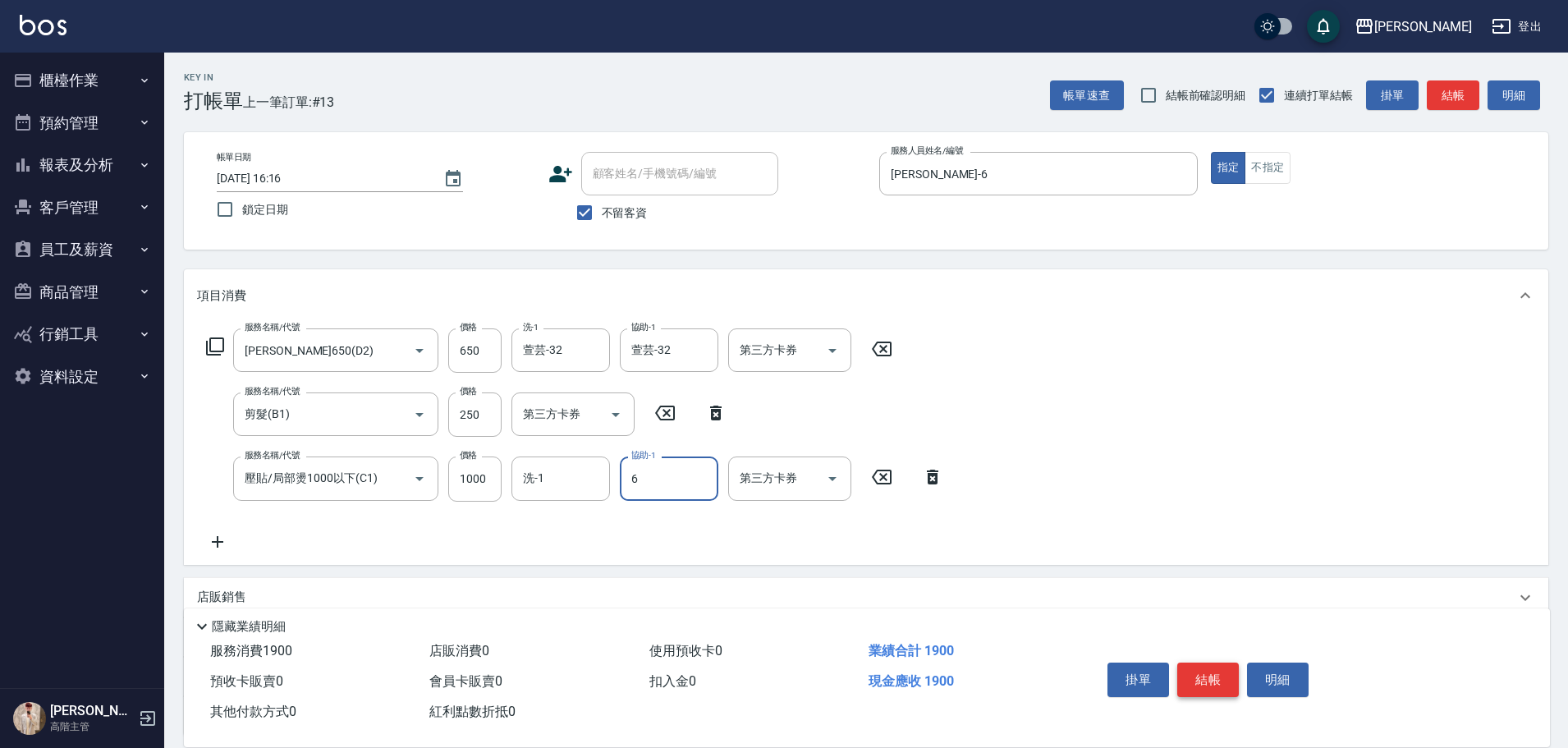
type input "[PERSON_NAME]-6"
click at [1215, 673] on button "結帳" at bounding box center [1208, 679] width 62 height 34
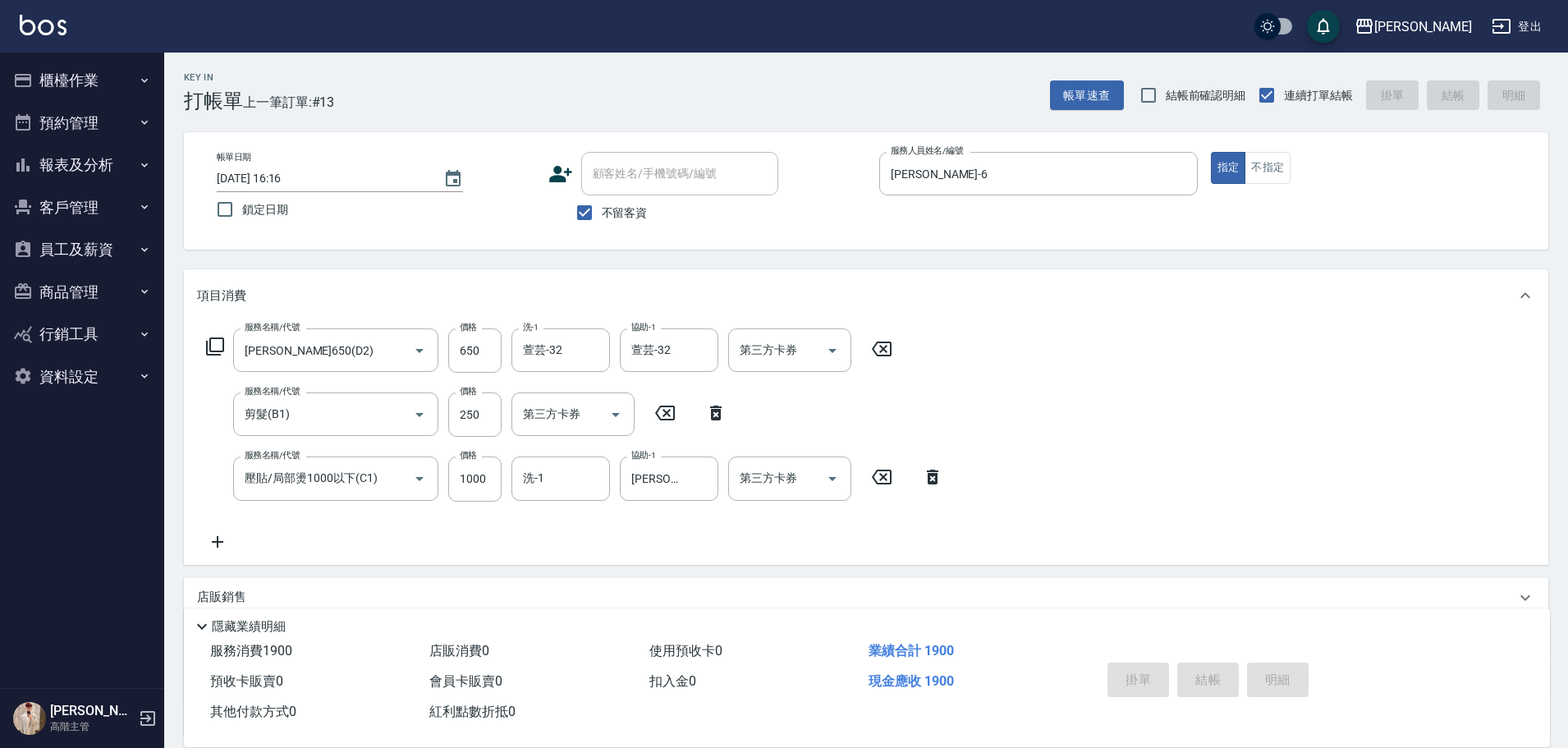
type input "[DATE] 16:17"
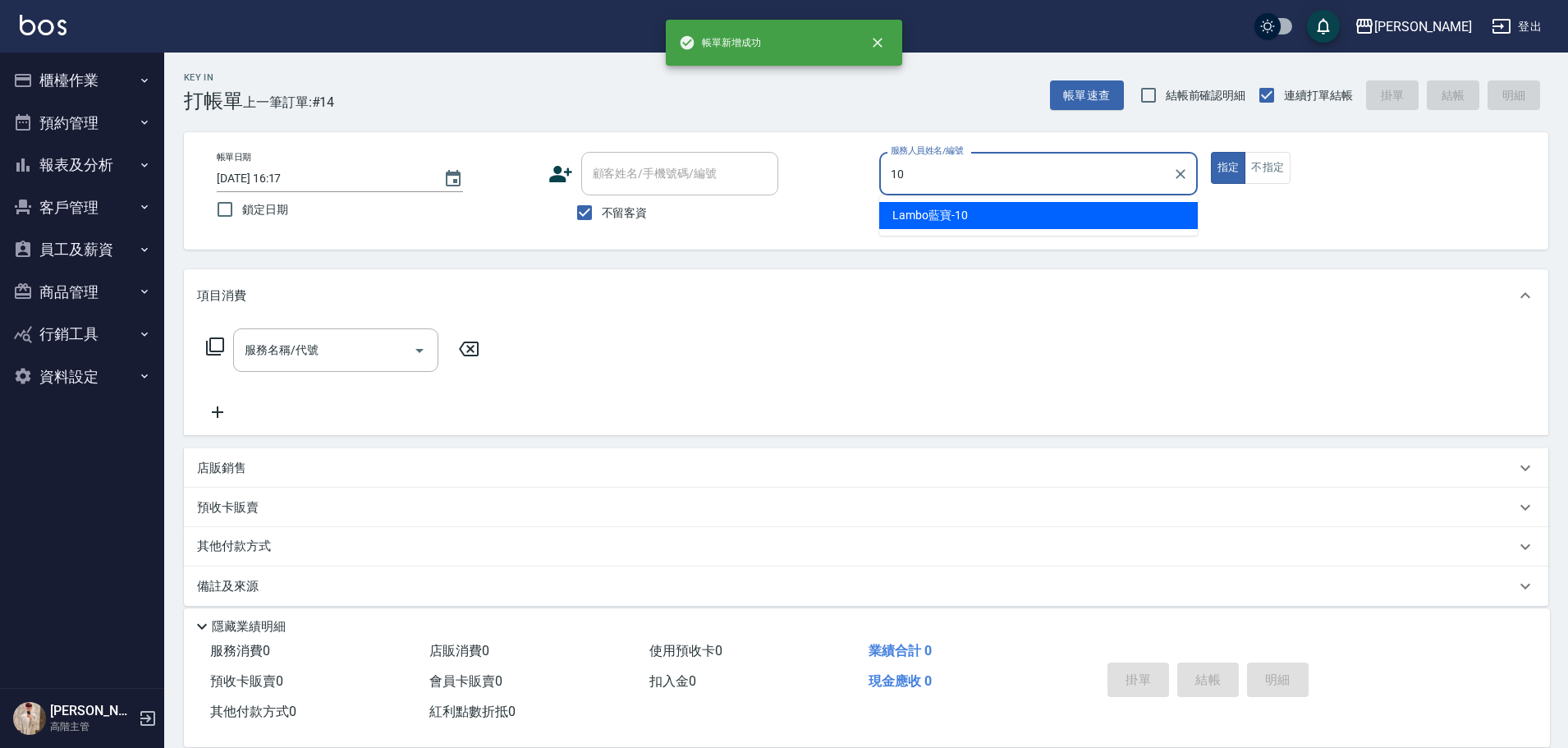
type input "Lambo藍寶-10"
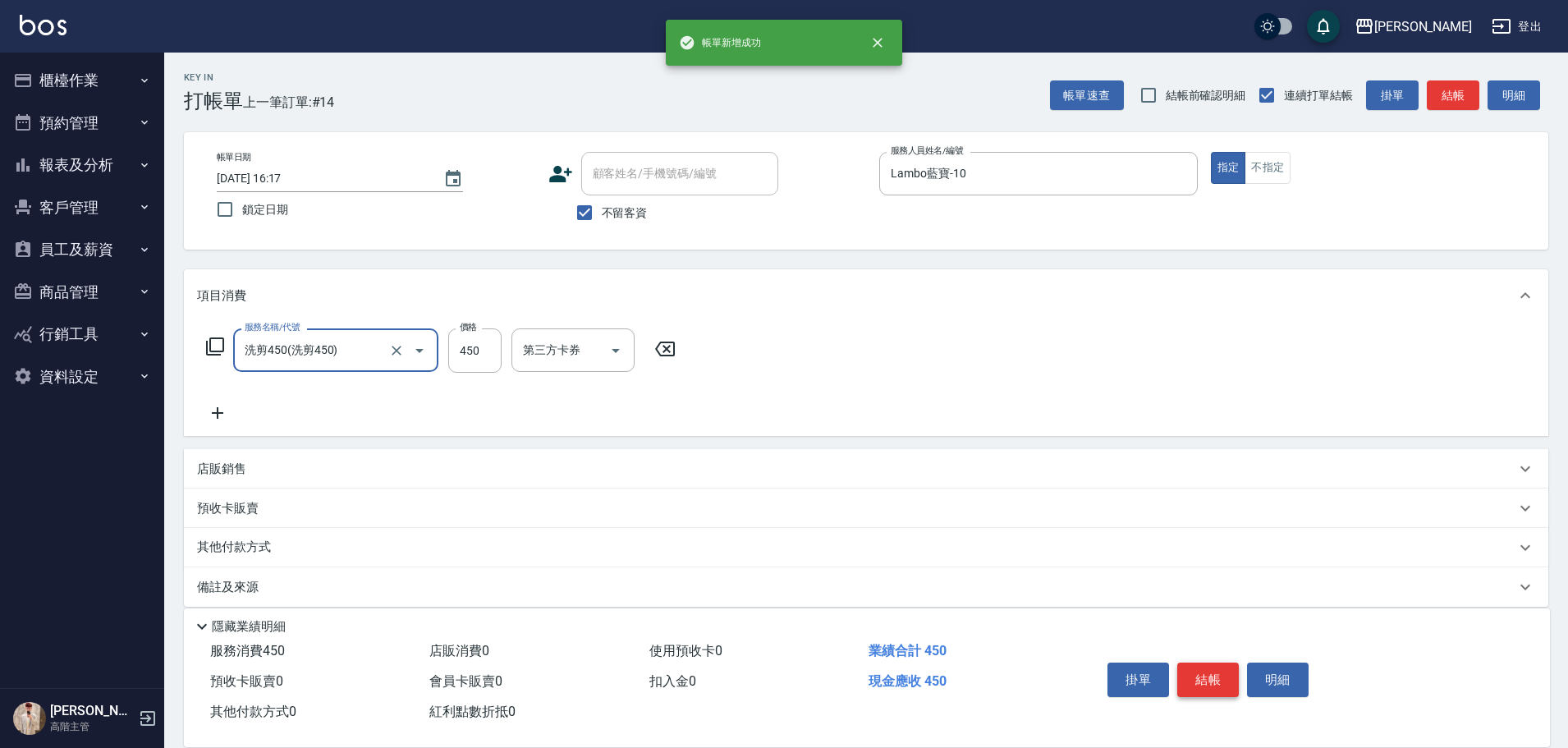
type input "洗剪450"
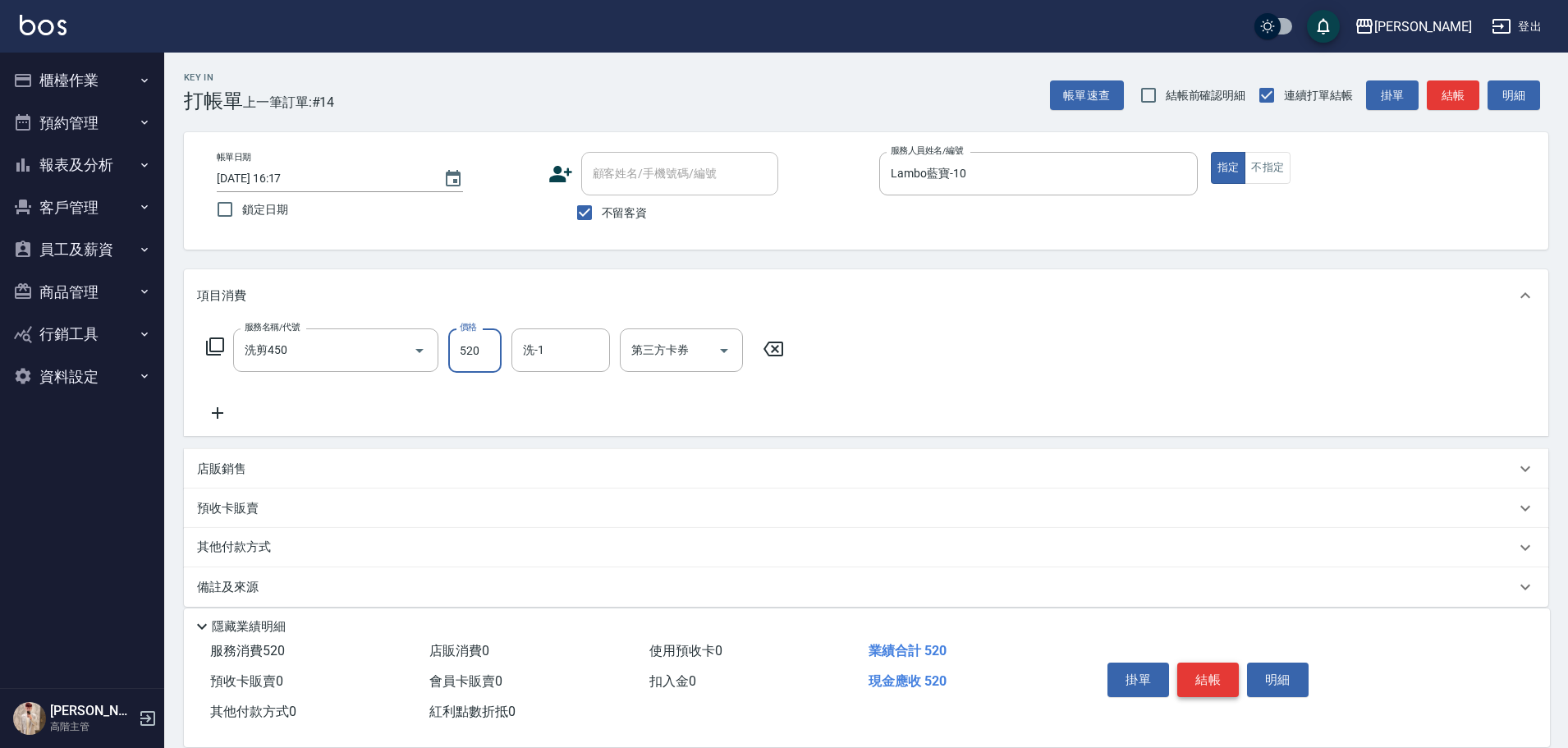
type input "520"
type input "Lambo藍寶-10"
click at [1215, 673] on button "結帳" at bounding box center [1208, 679] width 62 height 34
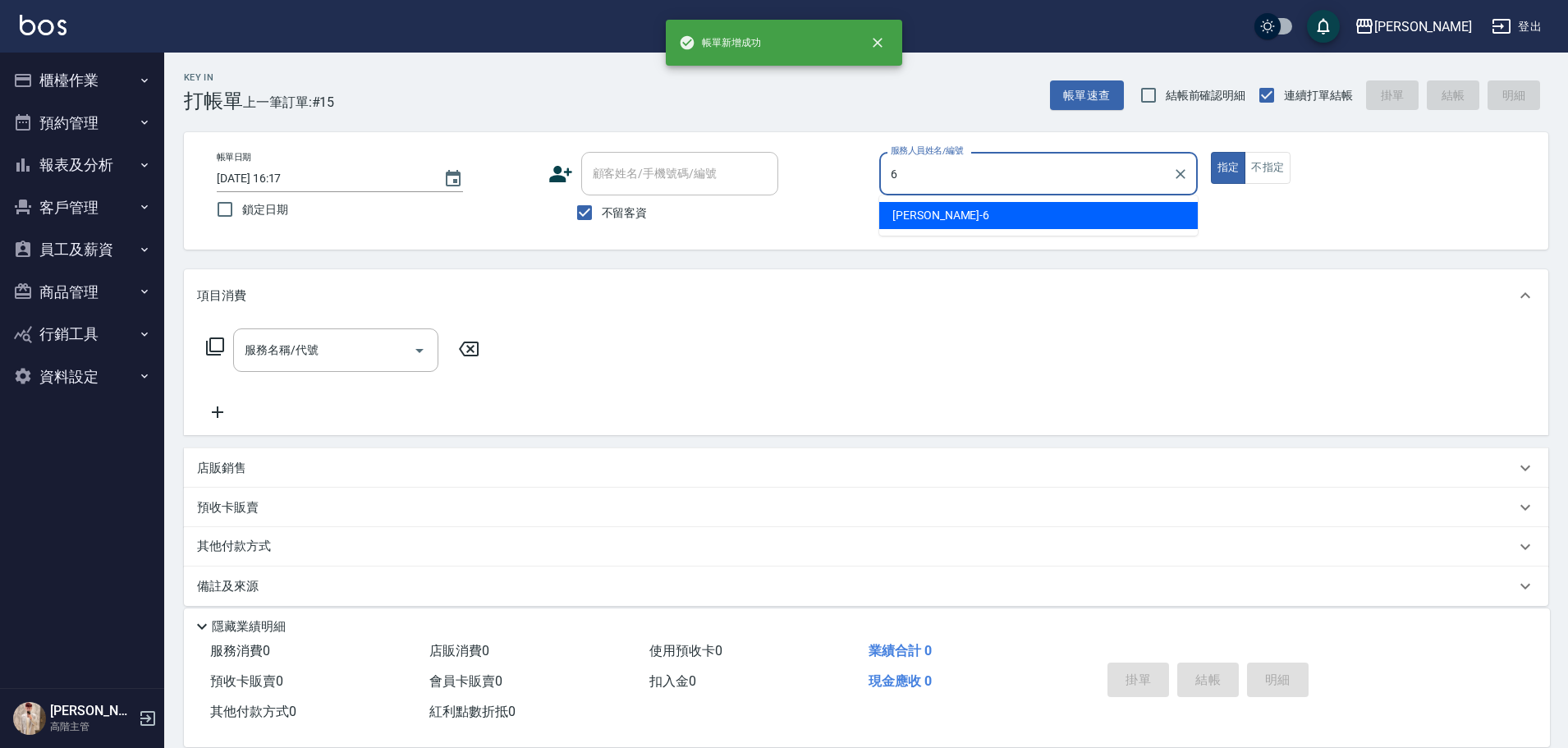
type input "[PERSON_NAME]-6"
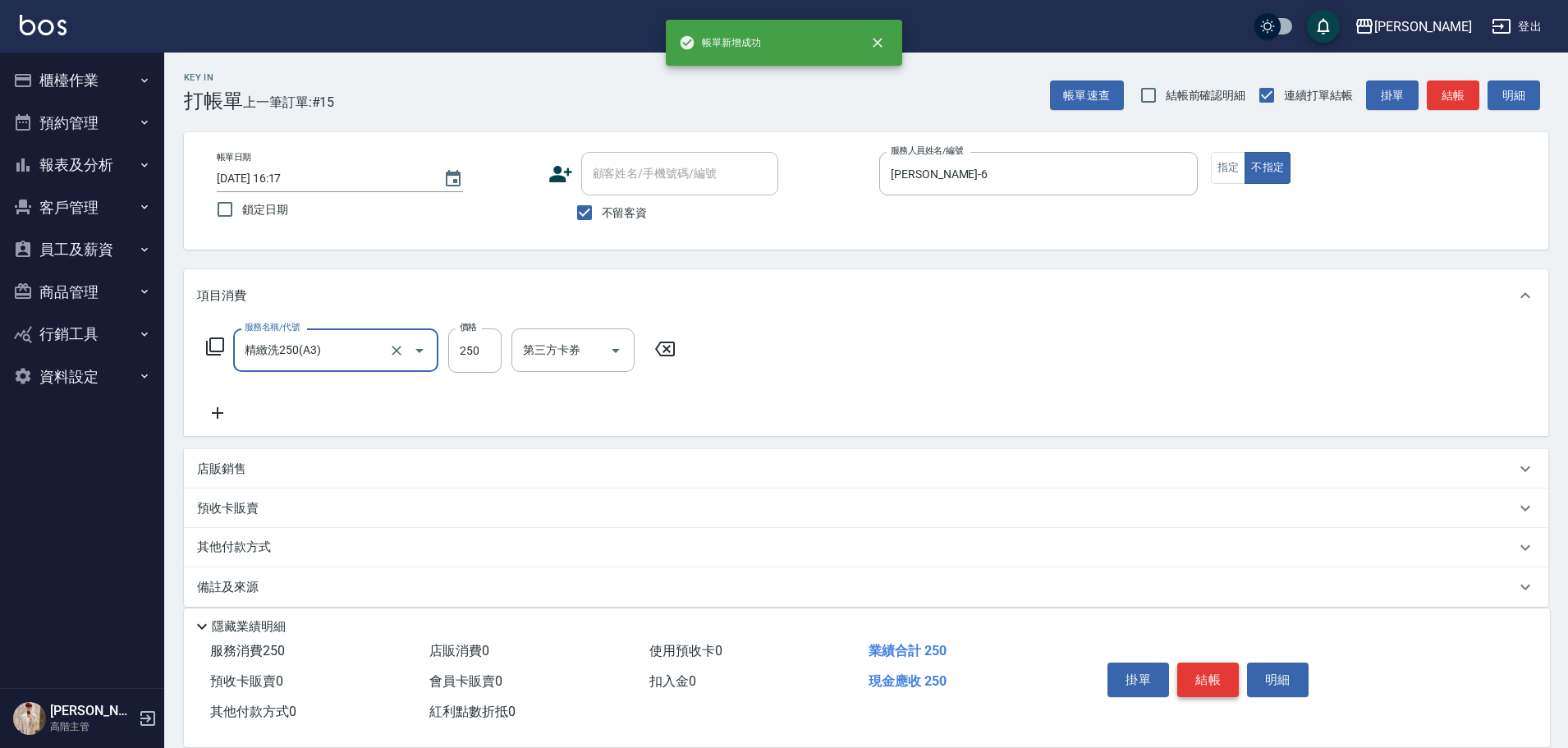
type input "精緻洗250(A3)"
type input "萱芸-32"
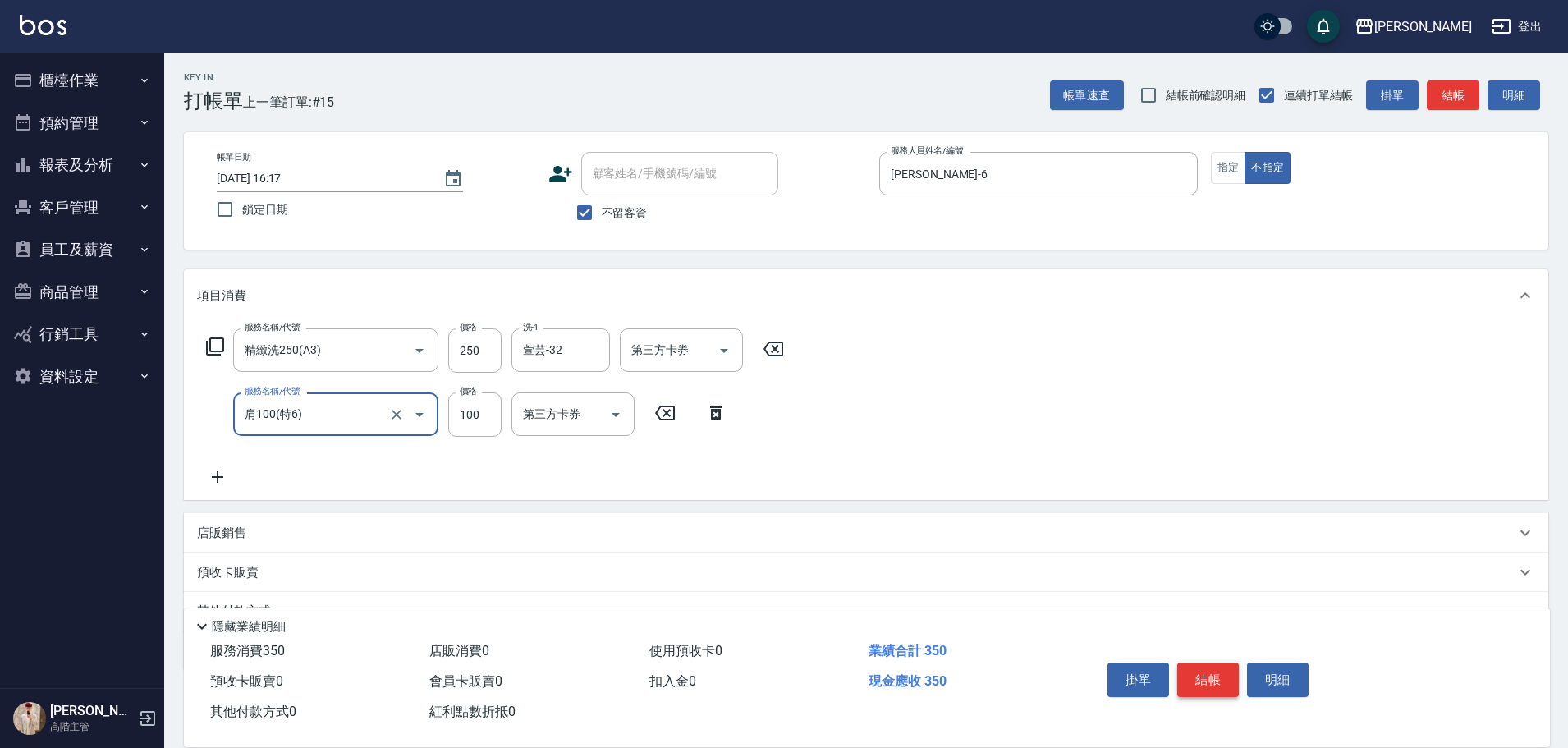
type input "肩100(特6)"
type input "萱芸-32"
click at [1209, 672] on button "結帳" at bounding box center [1208, 679] width 62 height 34
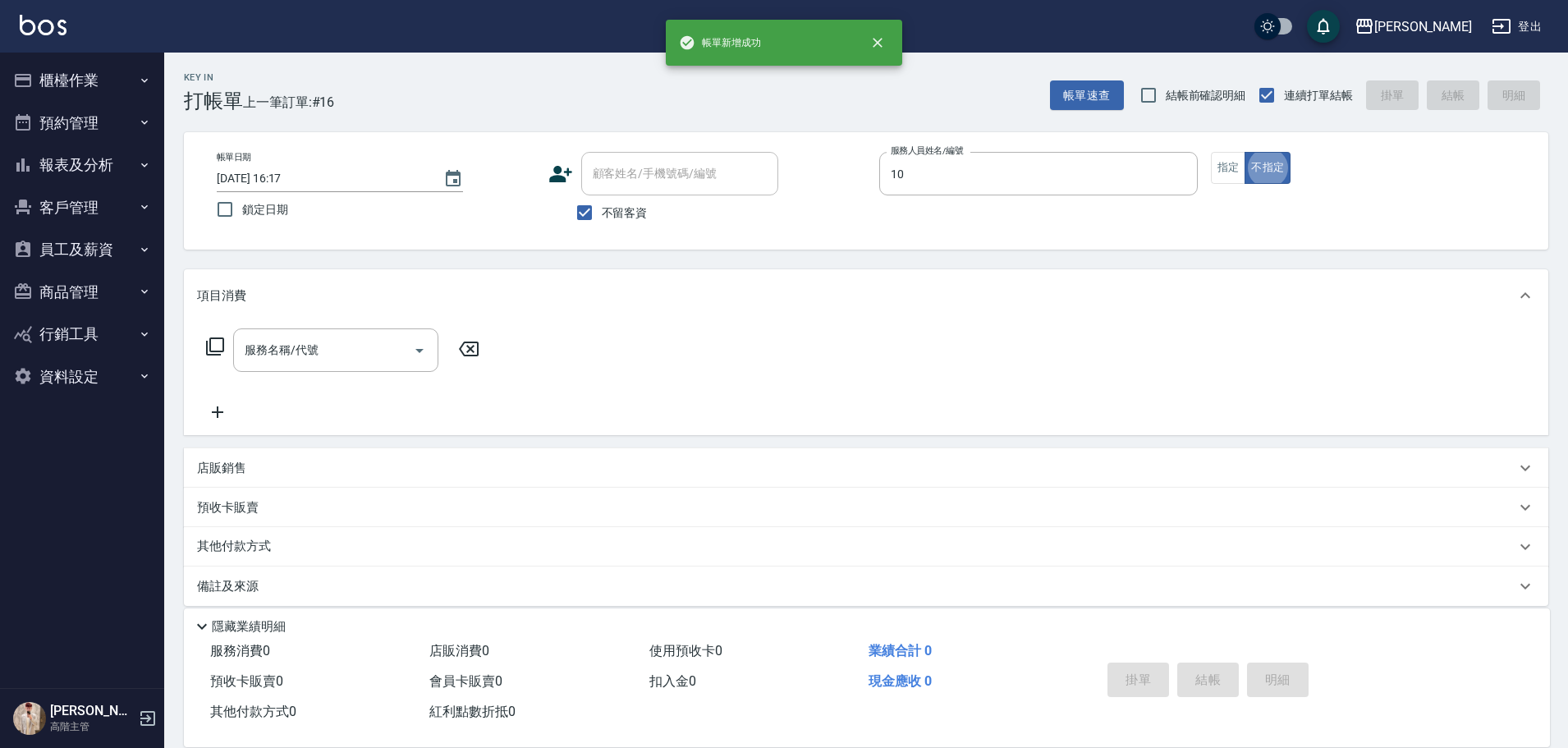
type input "Lambo藍寶-10"
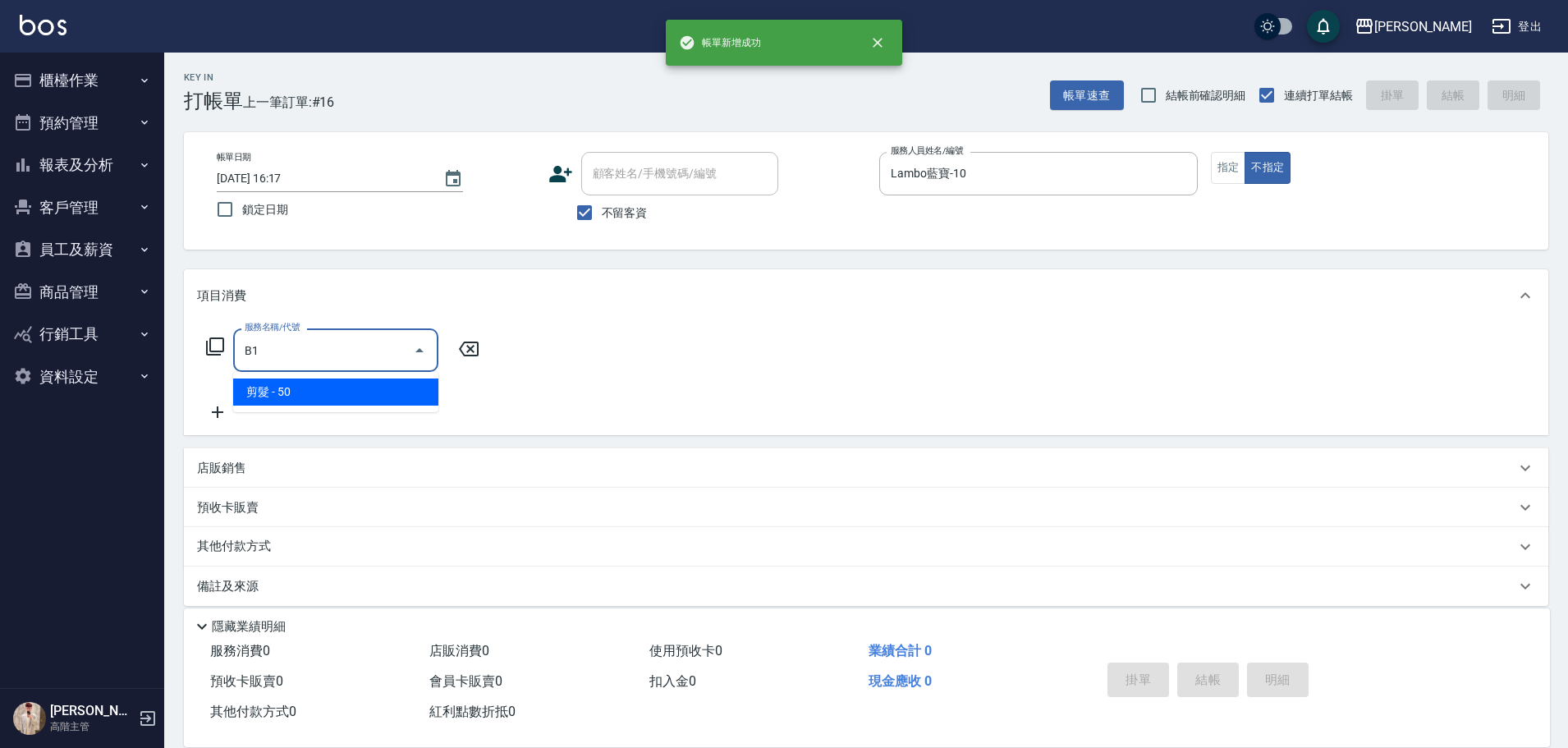
type input "B"
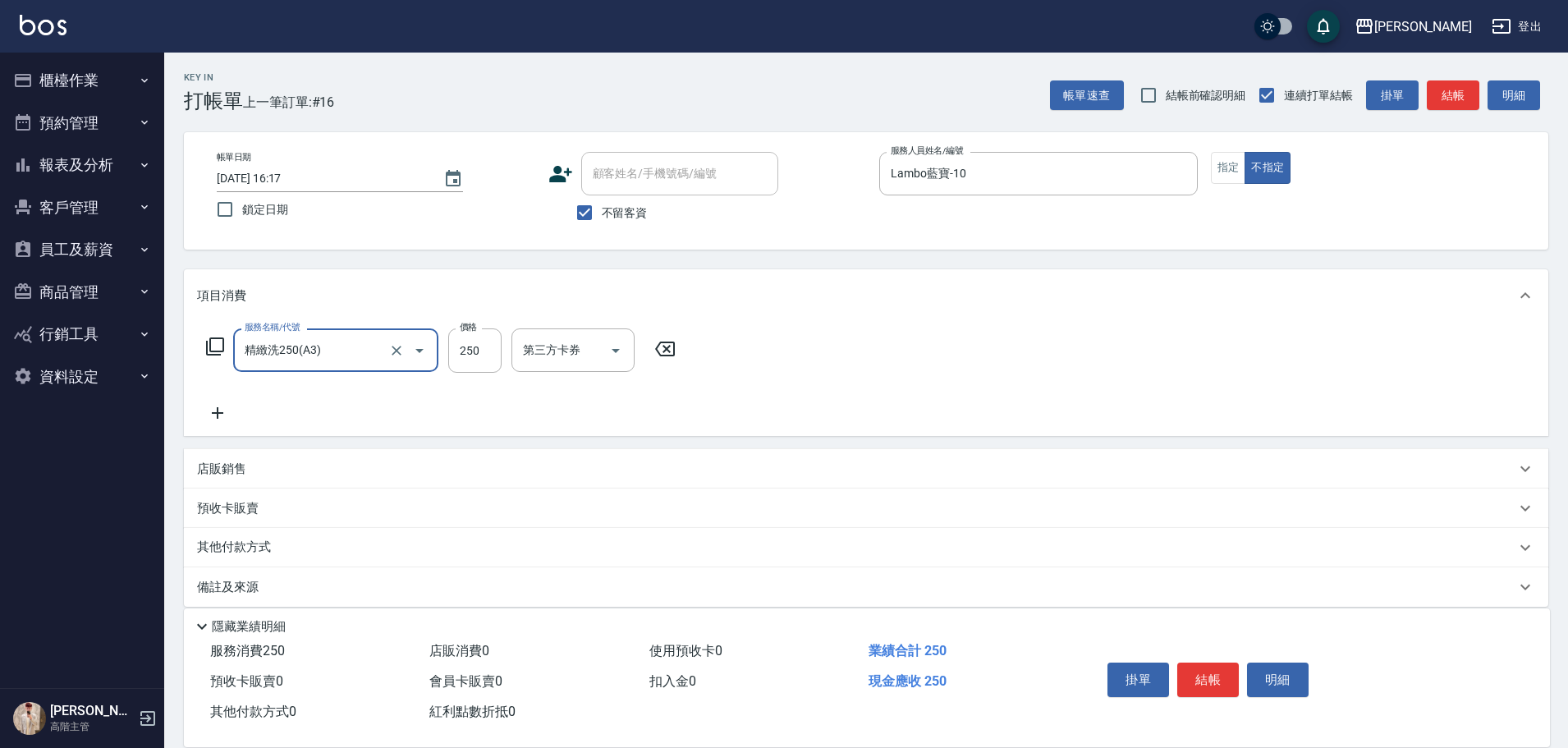
type input "精緻洗250(A3)"
type input "Lambo藍寶-10"
click at [1208, 671] on button "結帳" at bounding box center [1208, 679] width 62 height 34
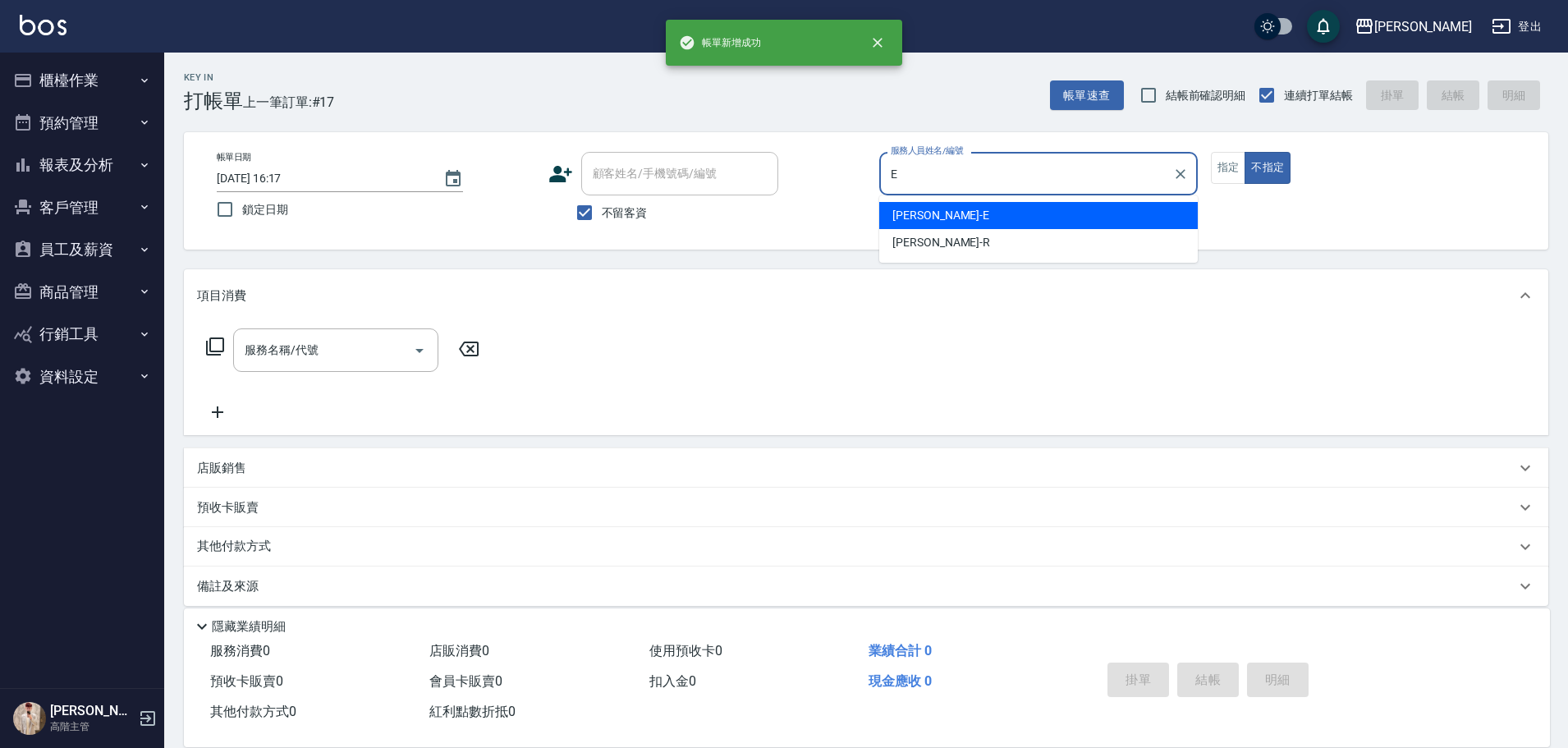
type input "[PERSON_NAME]"
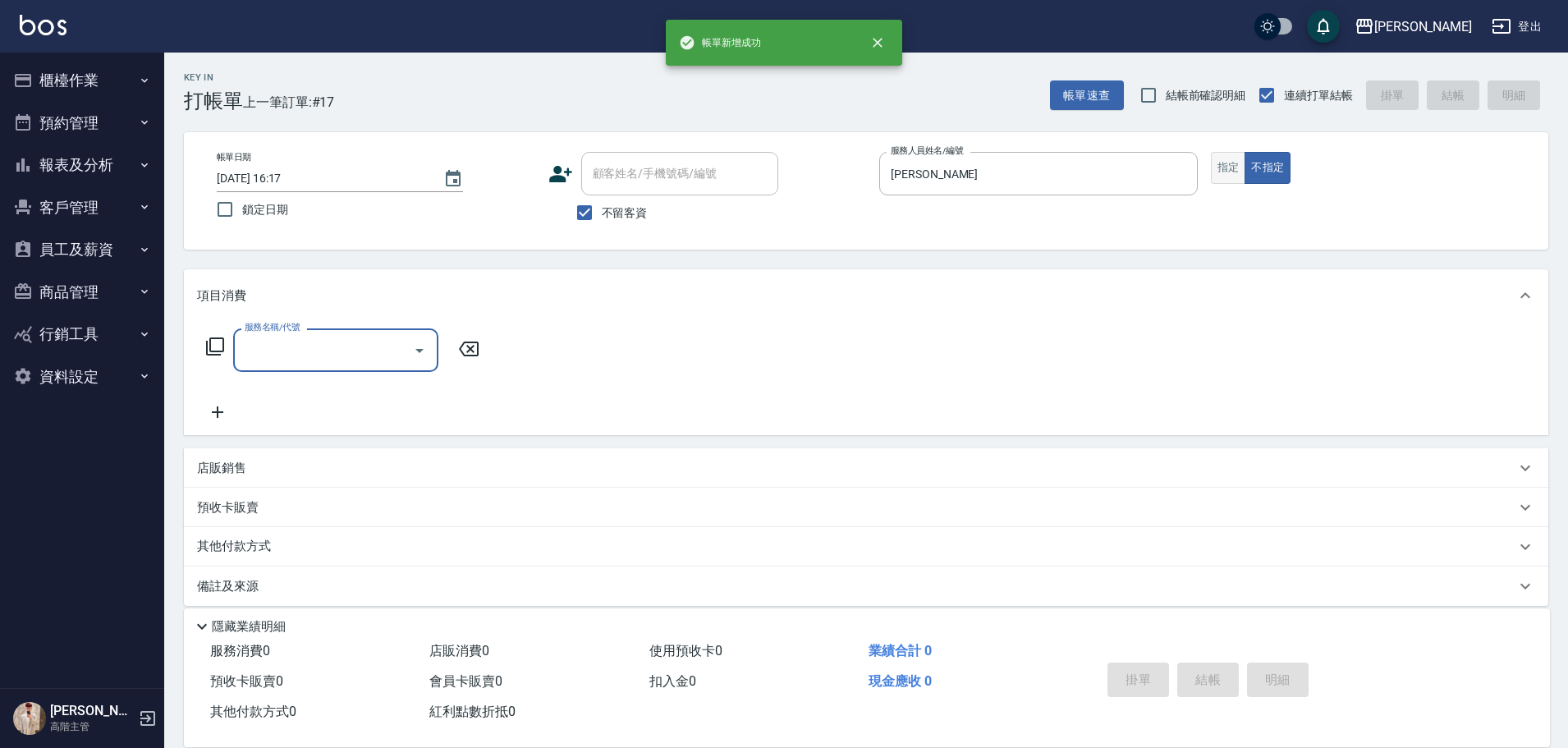
click at [1222, 163] on button "指定" at bounding box center [1228, 168] width 35 height 32
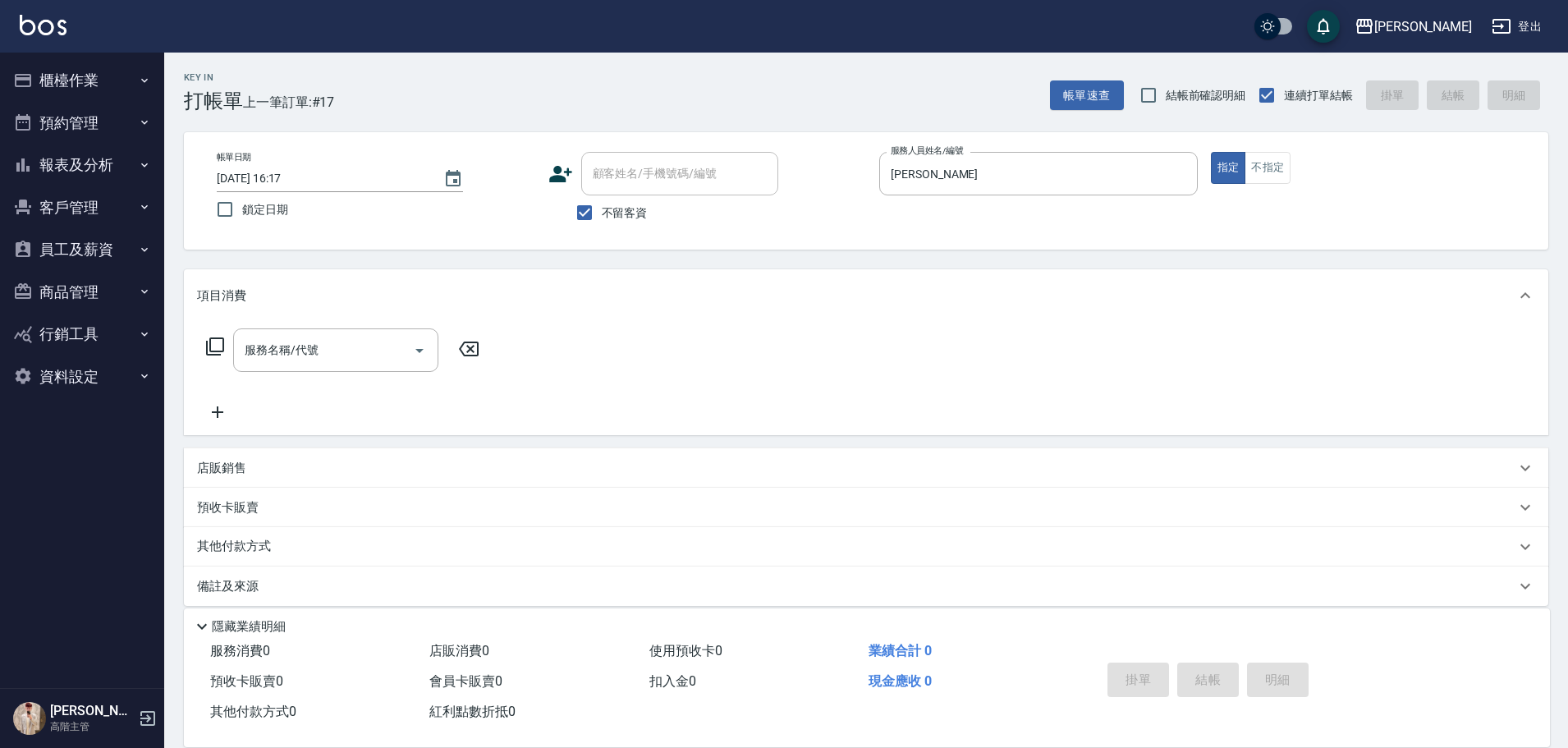
click at [307, 356] on input "服務名稱/代號" at bounding box center [323, 349] width 166 height 28
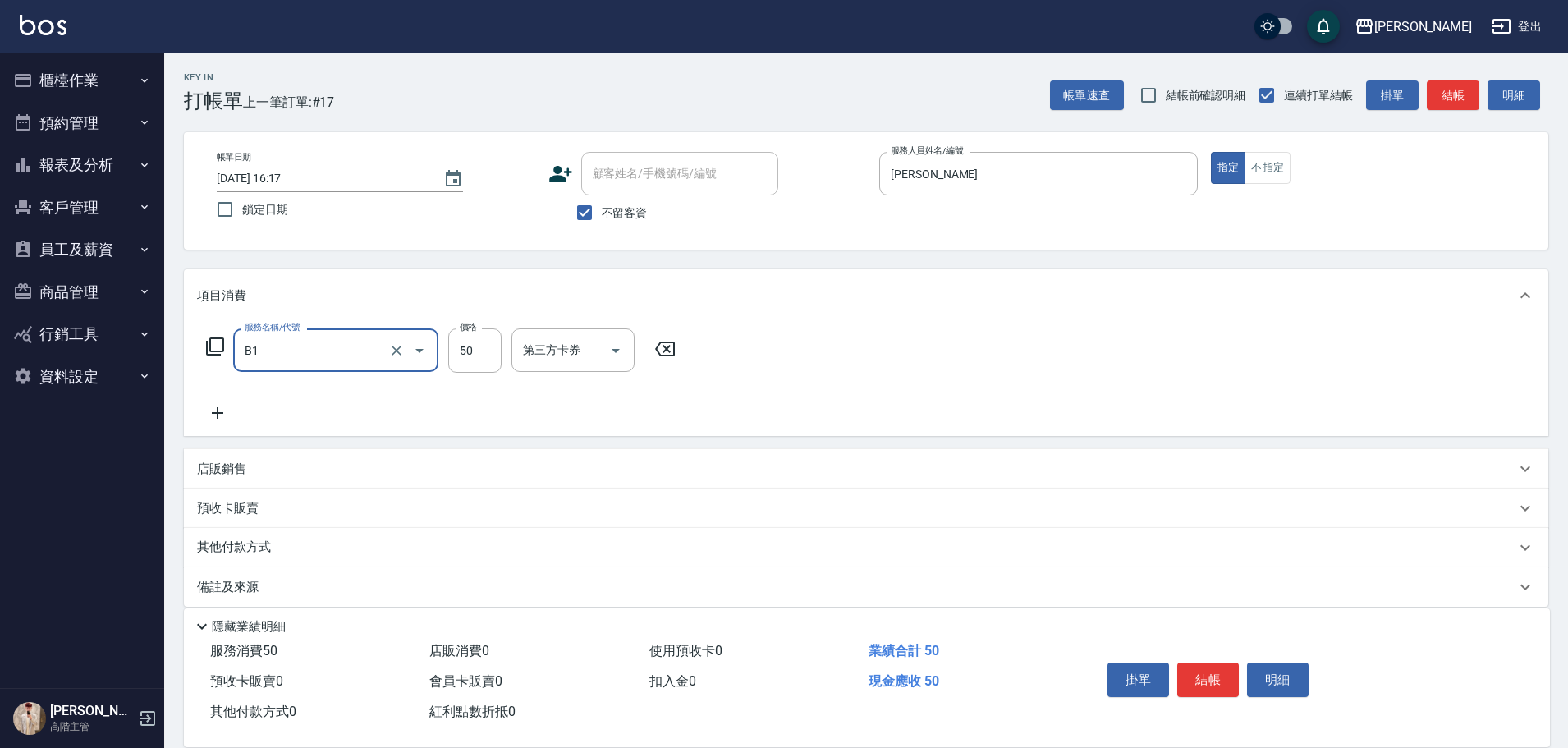
type input "剪髮(B1)"
type input "250"
click at [1227, 673] on button "結帳" at bounding box center [1208, 679] width 62 height 34
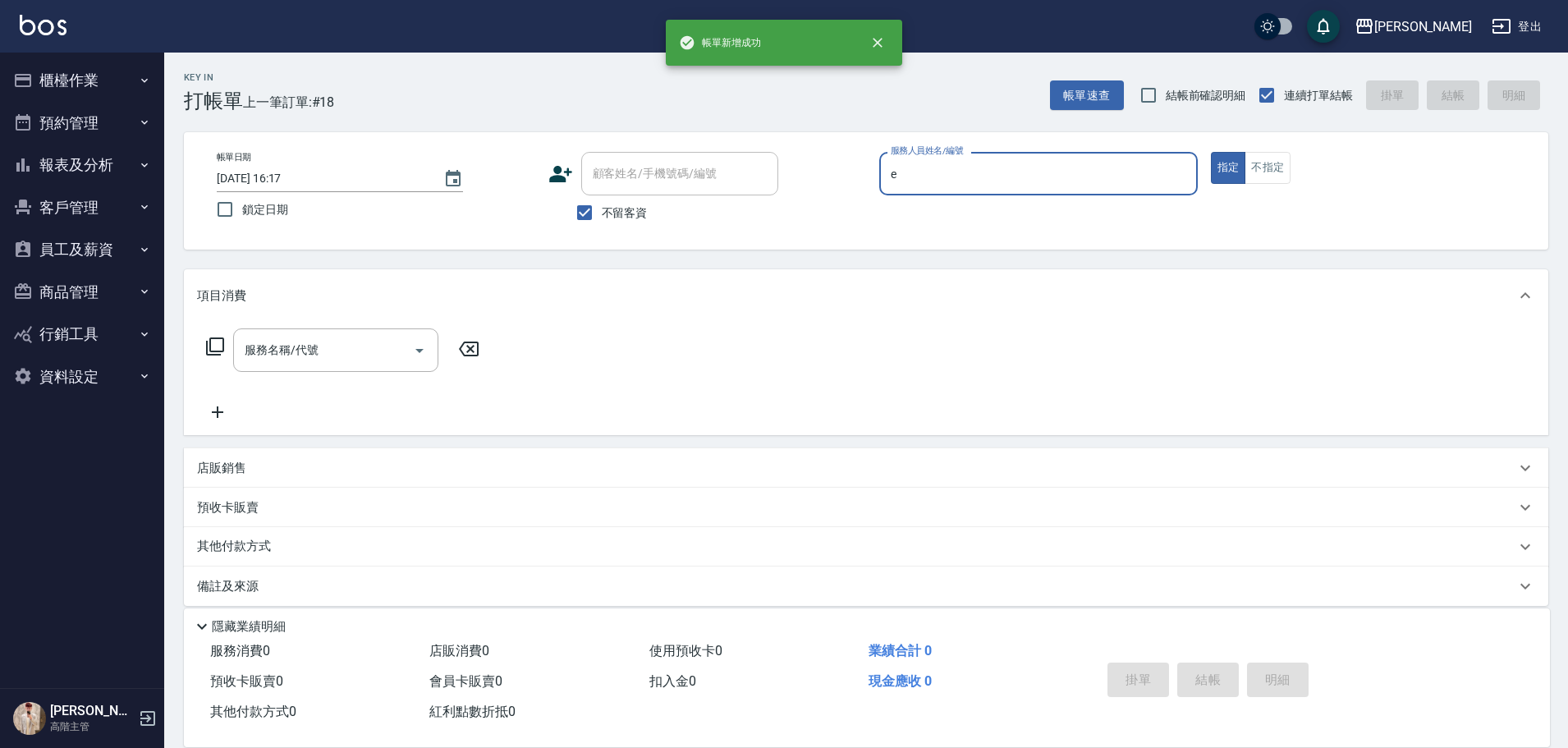
type input "[PERSON_NAME]"
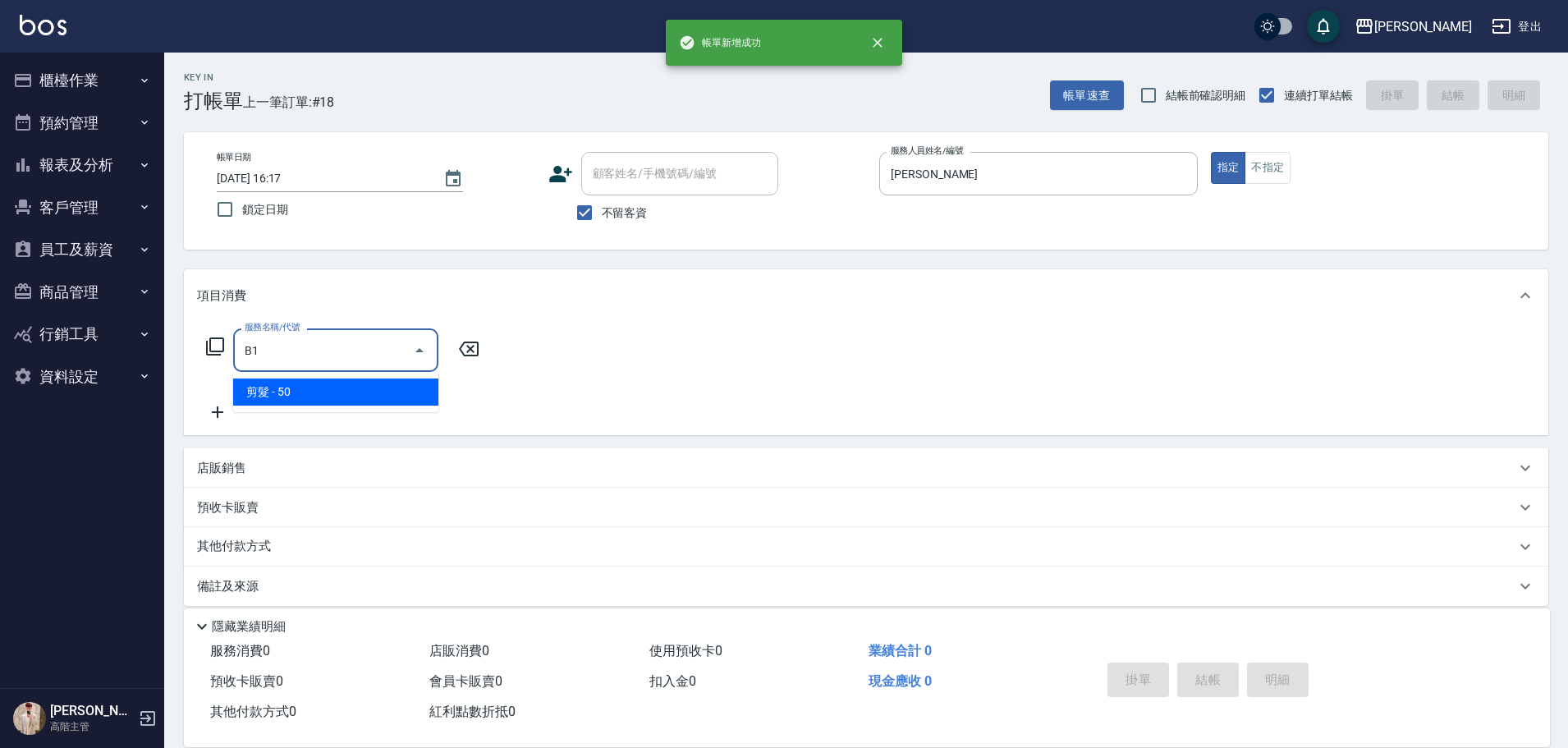
type input "剪髮(B1)"
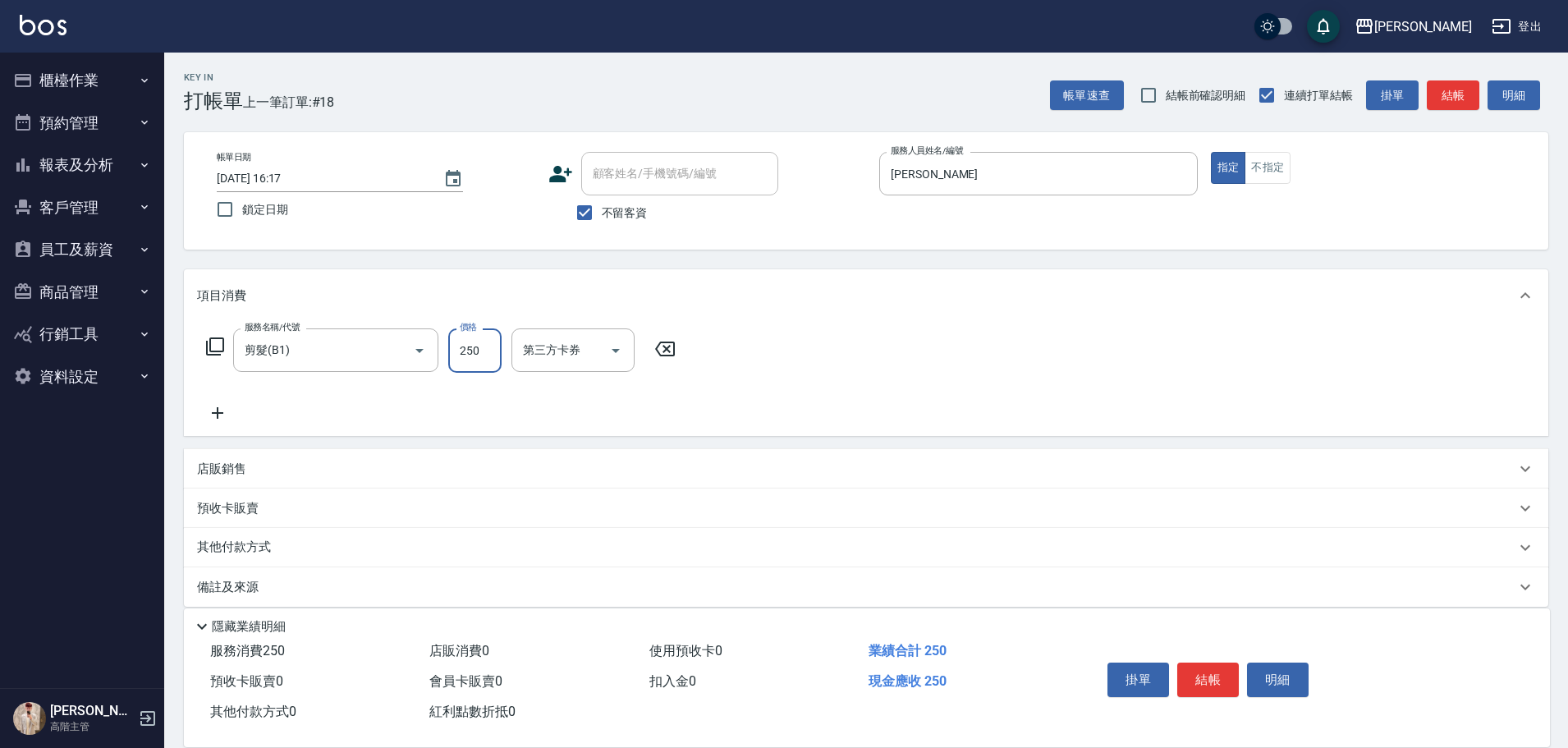
type input "250"
click at [1227, 673] on button "結帳" at bounding box center [1208, 679] width 62 height 34
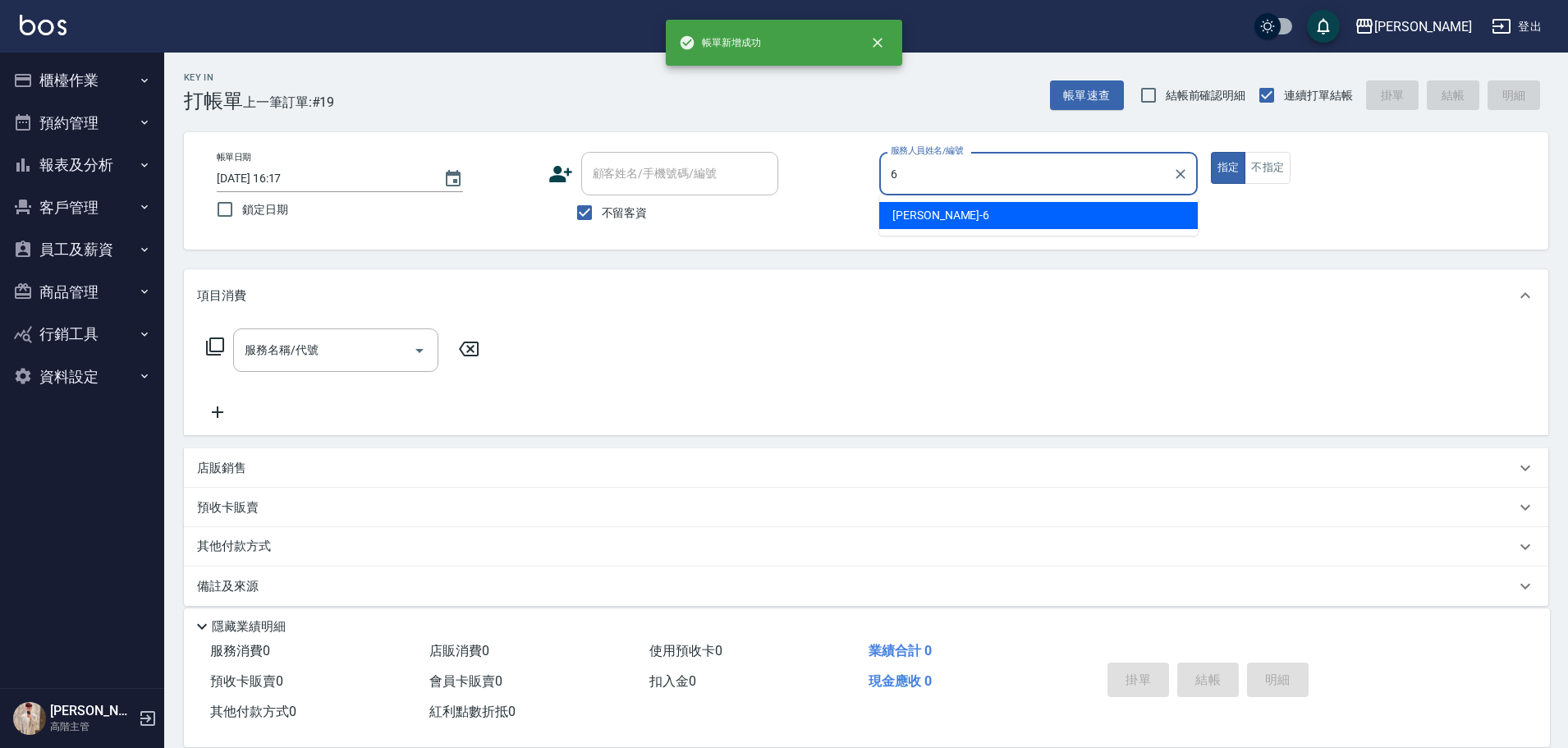
type input "[PERSON_NAME]-6"
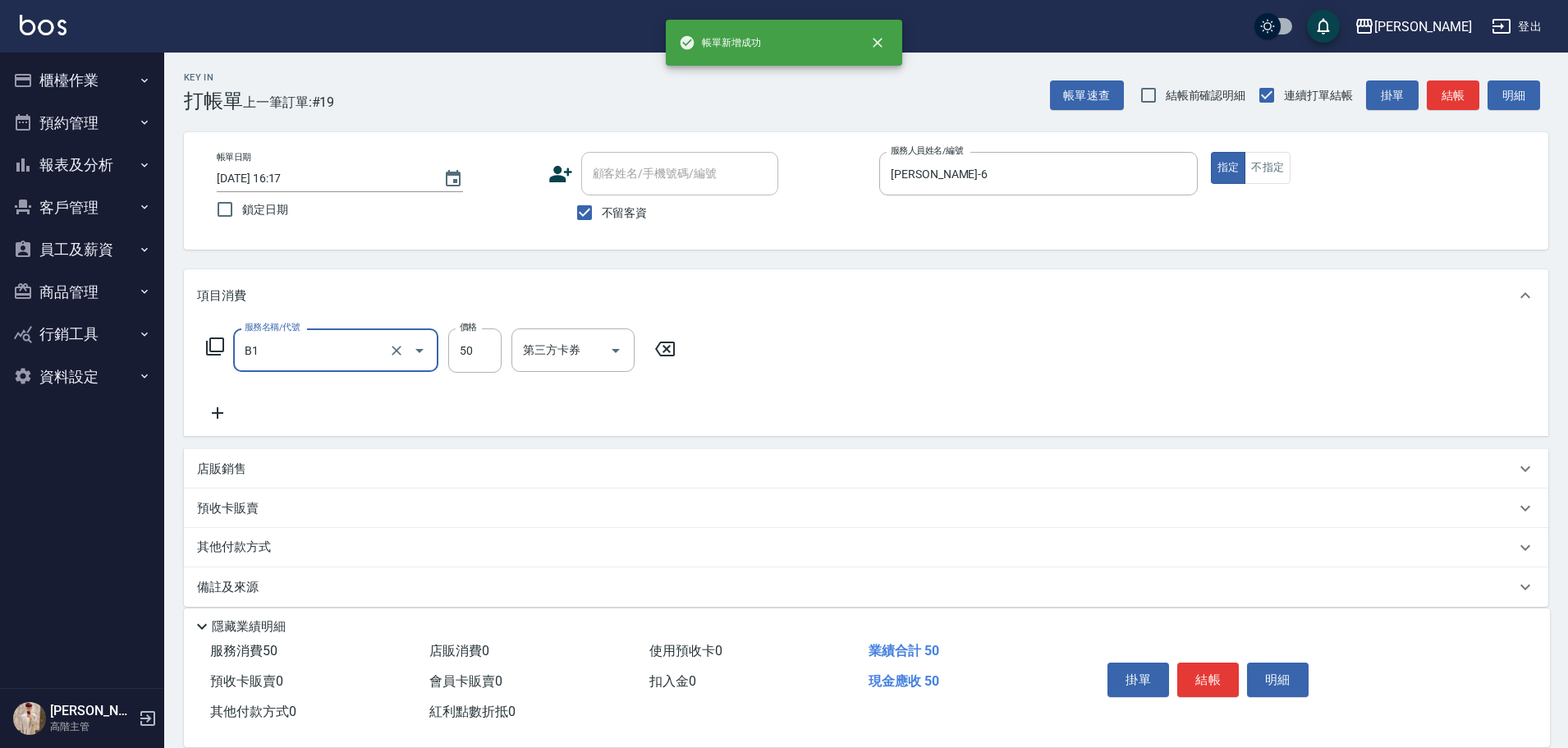
type input "剪髮(B1)"
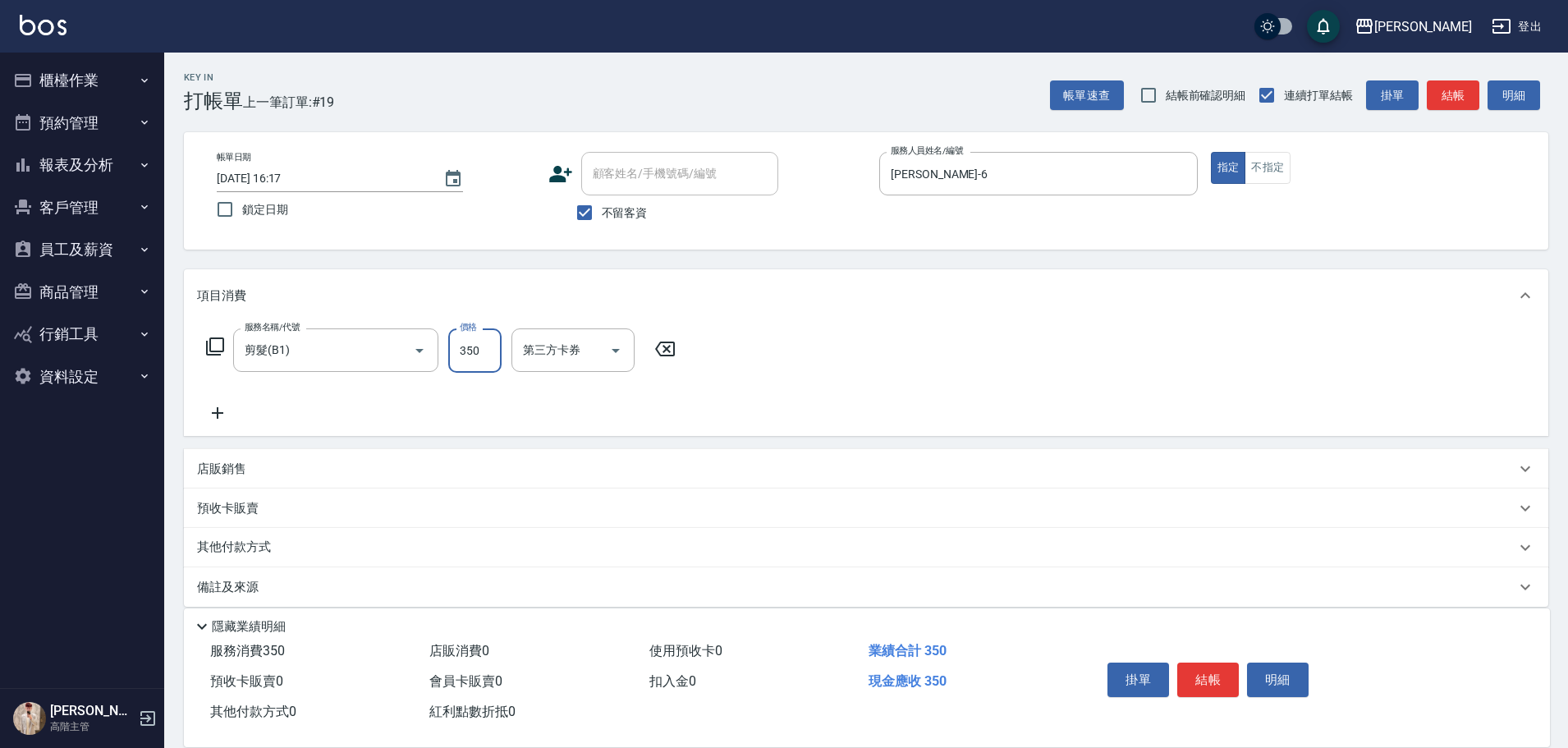
type input "350"
click at [1226, 673] on button "結帳" at bounding box center [1208, 679] width 62 height 34
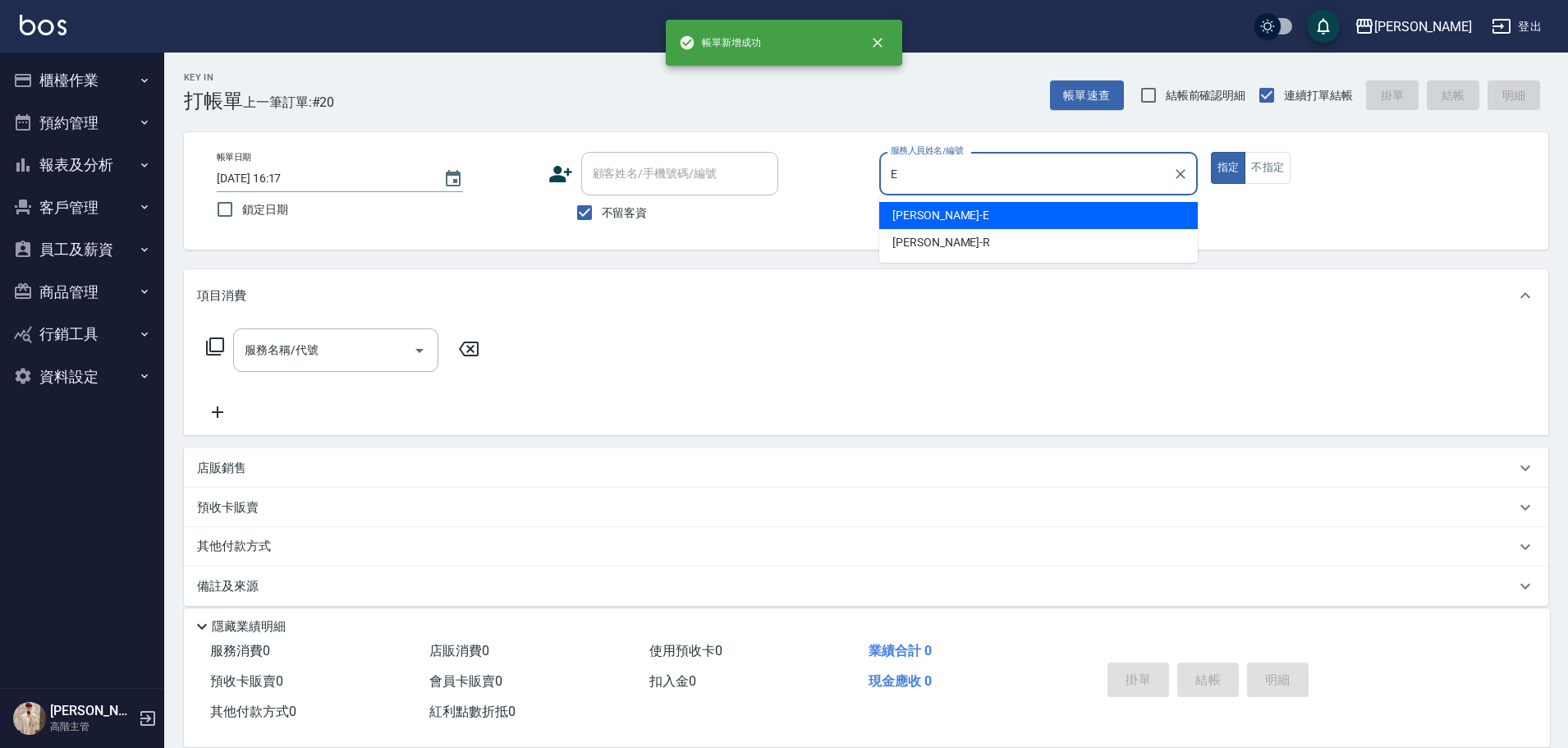
type input "[PERSON_NAME]"
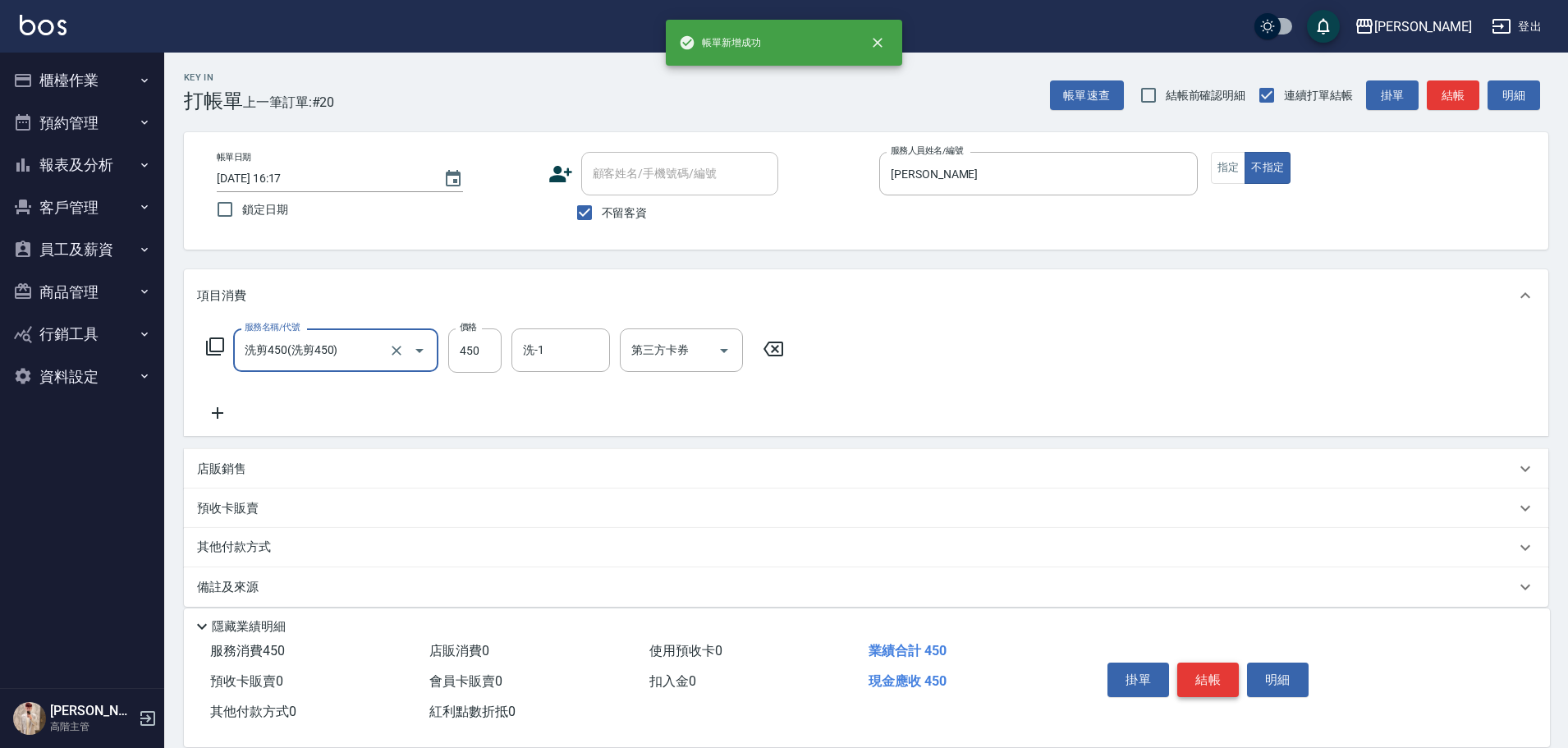
type input "洗剪450"
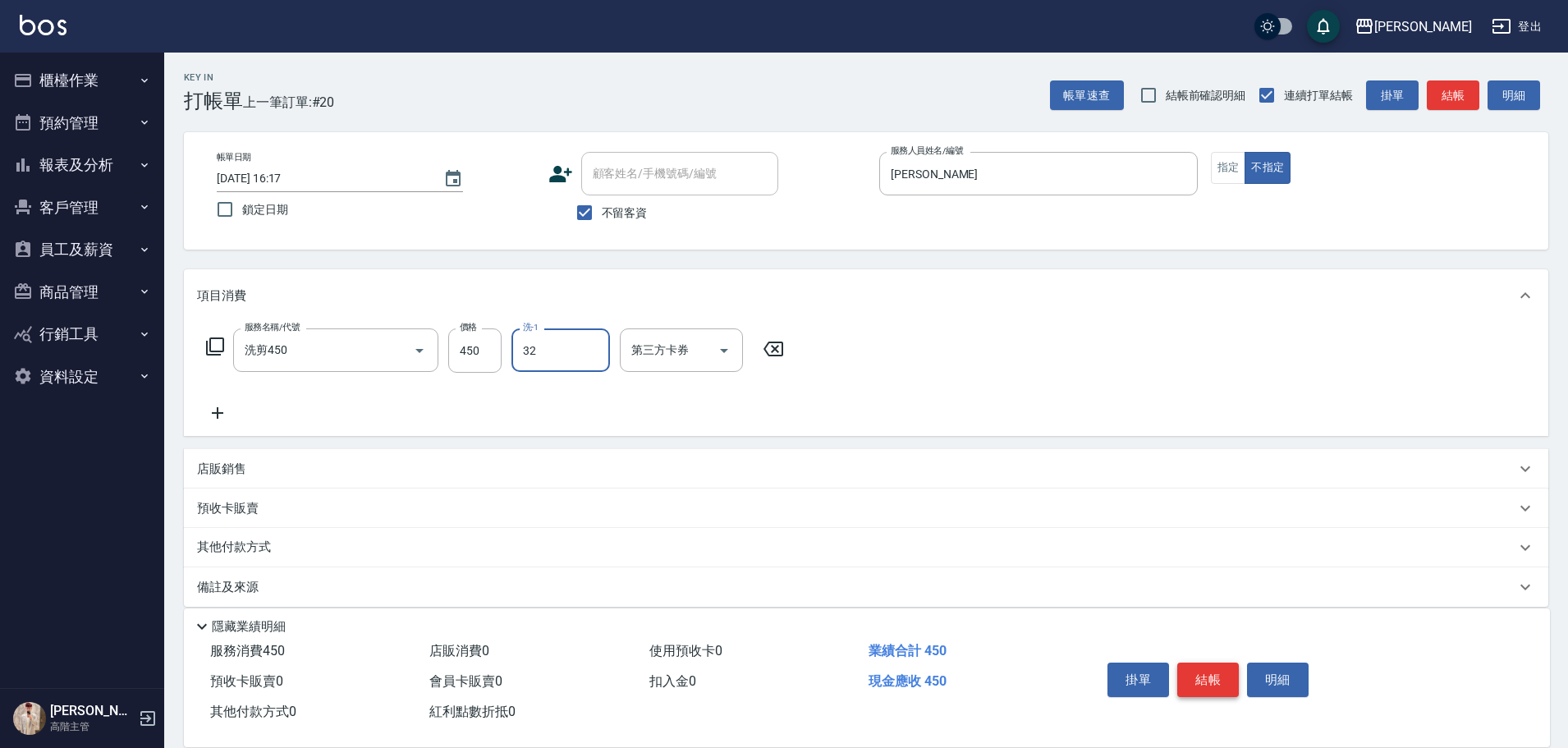
type input "萱芸-32"
click at [1226, 673] on button "結帳" at bounding box center [1208, 679] width 62 height 34
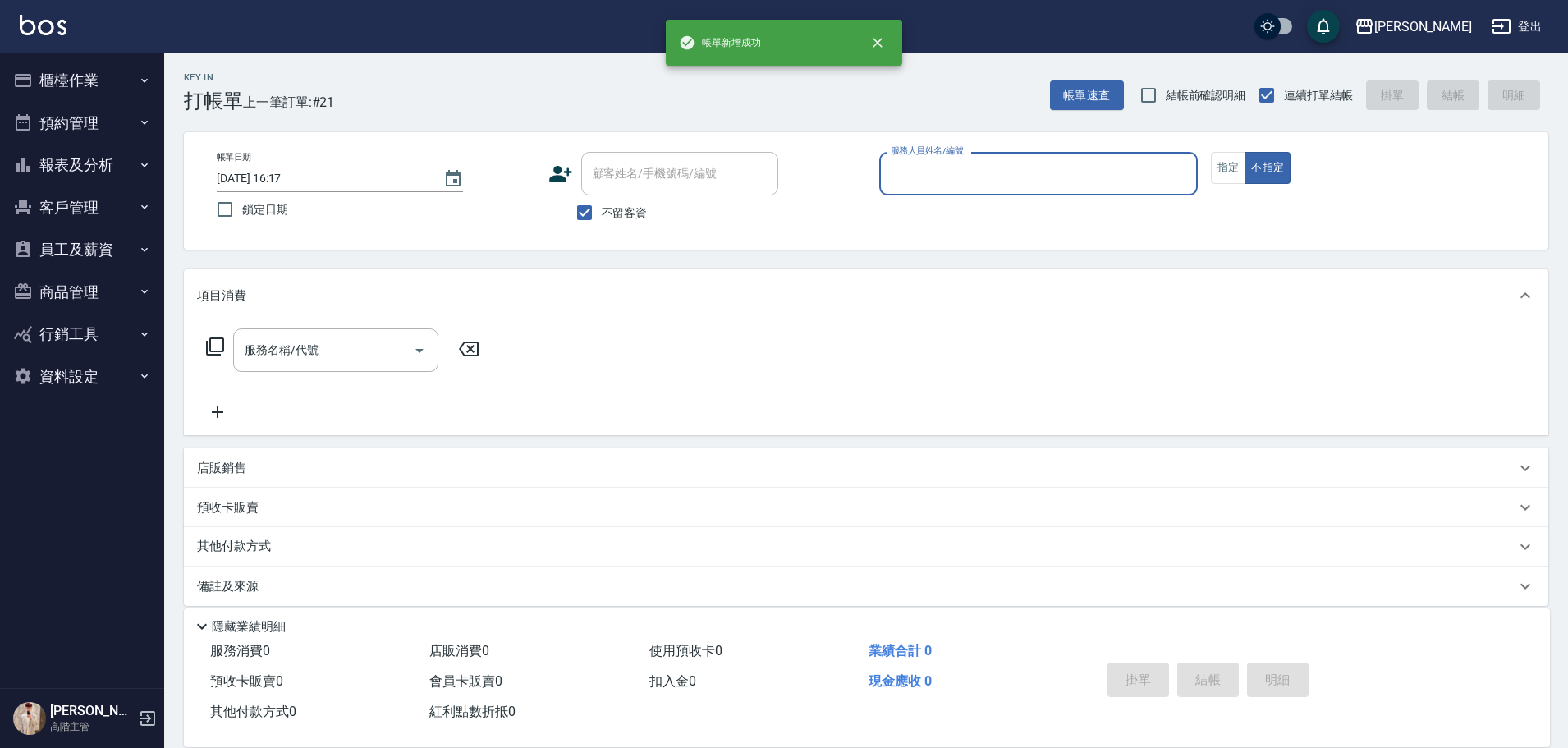
click at [151, 162] on button "報表及分析" at bounding box center [82, 164] width 151 height 42
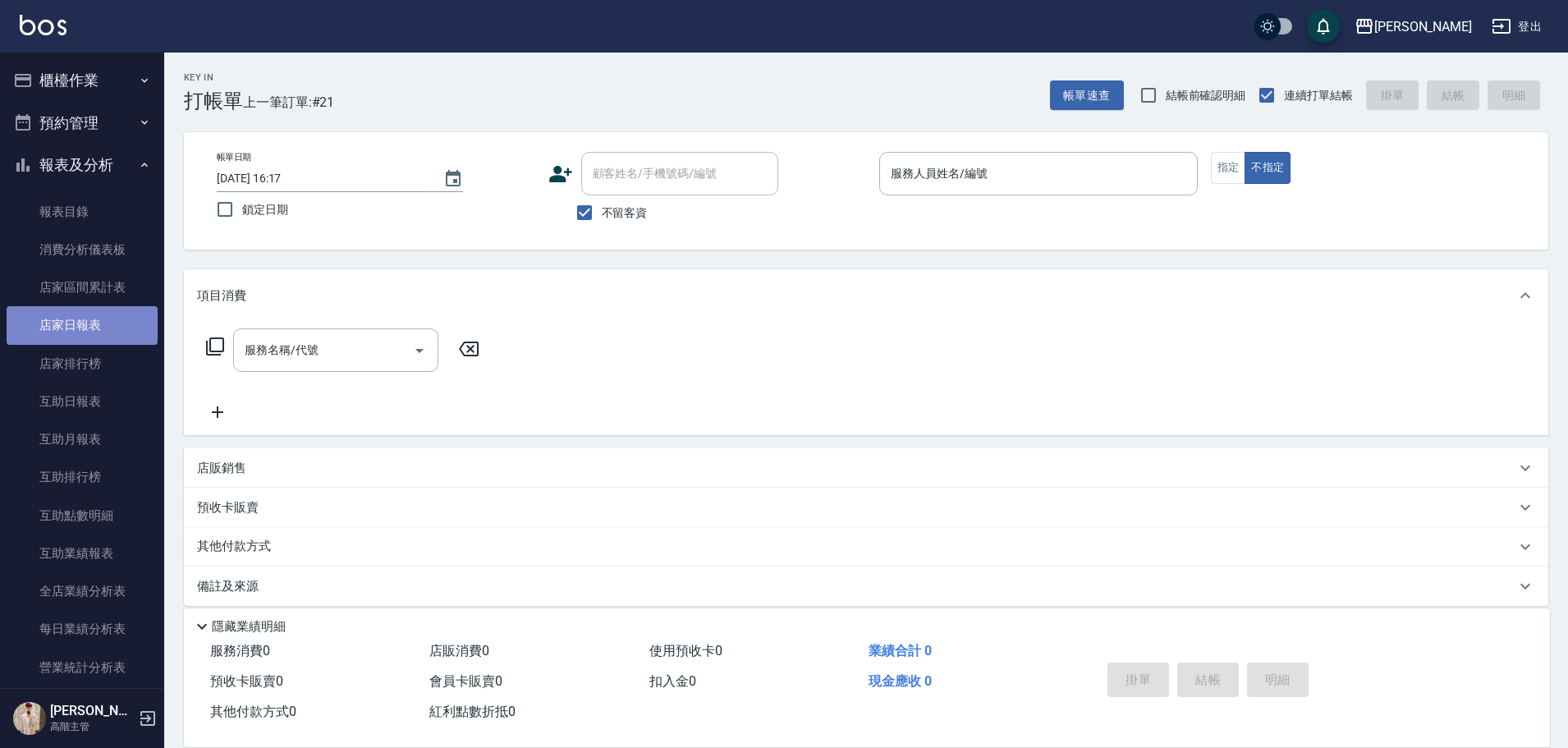
click at [148, 320] on link "店家日報表" at bounding box center [82, 325] width 151 height 37
